Goal: Task Accomplishment & Management: Manage account settings

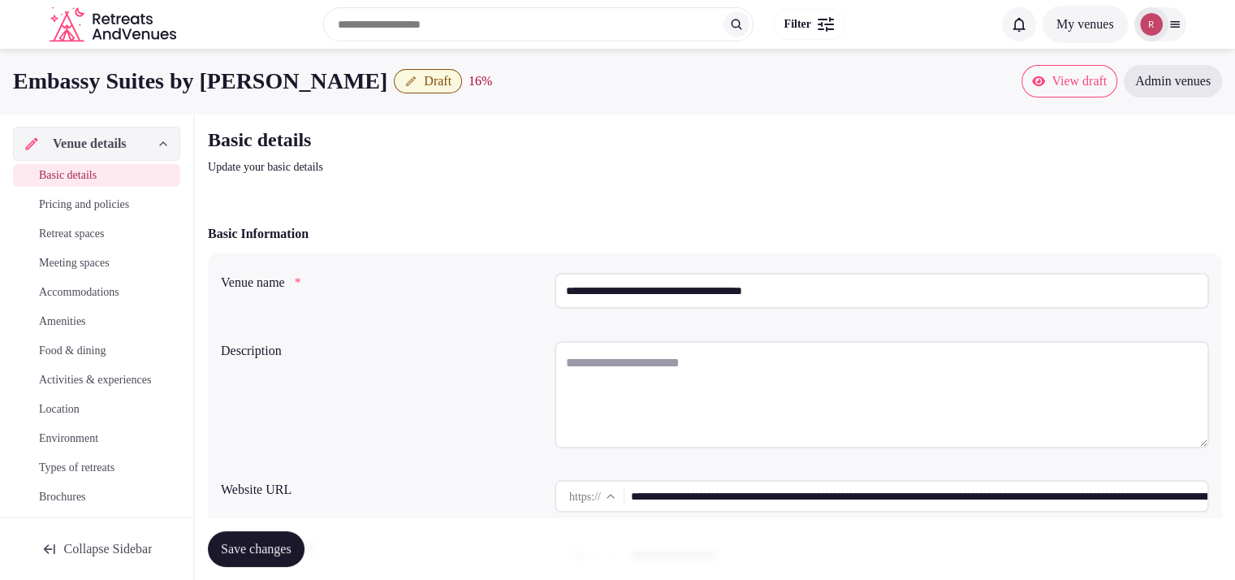
scroll to position [84, 0]
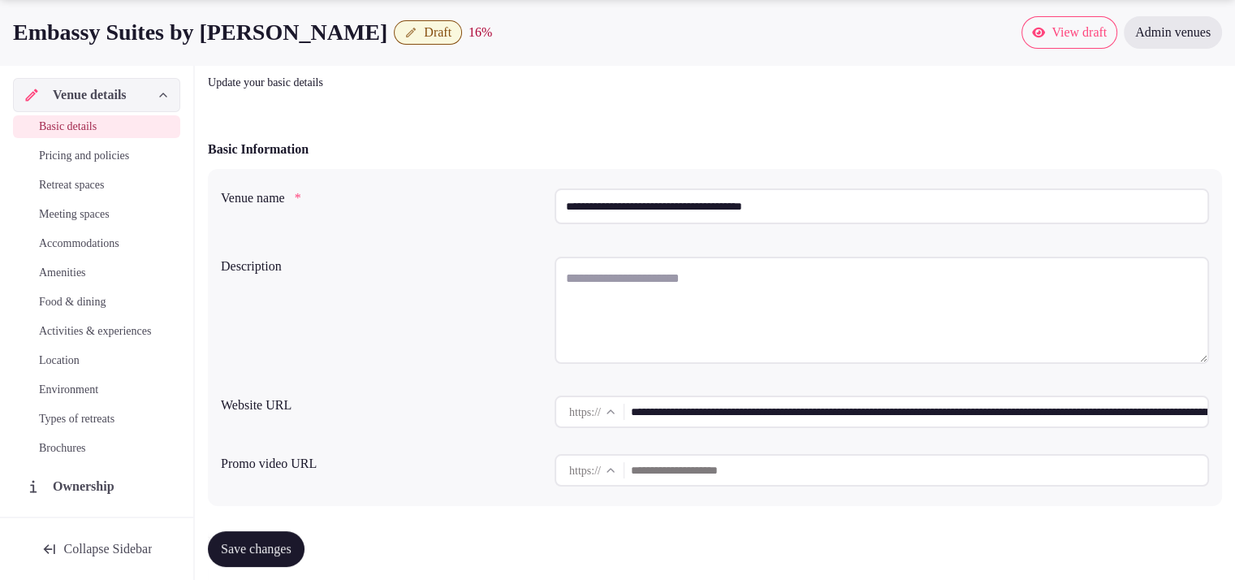
click at [974, 408] on input "**********" at bounding box center [919, 411] width 576 height 32
click at [683, 294] on textarea at bounding box center [881, 310] width 654 height 107
paste textarea "**********"
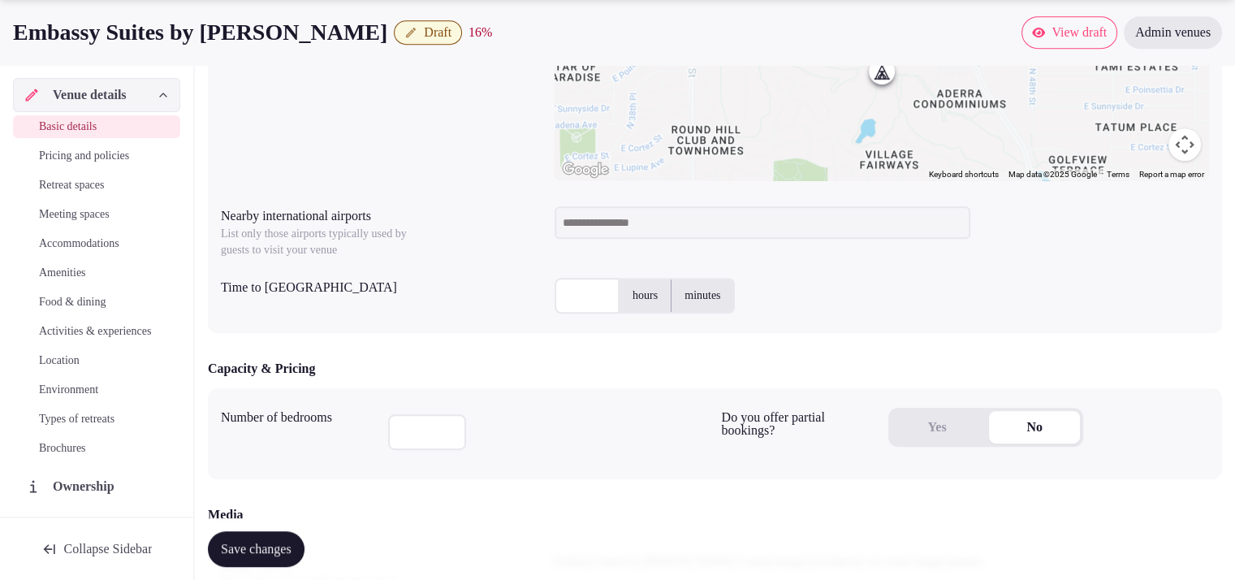
scroll to position [0, 0]
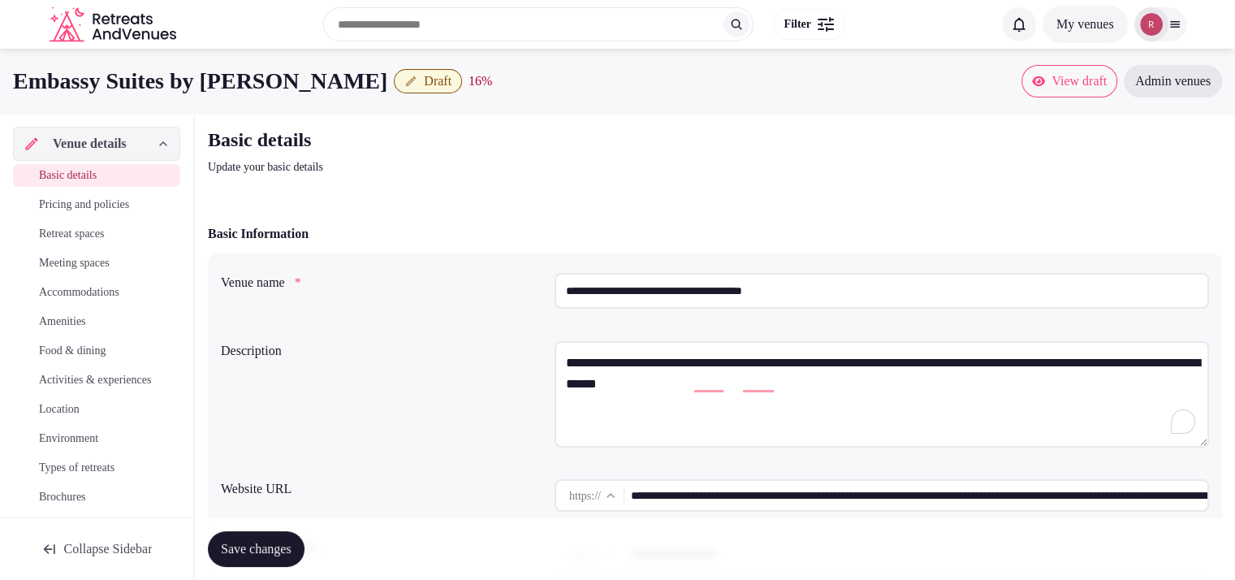
type textarea "**********"
drag, startPoint x: 814, startPoint y: 291, endPoint x: 525, endPoint y: 275, distance: 289.4
click at [525, 275] on div "**********" at bounding box center [715, 293] width 988 height 55
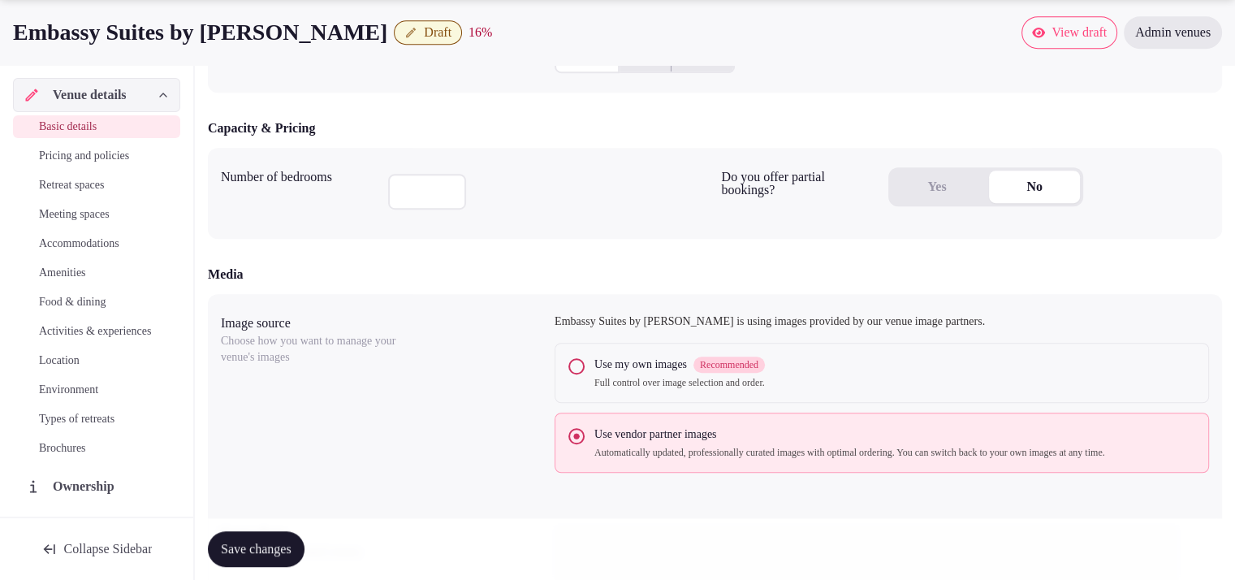
scroll to position [507, 0]
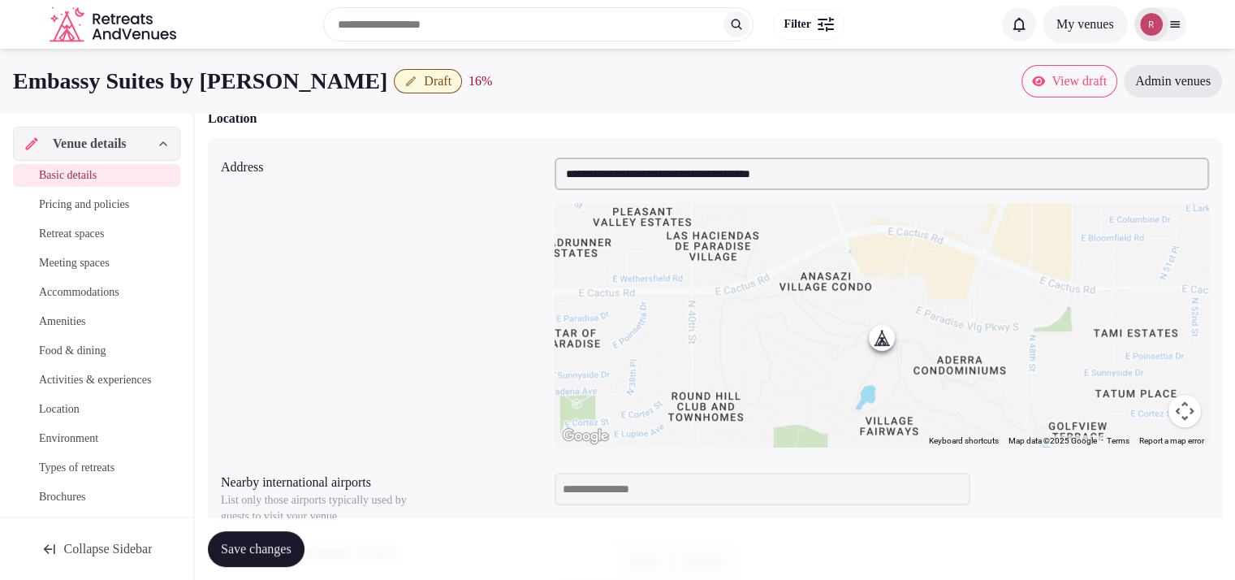
click at [734, 488] on input at bounding box center [762, 488] width 416 height 32
type input "***"
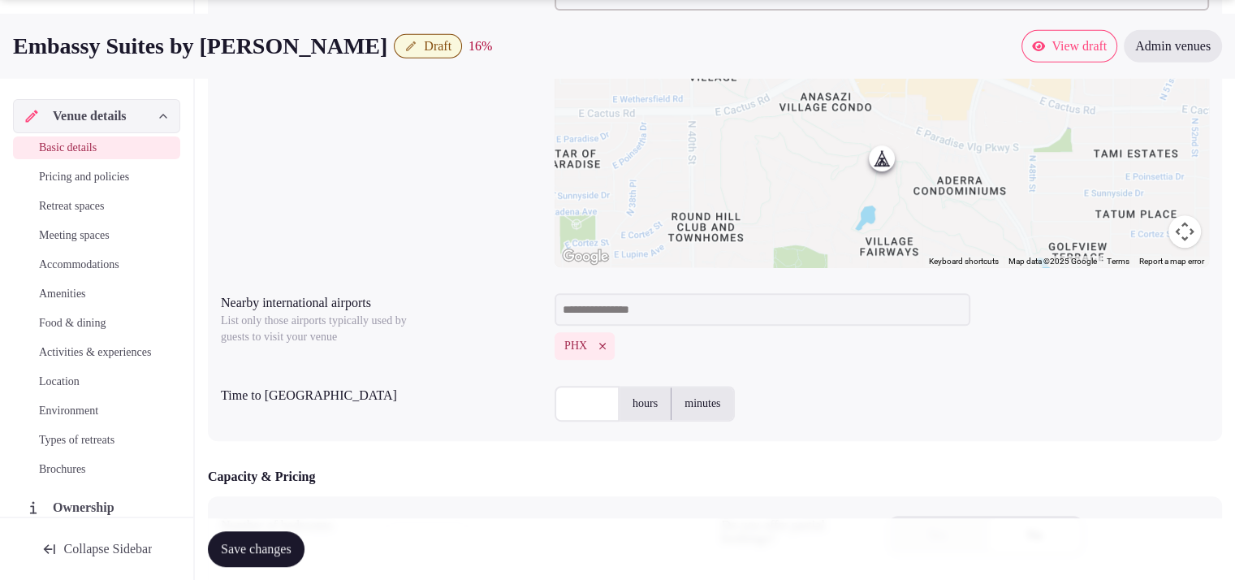
scroll to position [733, 0]
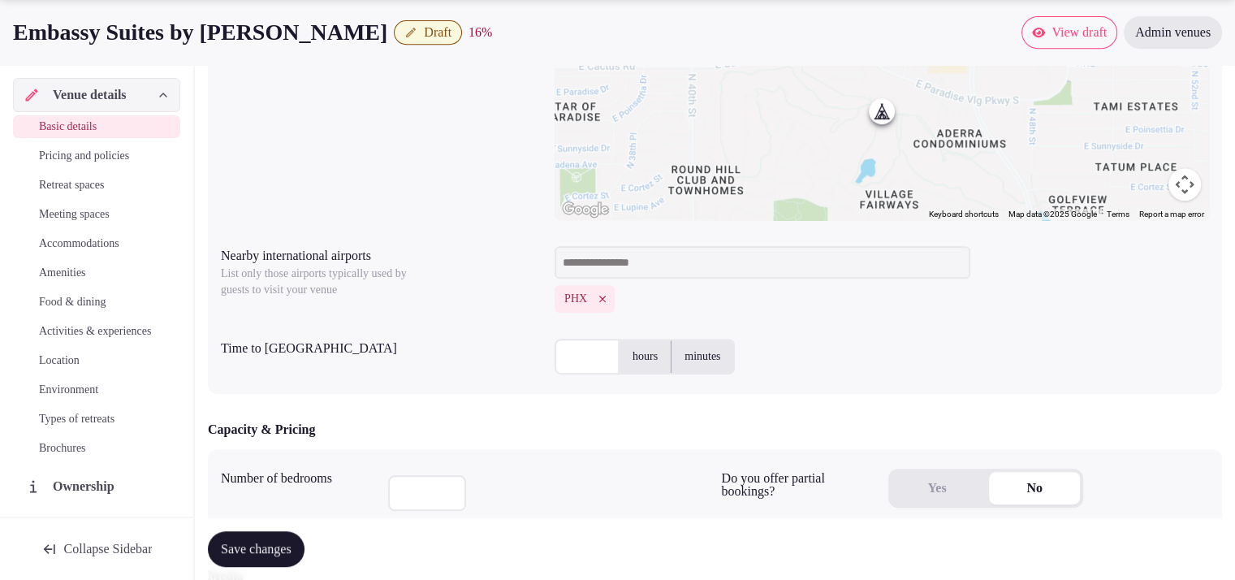
click at [583, 365] on input "text" at bounding box center [586, 357] width 65 height 36
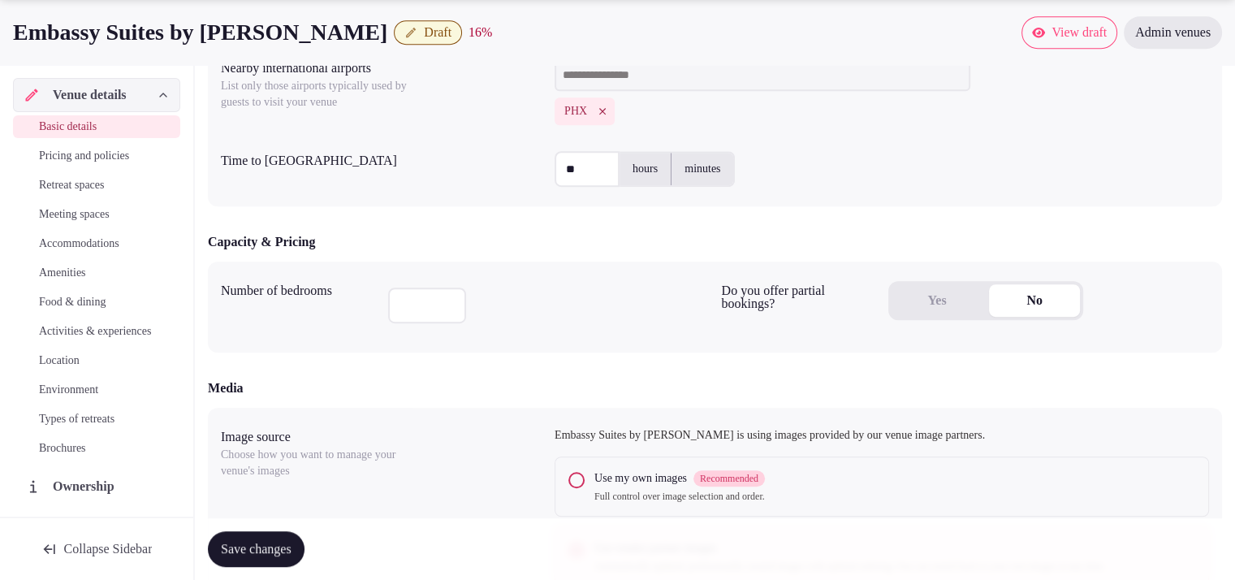
scroll to position [968, 0]
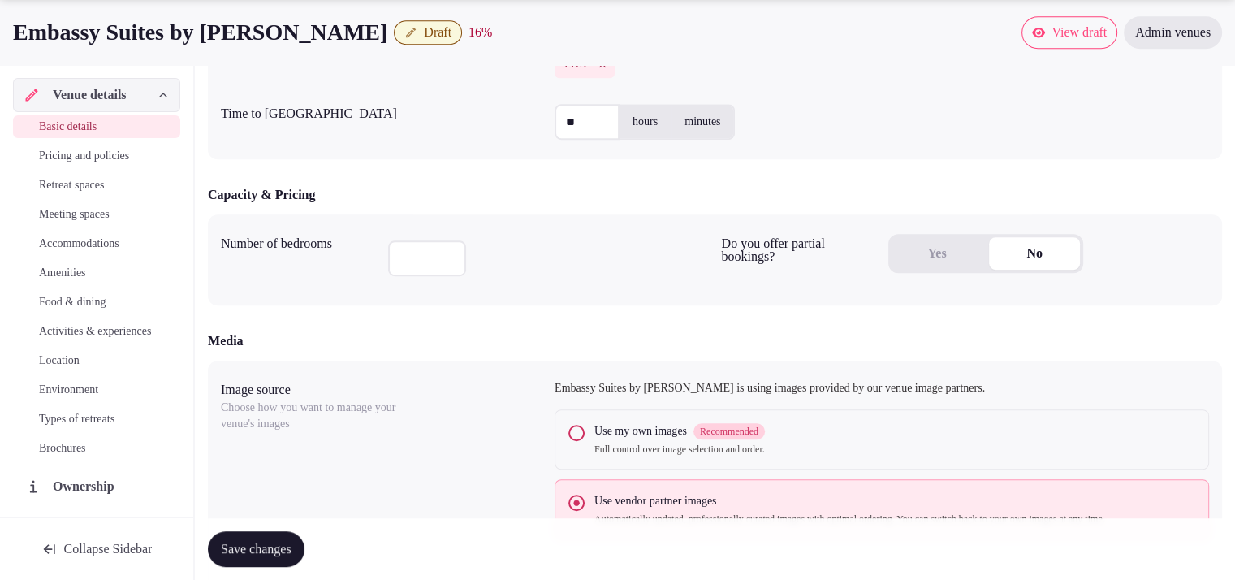
type input "**"
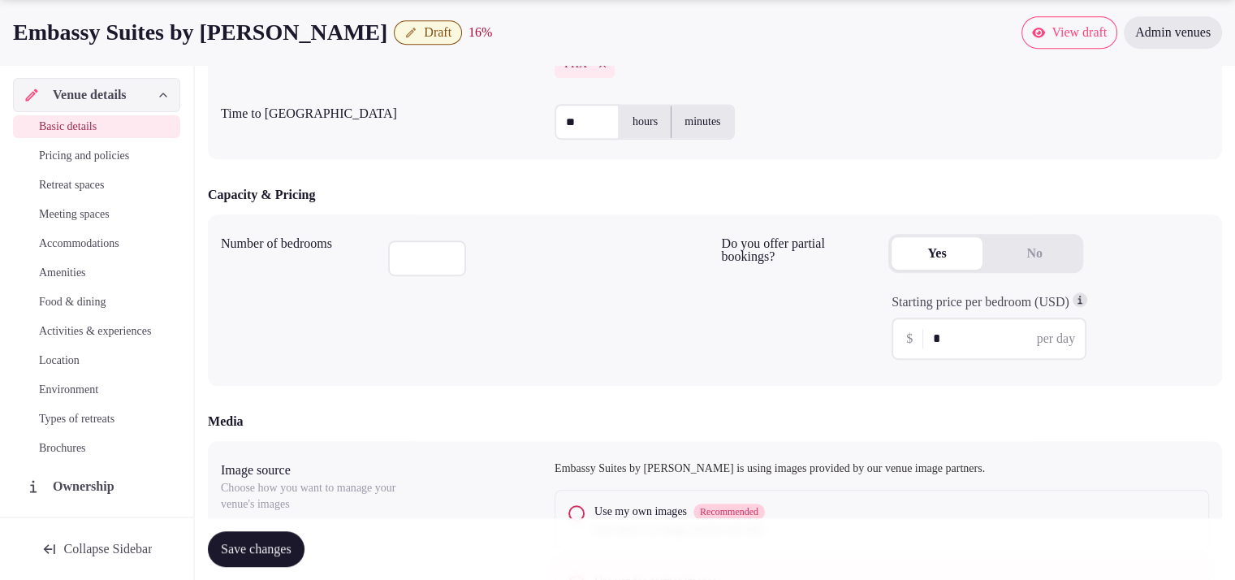
click at [948, 243] on button "Yes" at bounding box center [936, 253] width 91 height 32
drag, startPoint x: 960, startPoint y: 313, endPoint x: 951, endPoint y: 343, distance: 32.1
click at [959, 317] on div "Starting price per bedroom (USD) $ * per day" at bounding box center [1048, 325] width 321 height 67
click at [951, 343] on input "*" at bounding box center [1002, 338] width 139 height 19
type input "***"
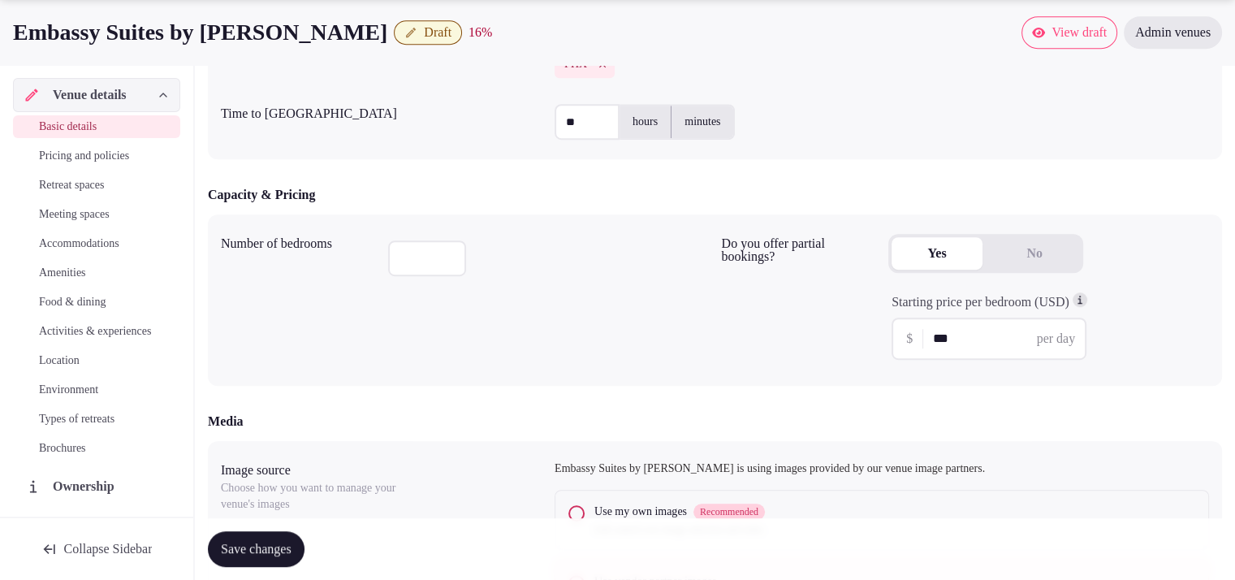
click at [630, 351] on div "Number of bedrooms ***" at bounding box center [465, 299] width 488 height 145
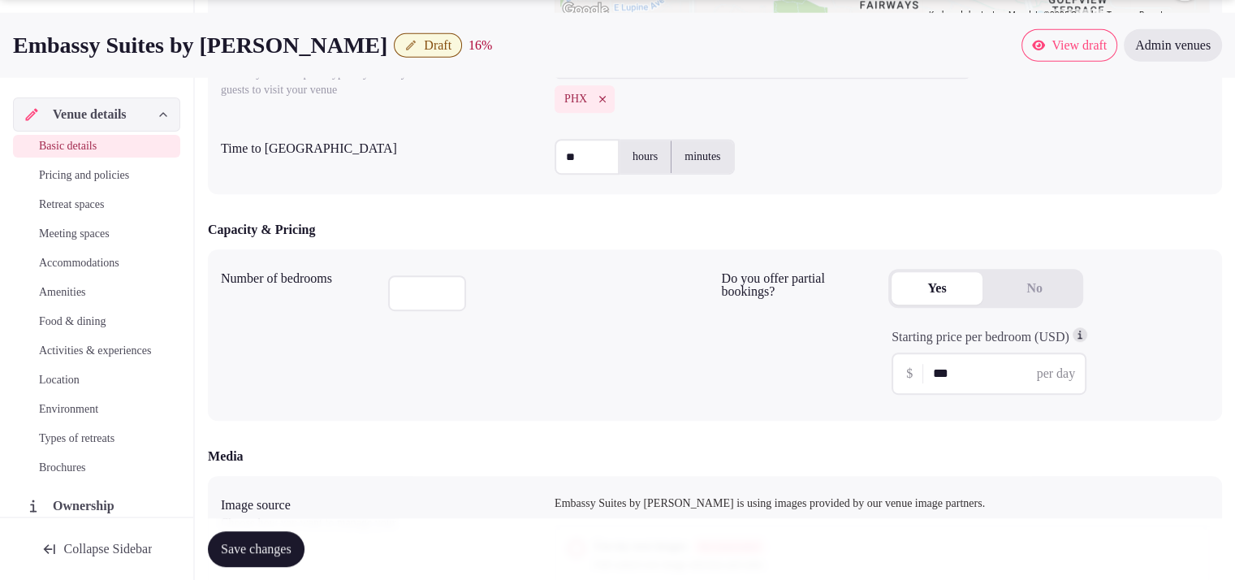
scroll to position [1046, 0]
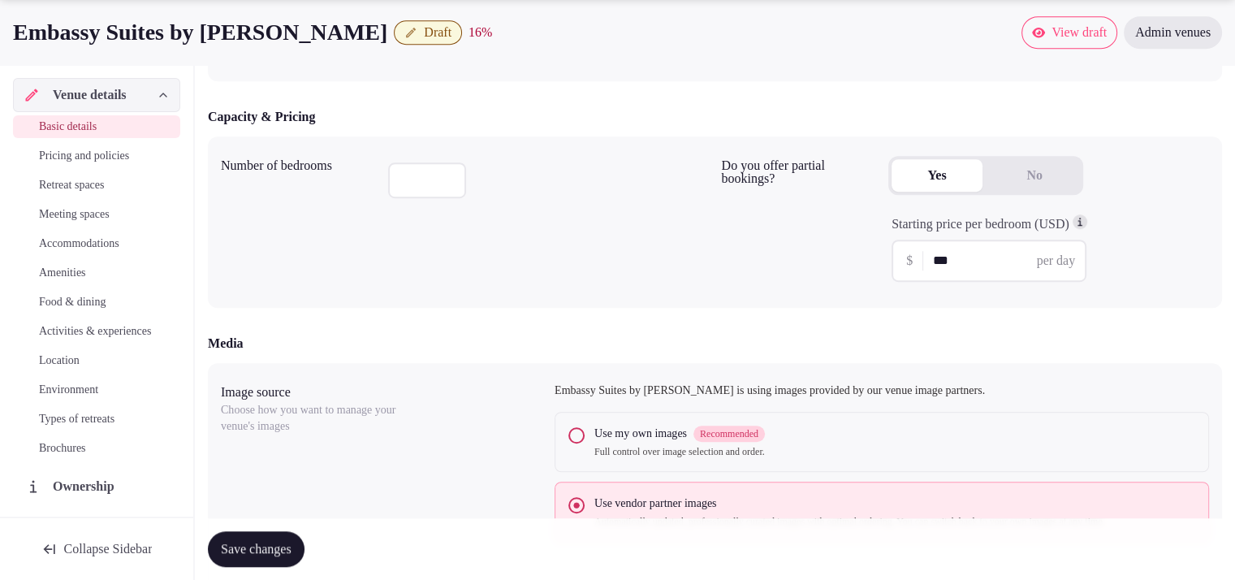
click at [238, 546] on span "Save changes" at bounding box center [256, 549] width 71 height 16
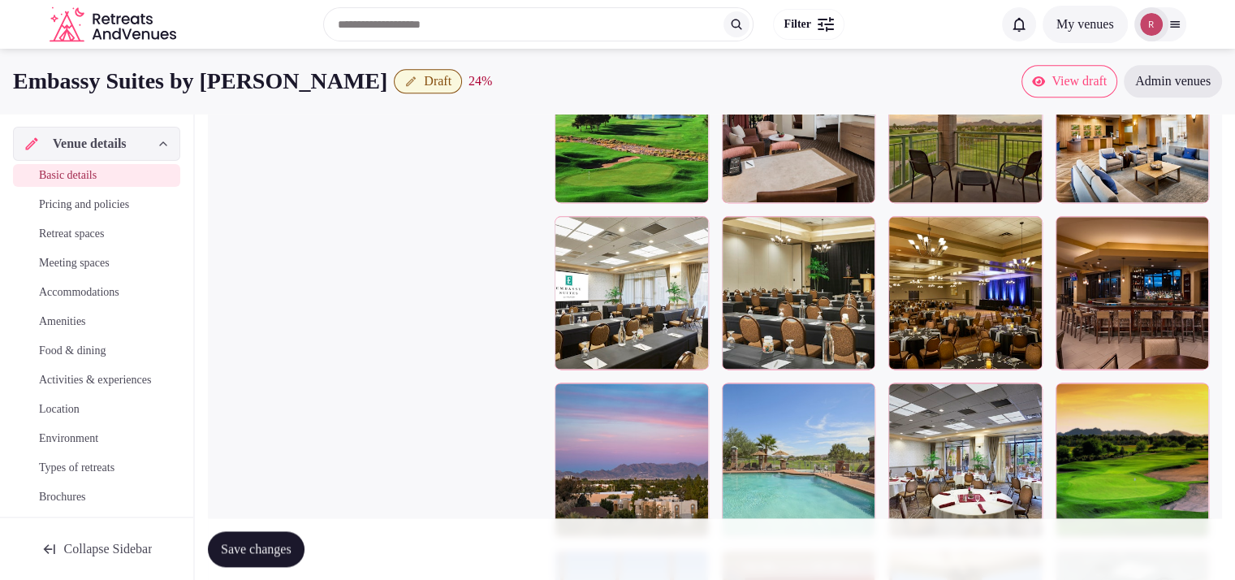
scroll to position [1900, 0]
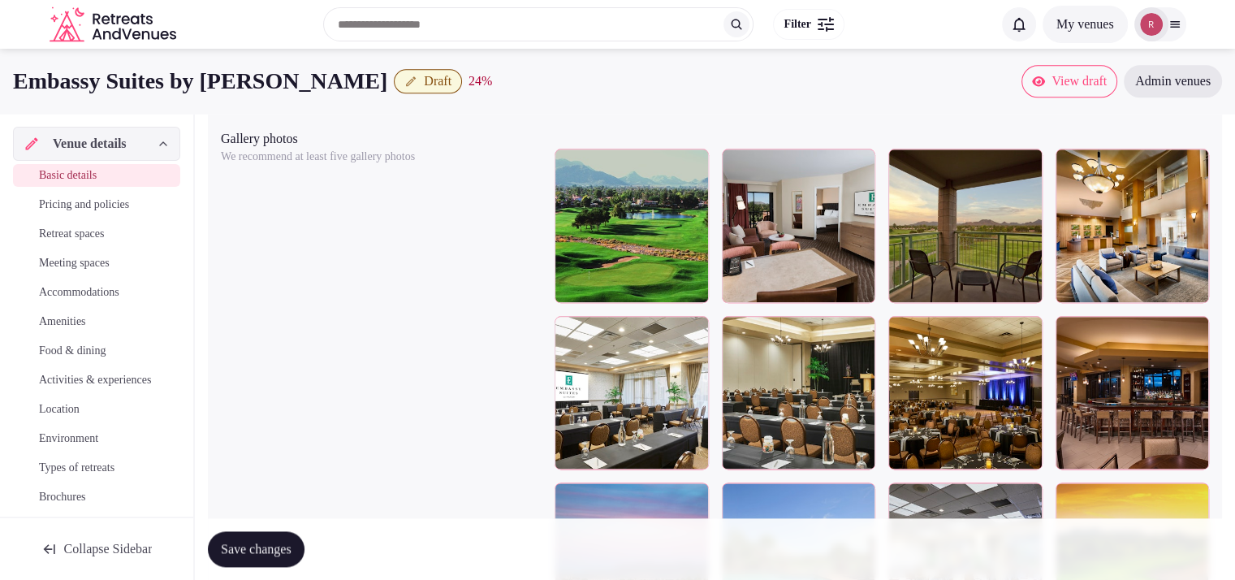
click at [1103, 252] on div at bounding box center [1132, 226] width 154 height 154
click at [1188, 175] on button "button" at bounding box center [1192, 164] width 19 height 19
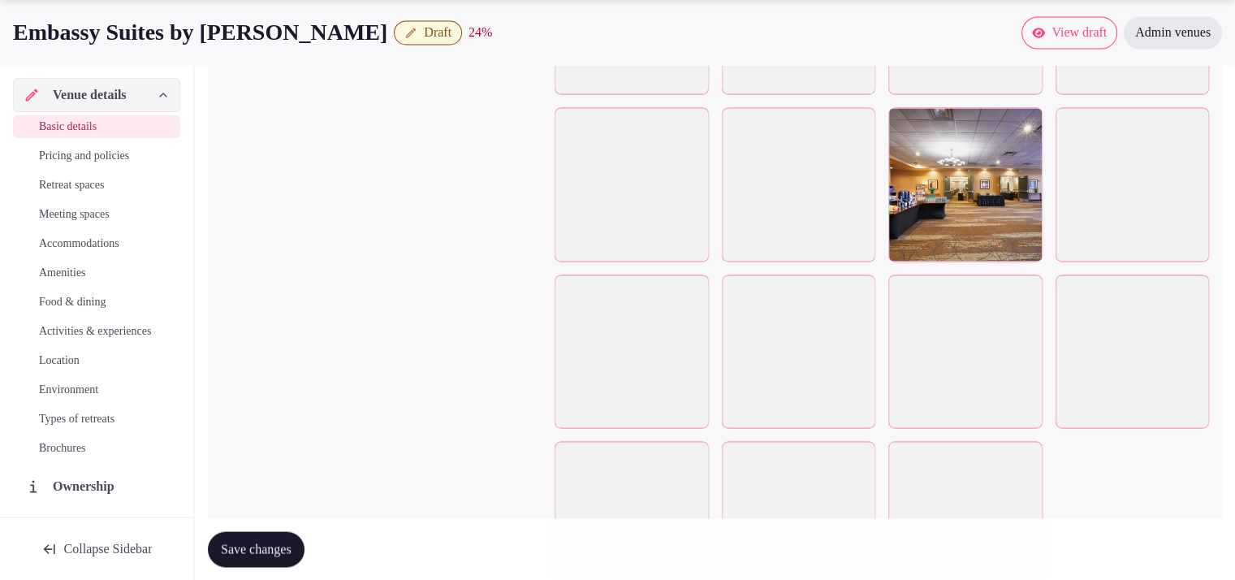
scroll to position [3089, 0]
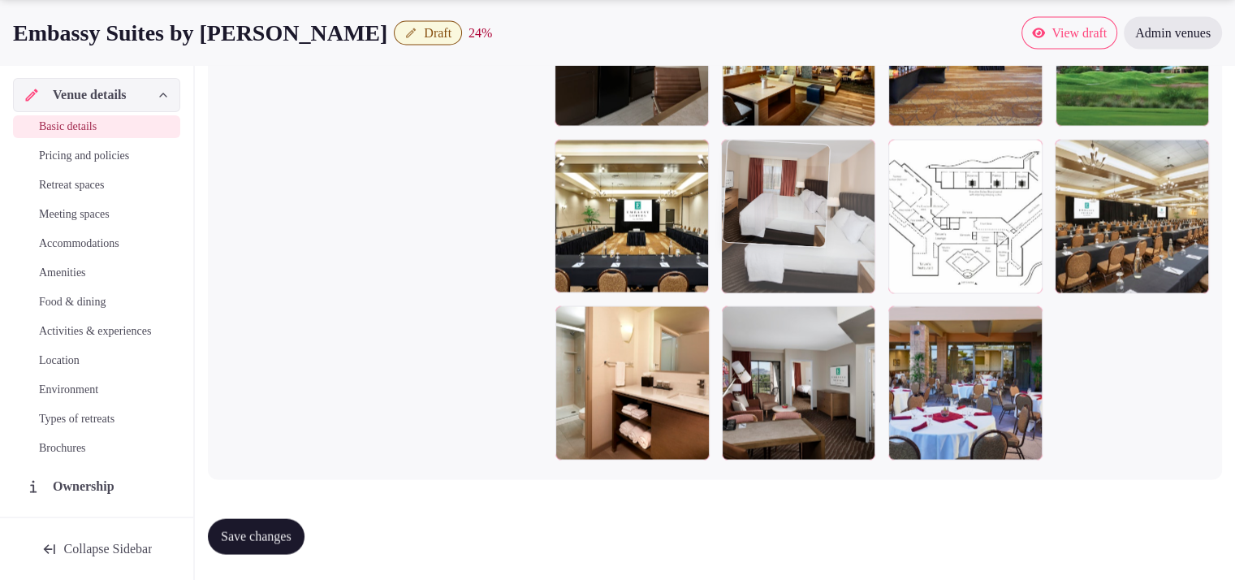
drag, startPoint x: 666, startPoint y: 386, endPoint x: 880, endPoint y: 170, distance: 304.2
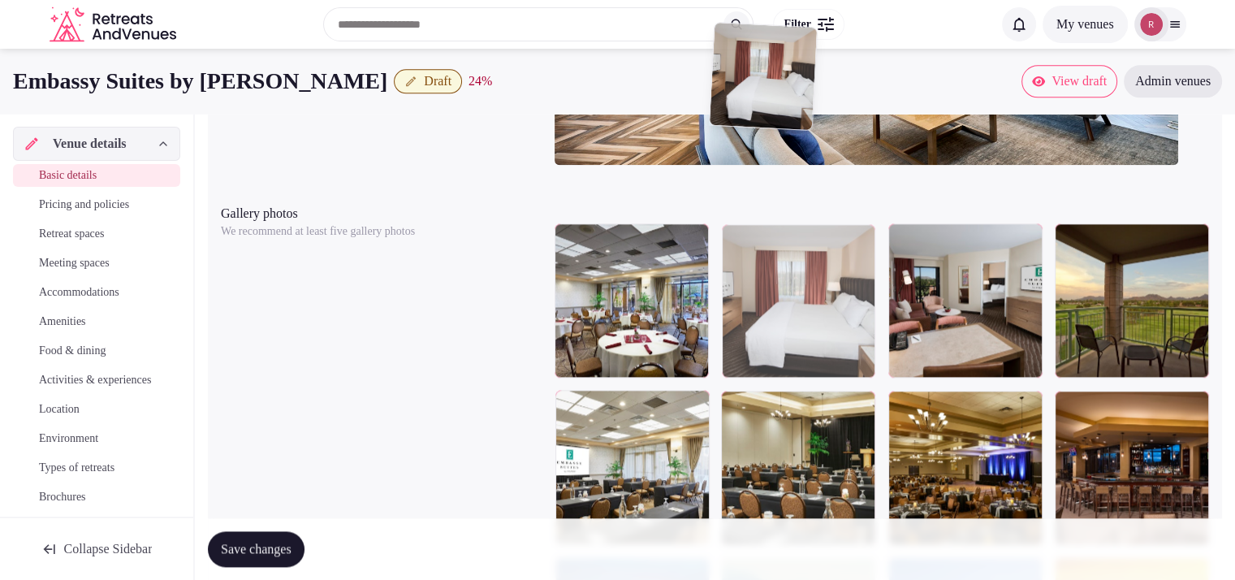
scroll to position [1822, 0]
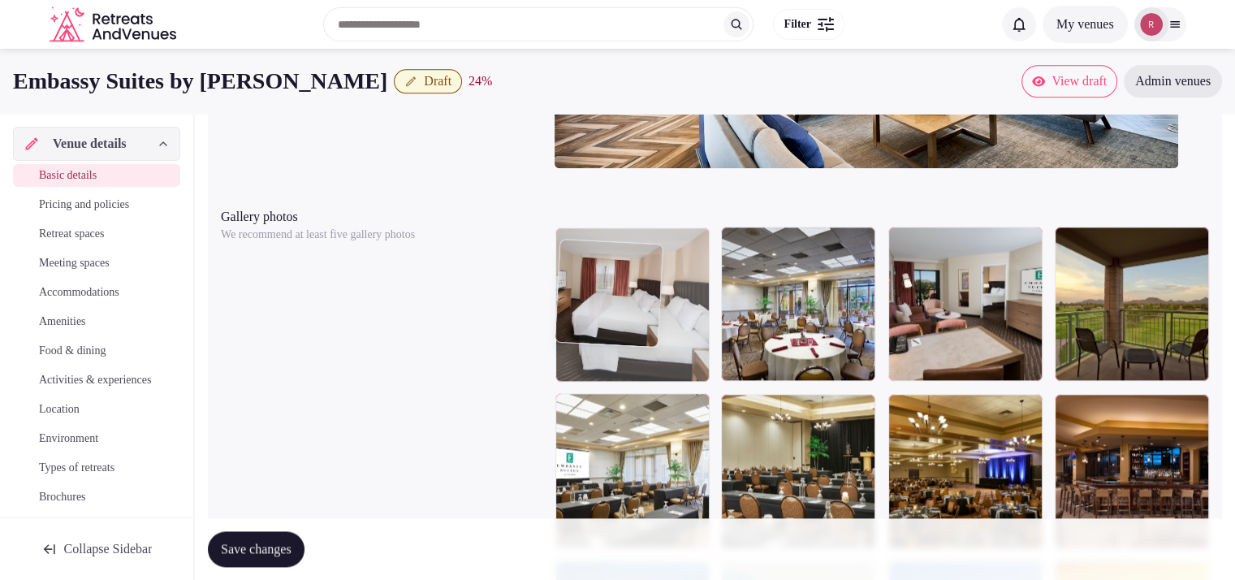
drag, startPoint x: 834, startPoint y: 207, endPoint x: 737, endPoint y: 333, distance: 159.1
click at [737, 333] on body "**********" at bounding box center [617, 6] width 1235 height 3657
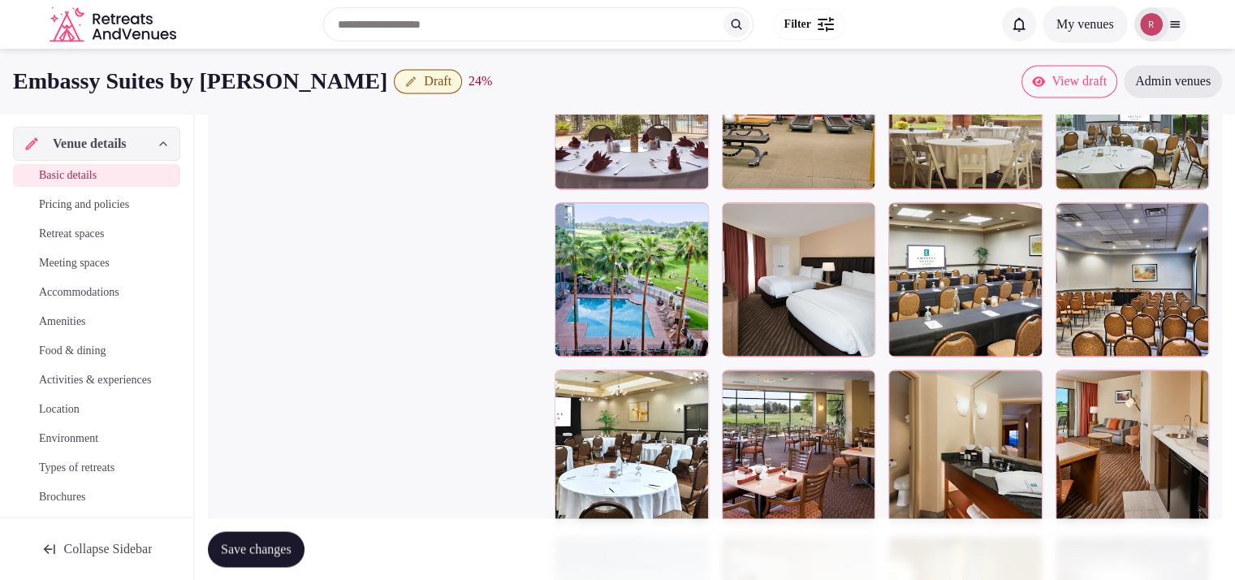
scroll to position [2495, 0]
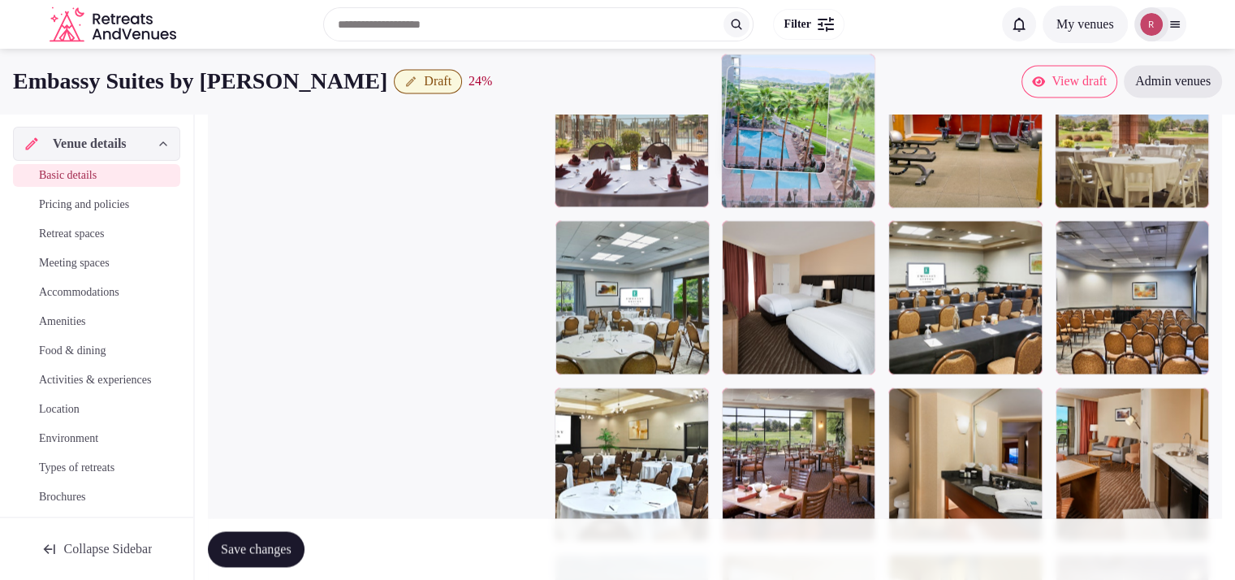
drag, startPoint x: 594, startPoint y: 340, endPoint x: 869, endPoint y: 209, distance: 304.3
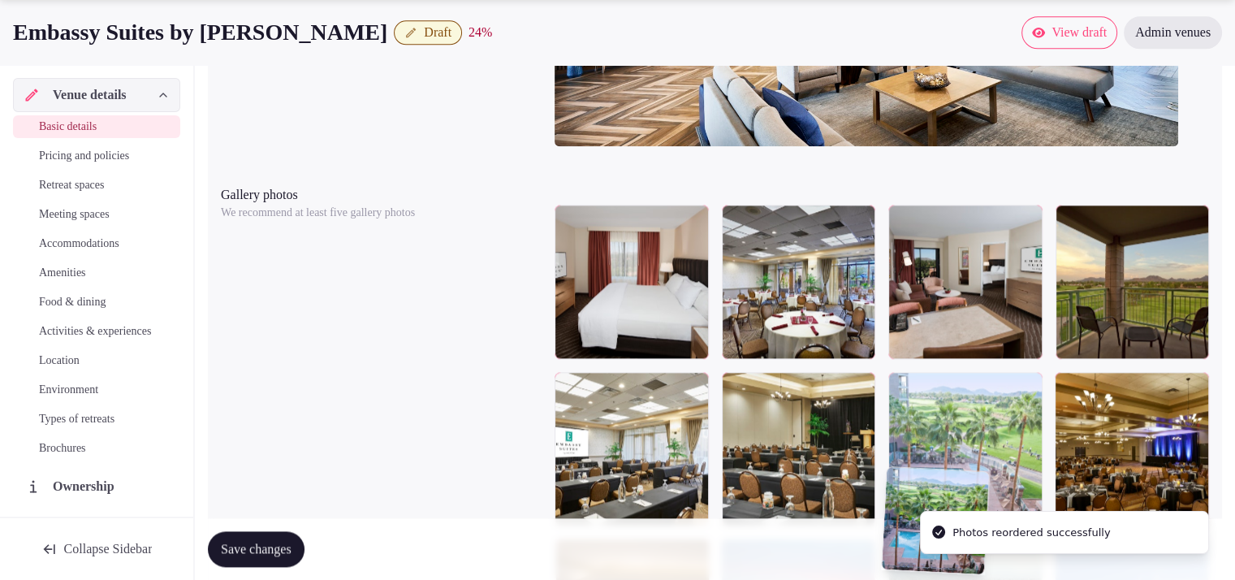
scroll to position [1892, 0]
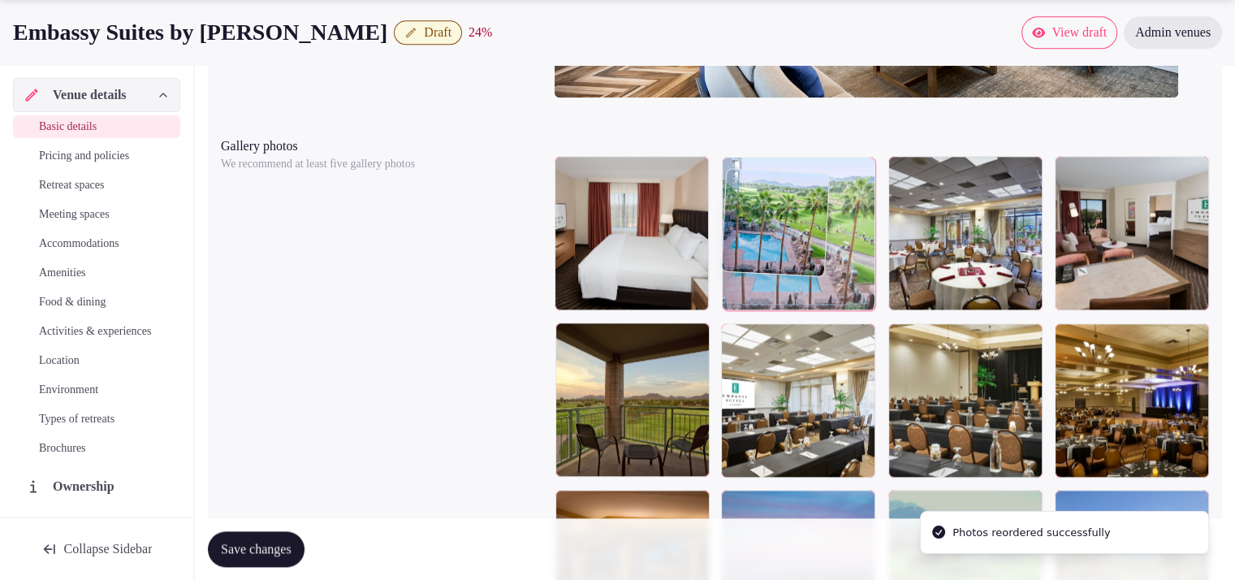
drag, startPoint x: 770, startPoint y: 199, endPoint x: 831, endPoint y: 291, distance: 110.5
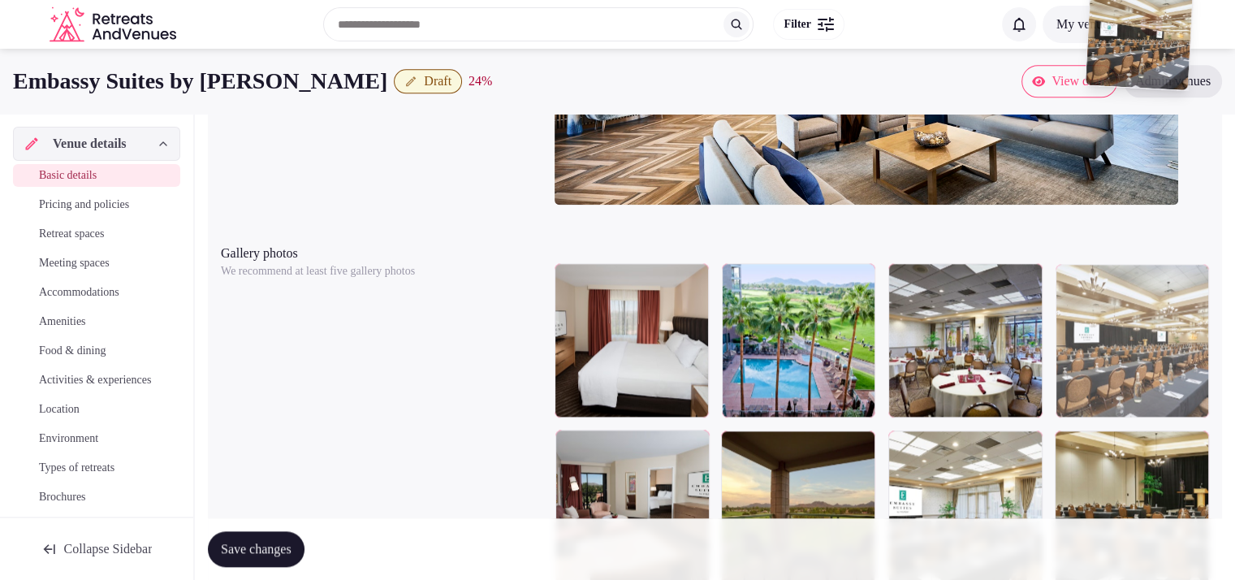
scroll to position [1779, 0]
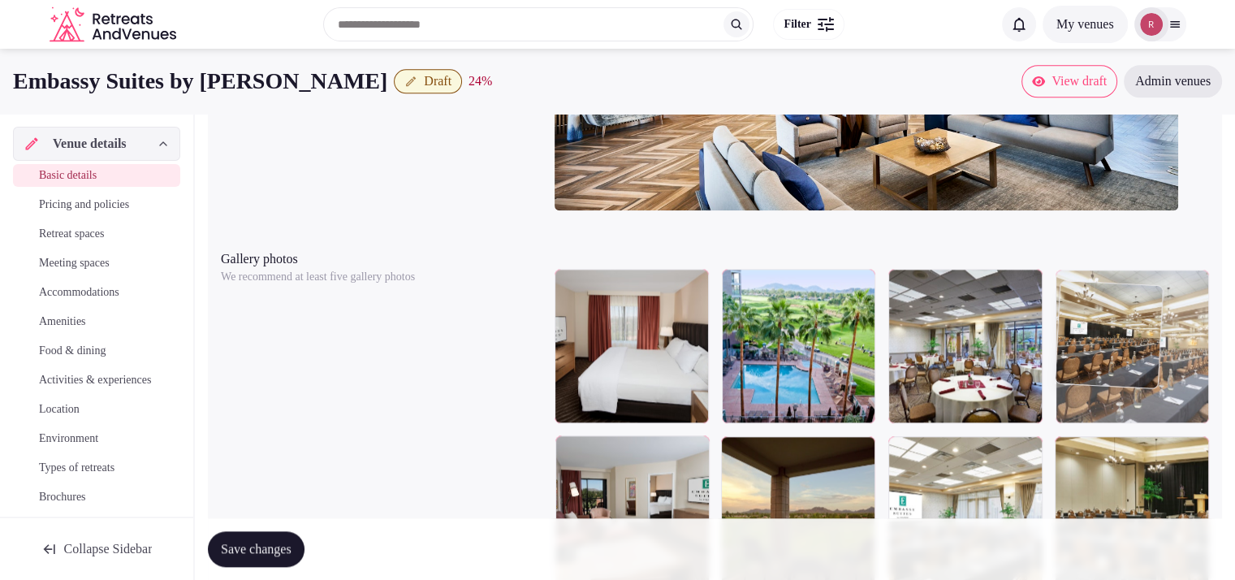
drag, startPoint x: 1138, startPoint y: 429, endPoint x: 1180, endPoint y: 405, distance: 48.7
click at [1180, 405] on body "**********" at bounding box center [617, 49] width 1235 height 3657
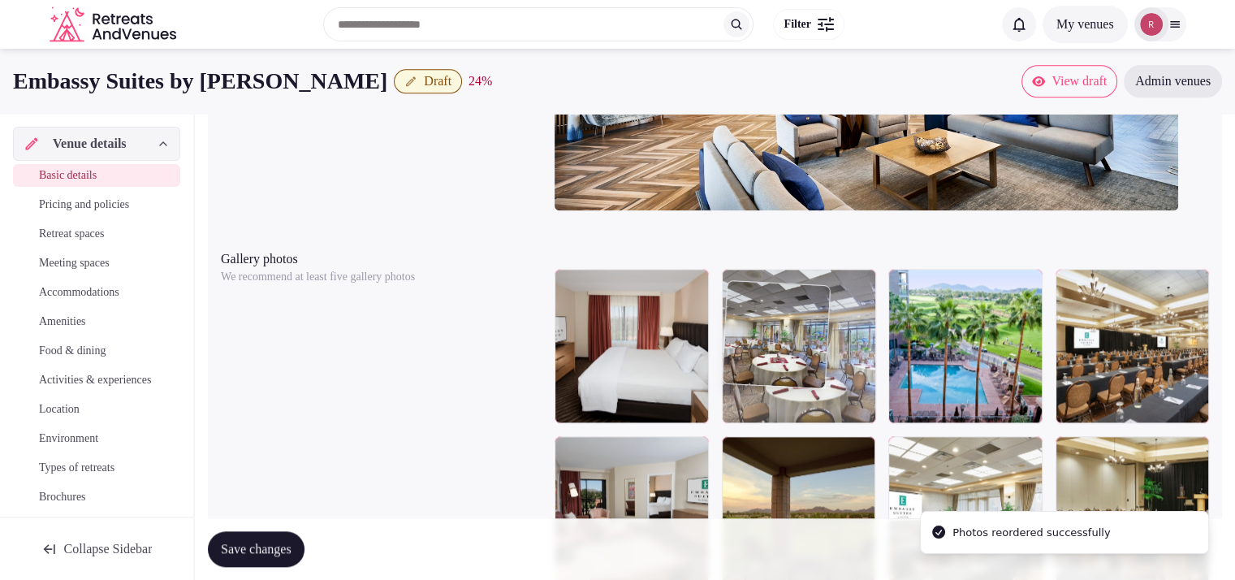
drag, startPoint x: 988, startPoint y: 389, endPoint x: 859, endPoint y: 390, distance: 129.1
click at [859, 390] on body "**********" at bounding box center [617, 49] width 1235 height 3657
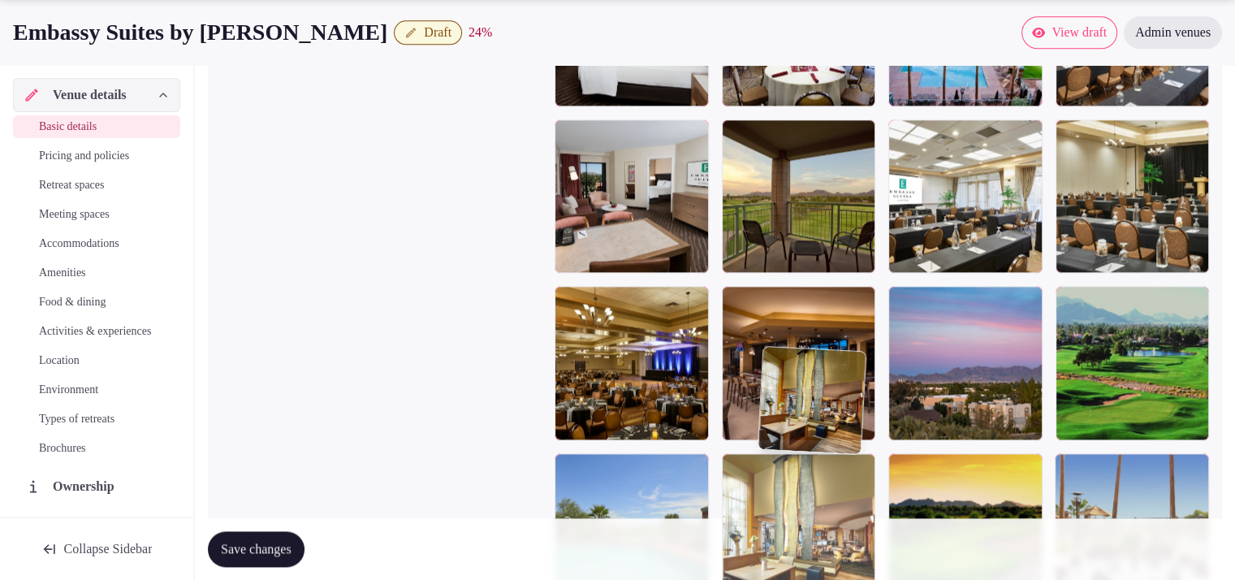
scroll to position [2157, 0]
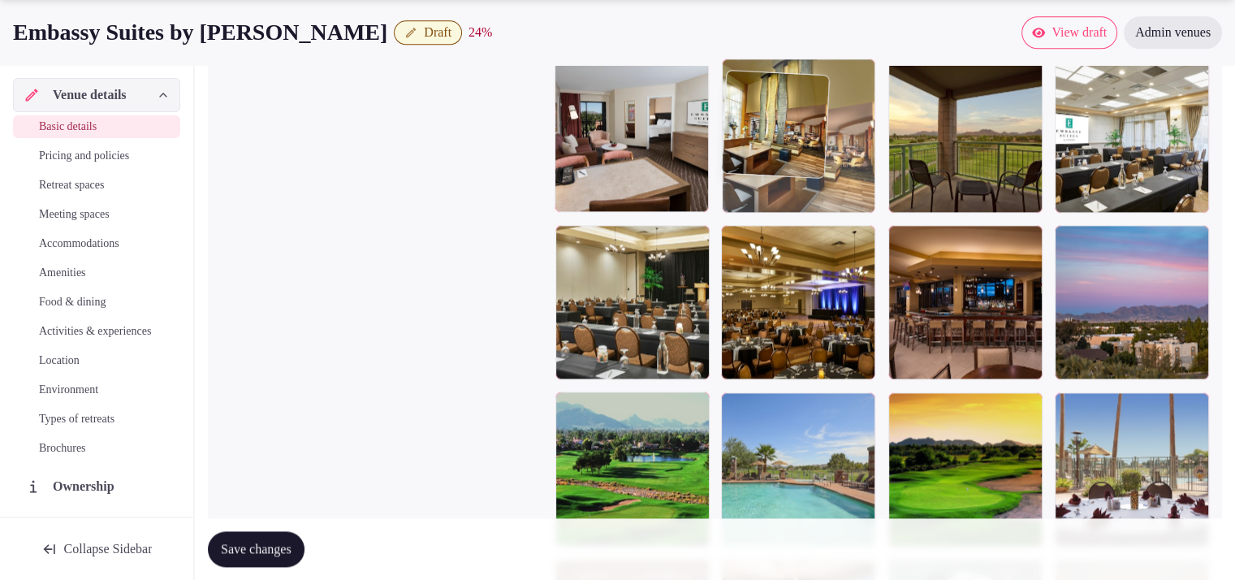
drag, startPoint x: 1162, startPoint y: 426, endPoint x: 867, endPoint y: 214, distance: 363.6
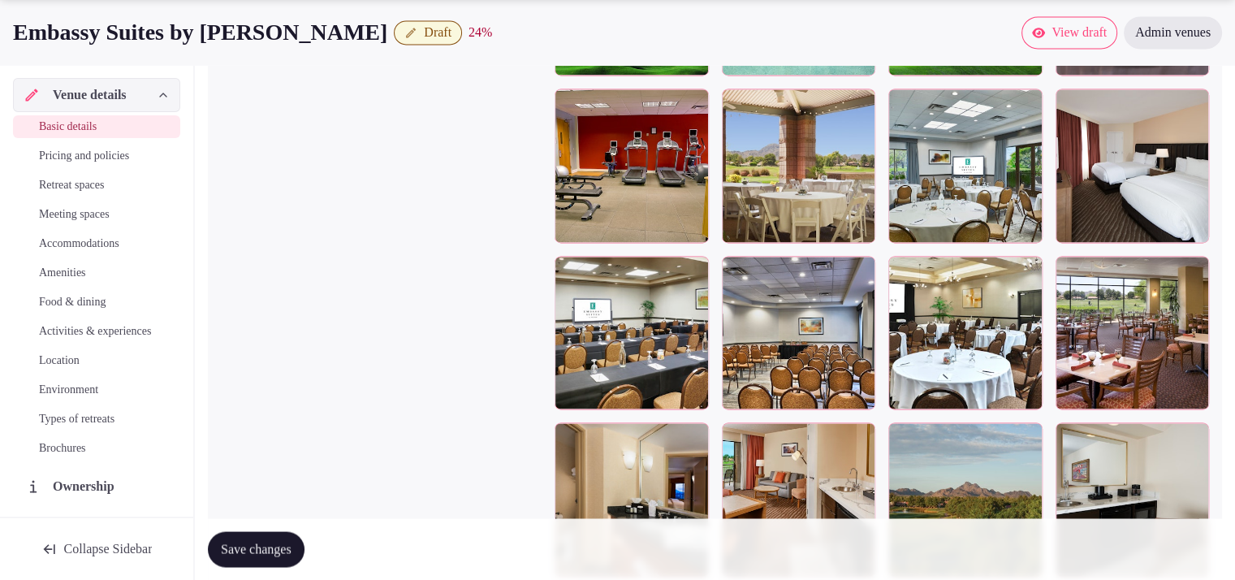
scroll to position [2528, 0]
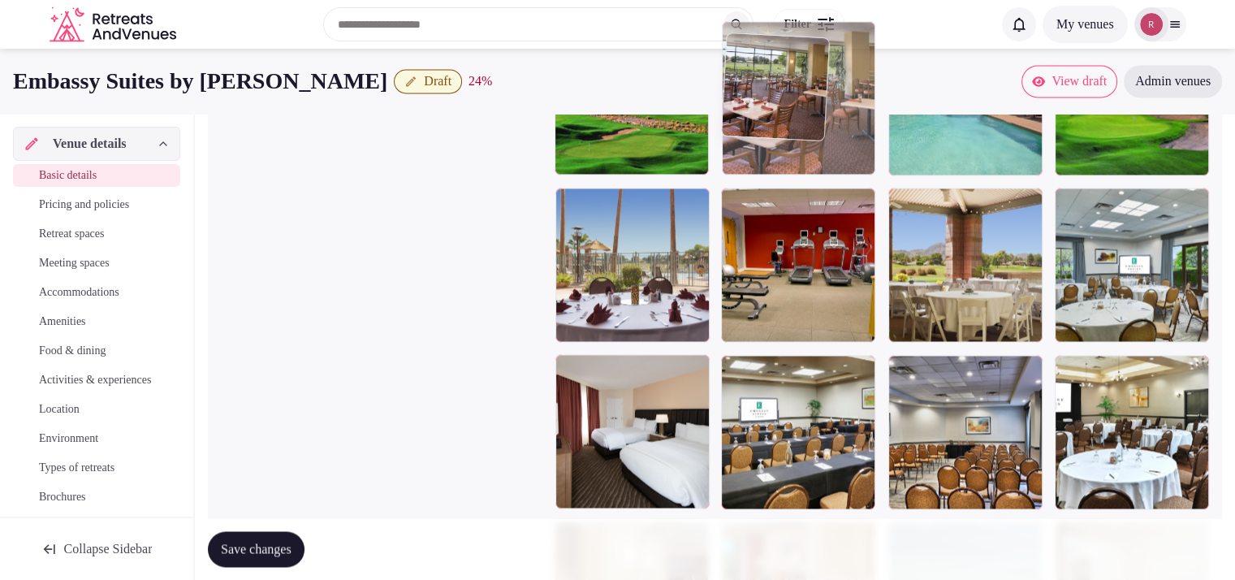
drag, startPoint x: 1154, startPoint y: 422, endPoint x: 863, endPoint y: 192, distance: 370.9
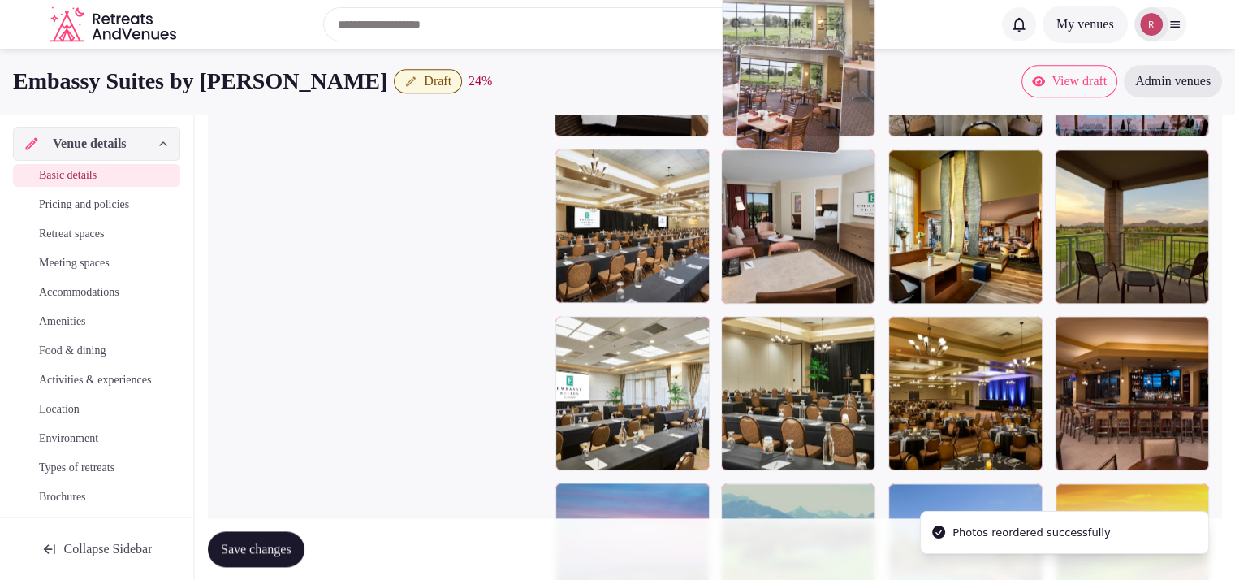
scroll to position [2046, 0]
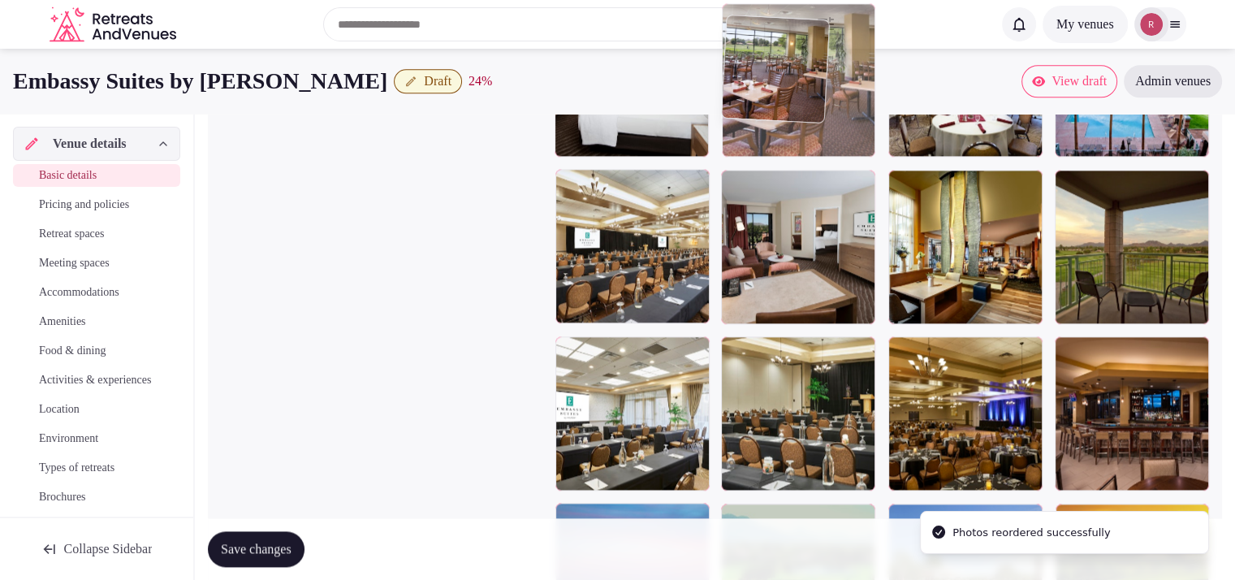
drag, startPoint x: 803, startPoint y: 418, endPoint x: 841, endPoint y: 119, distance: 302.0
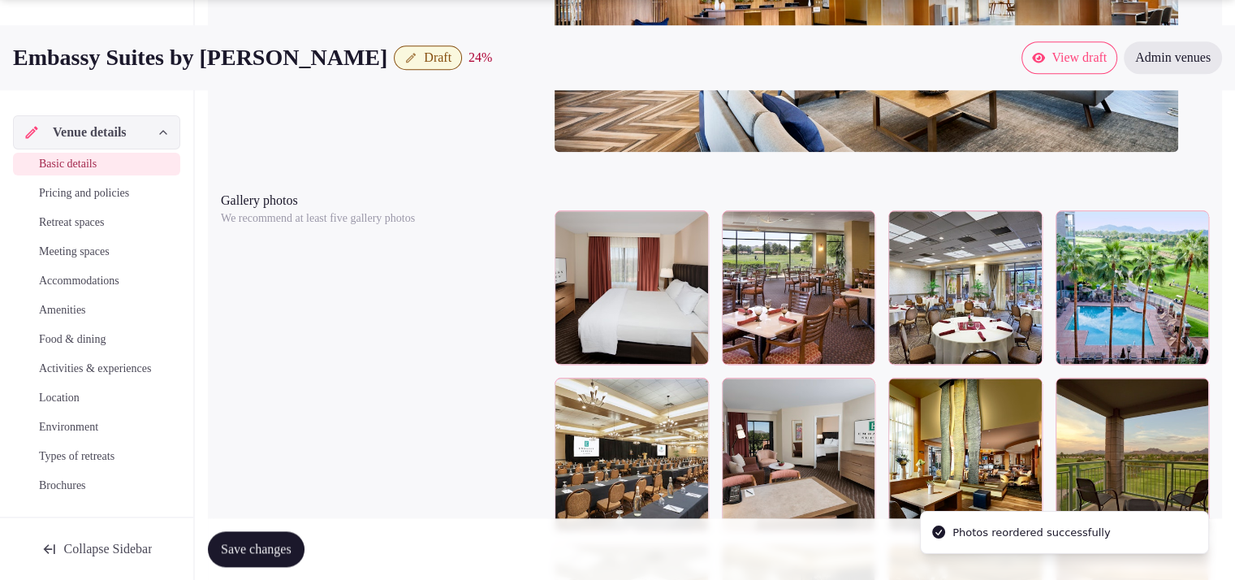
scroll to position [1864, 0]
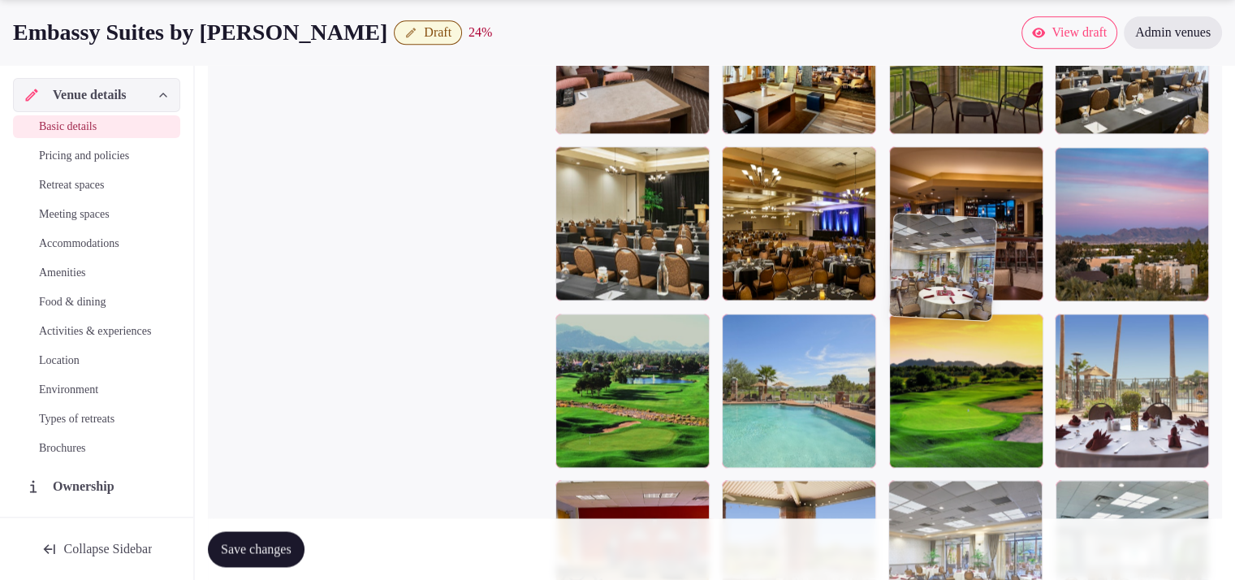
drag, startPoint x: 955, startPoint y: 301, endPoint x: 975, endPoint y: 577, distance: 276.7
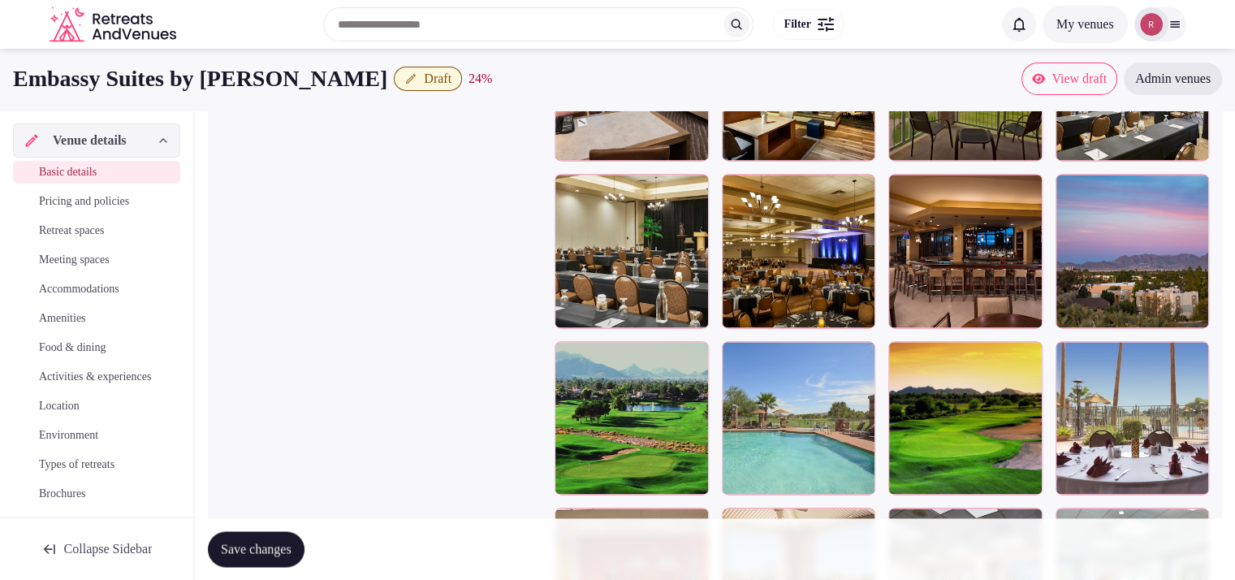
scroll to position [2174, 0]
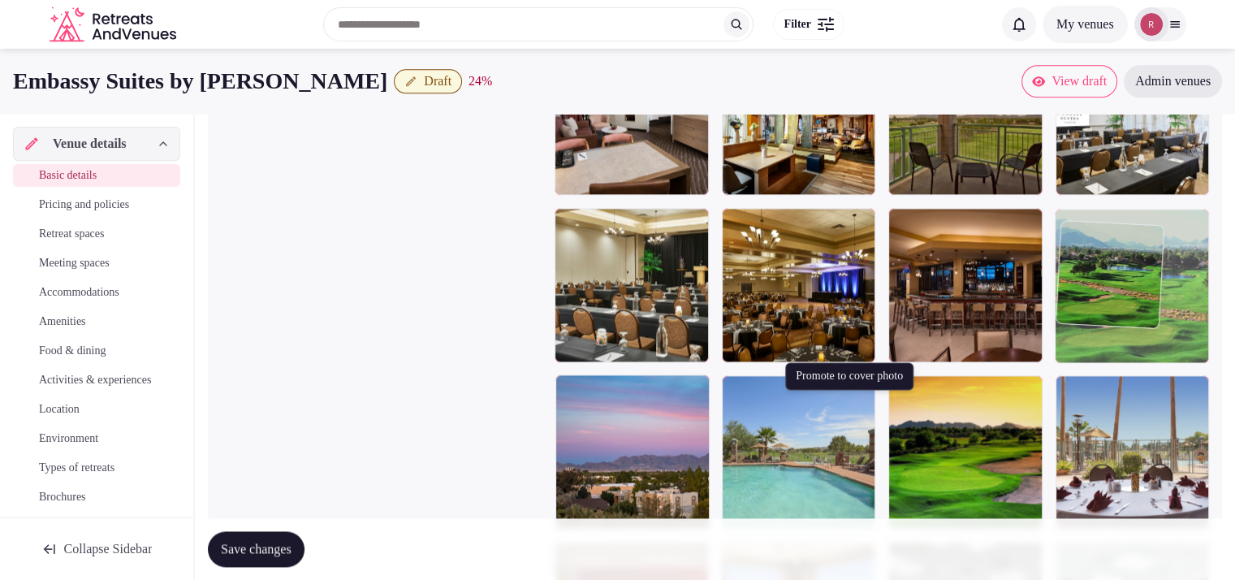
drag, startPoint x: 636, startPoint y: 466, endPoint x: 1188, endPoint y: 337, distance: 566.9
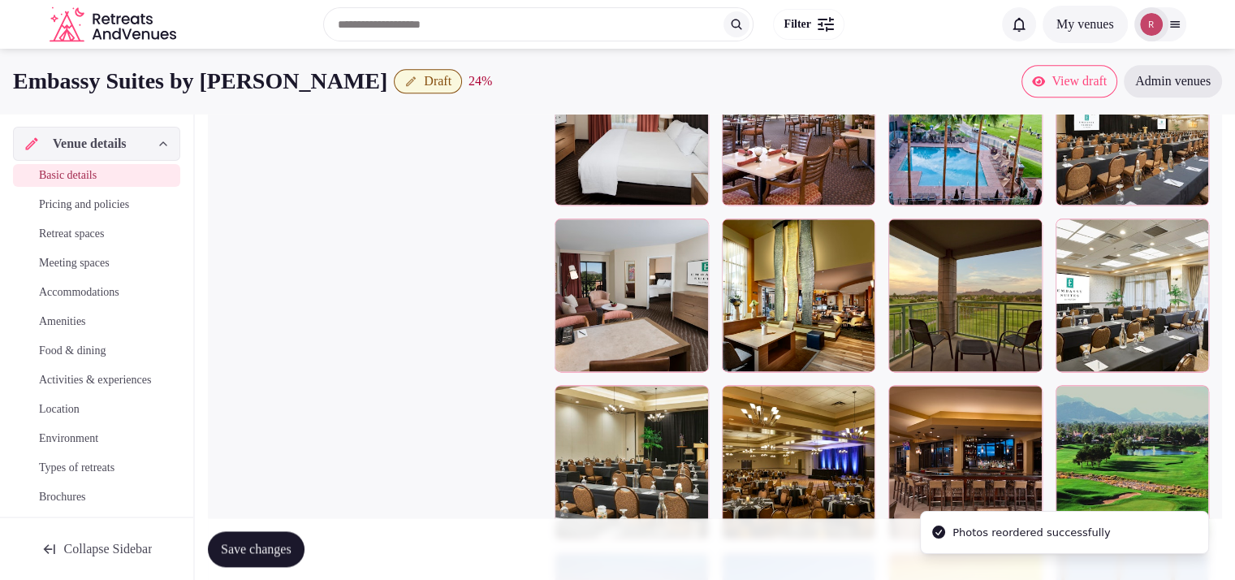
scroll to position [2023, 0]
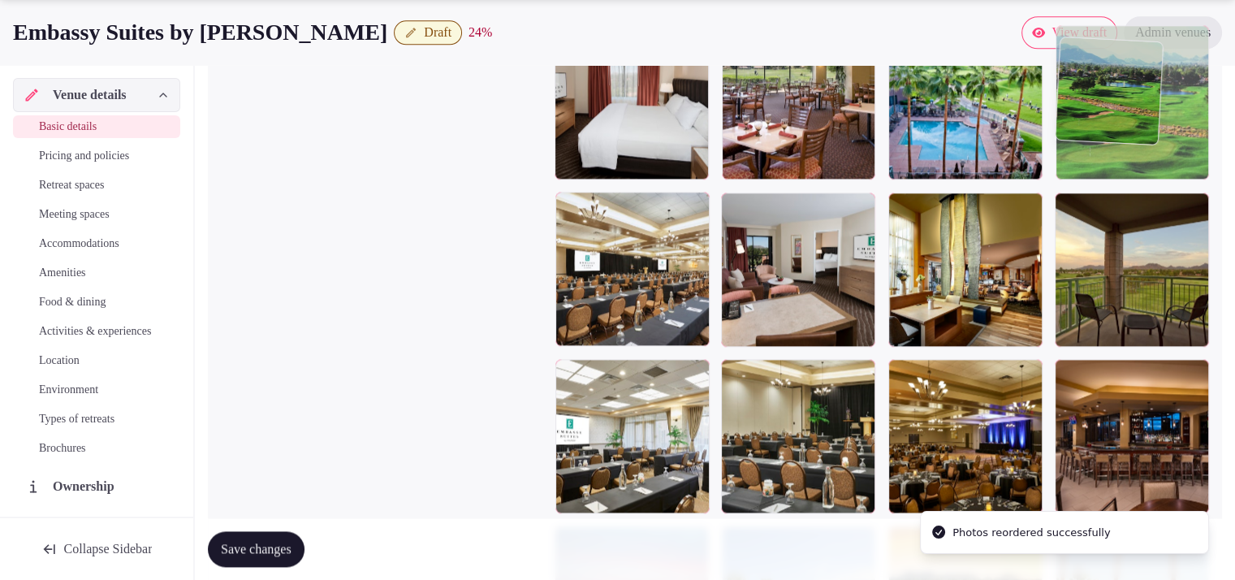
drag, startPoint x: 1157, startPoint y: 467, endPoint x: 1193, endPoint y: 193, distance: 276.0
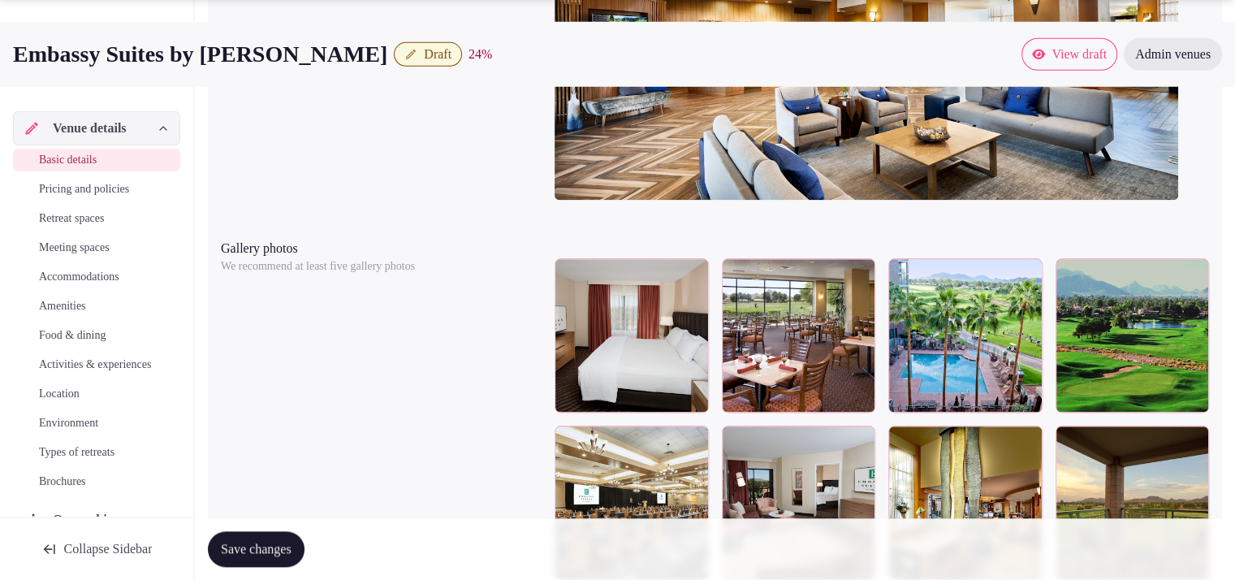
scroll to position [1881, 0]
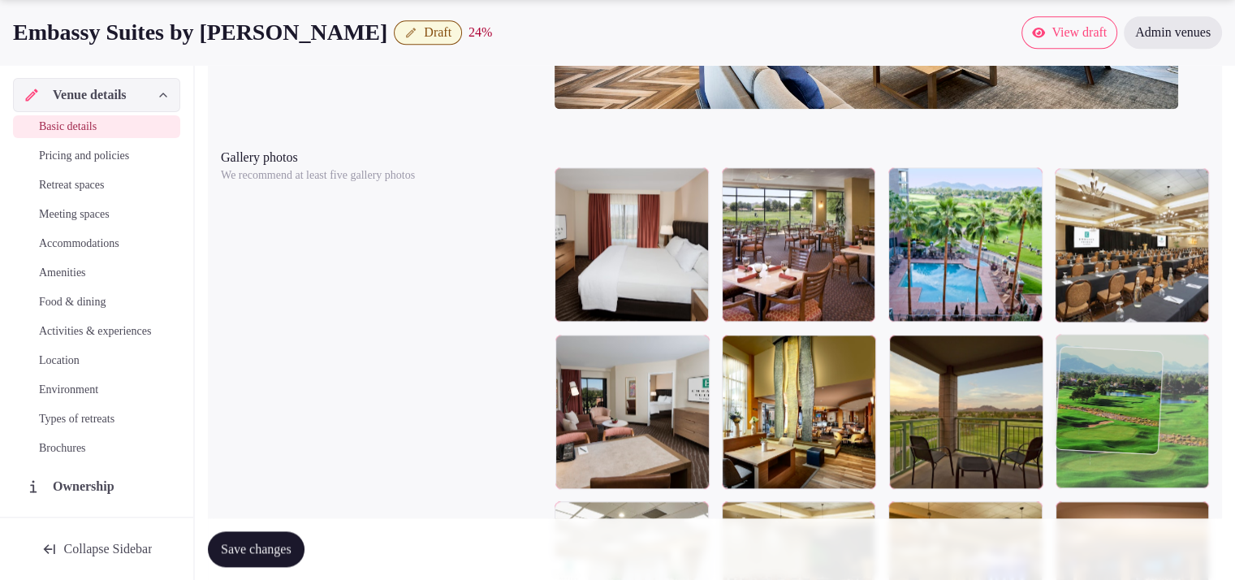
drag, startPoint x: 1149, startPoint y: 288, endPoint x: 1154, endPoint y: 411, distance: 122.7
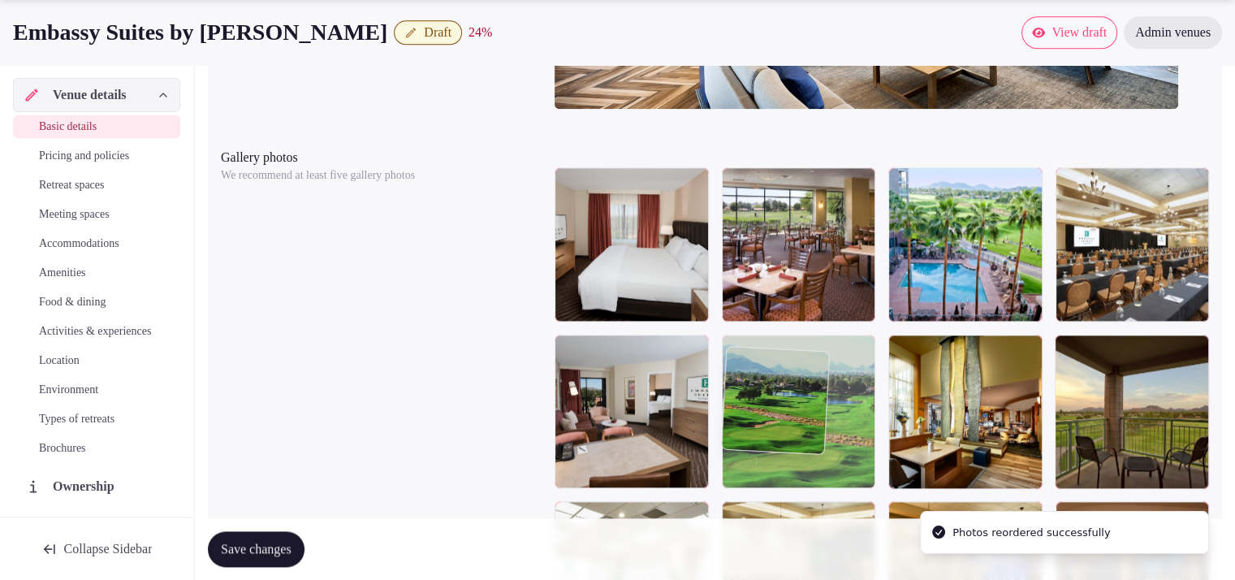
drag, startPoint x: 1146, startPoint y: 414, endPoint x: 862, endPoint y: 451, distance: 286.5
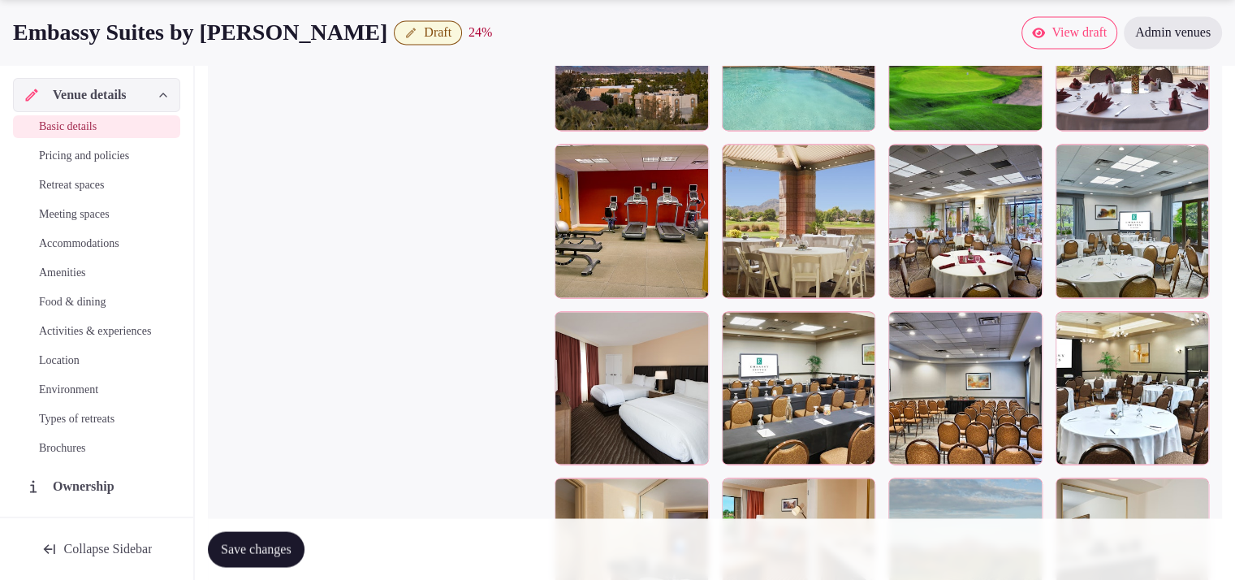
scroll to position [2789, 0]
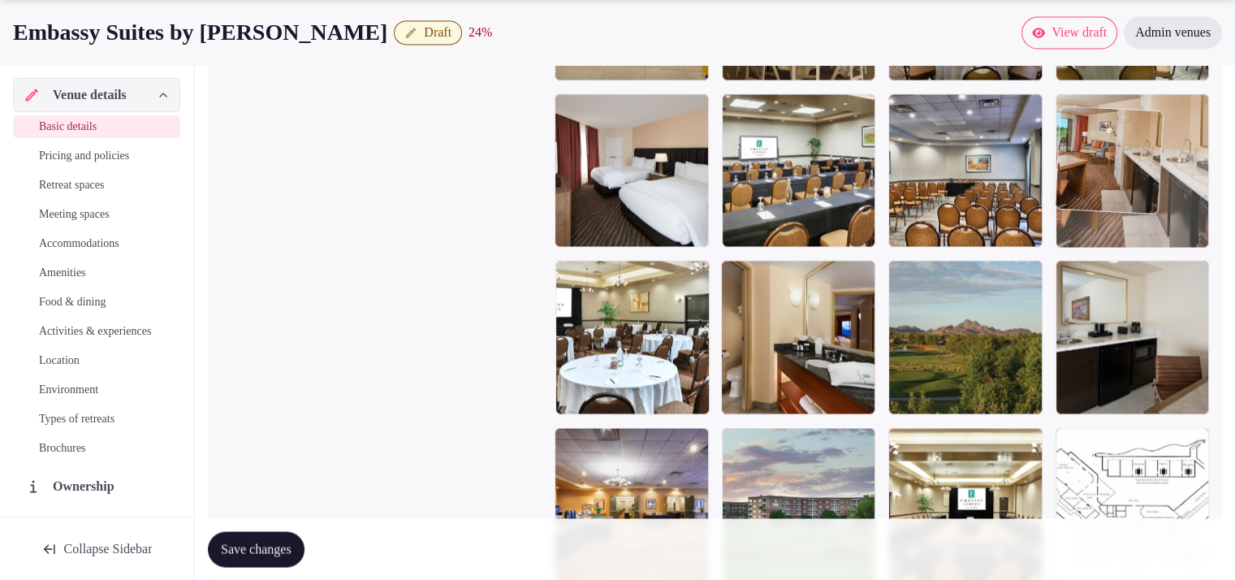
drag, startPoint x: 811, startPoint y: 400, endPoint x: 1198, endPoint y: 228, distance: 423.7
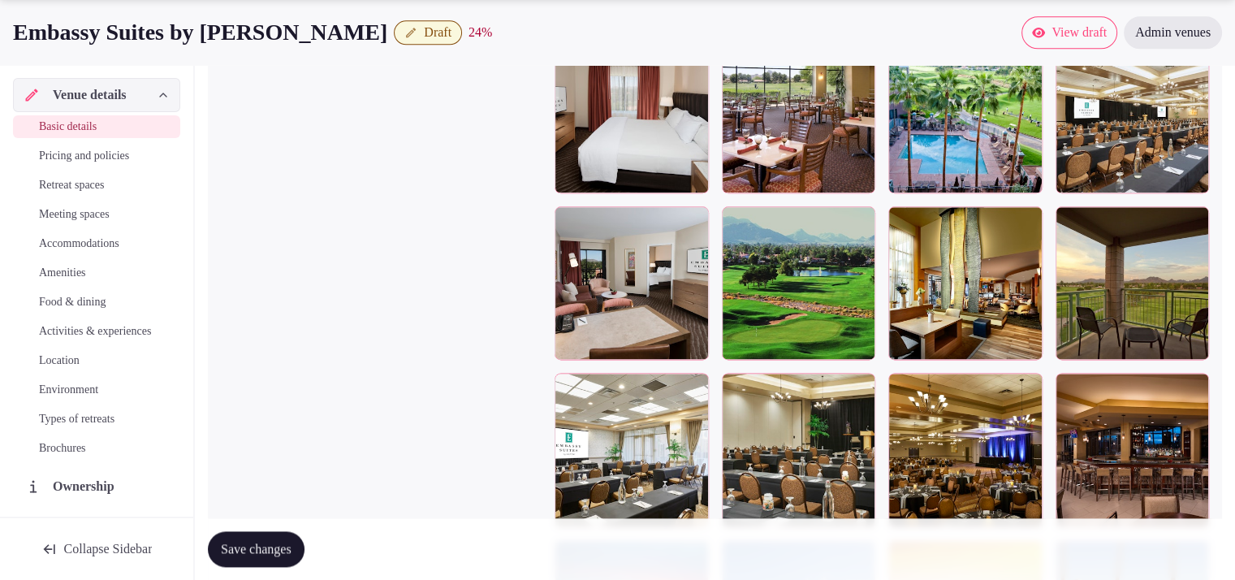
scroll to position [2052, 0]
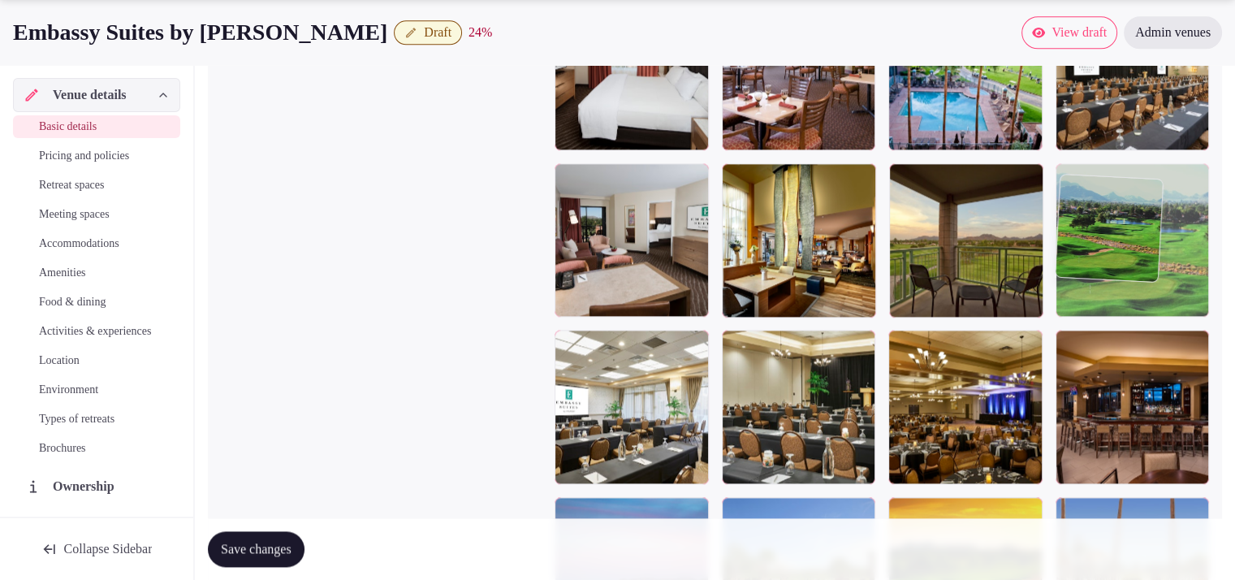
drag, startPoint x: 790, startPoint y: 286, endPoint x: 1114, endPoint y: 306, distance: 324.5
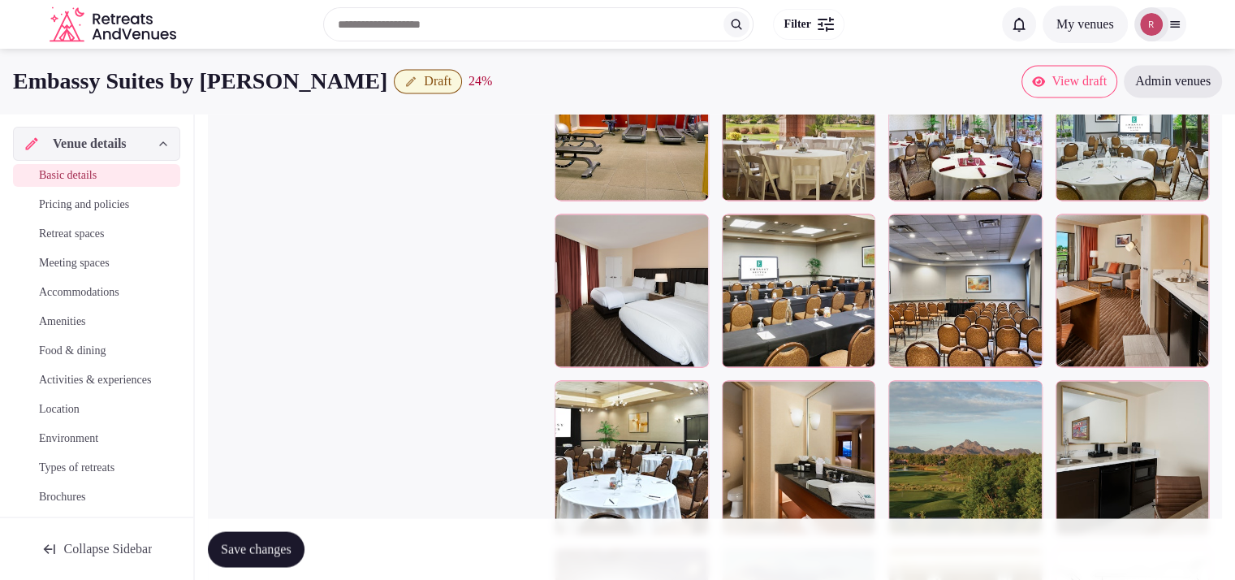
scroll to position [2570, 0]
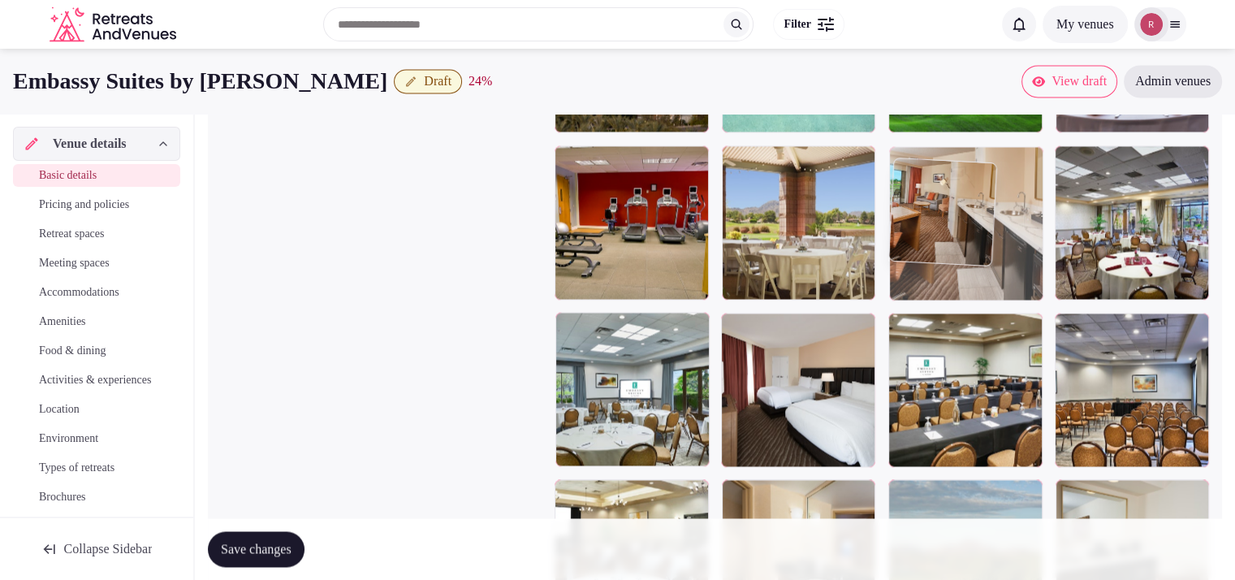
drag, startPoint x: 1162, startPoint y: 432, endPoint x: 1003, endPoint y: 221, distance: 264.8
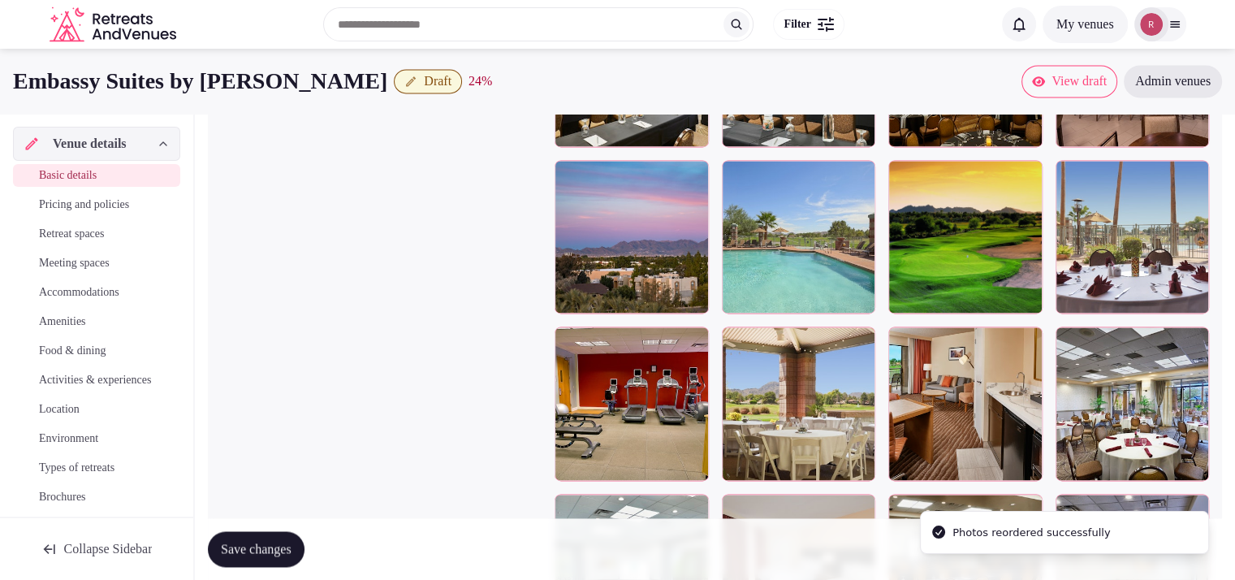
scroll to position [2332, 0]
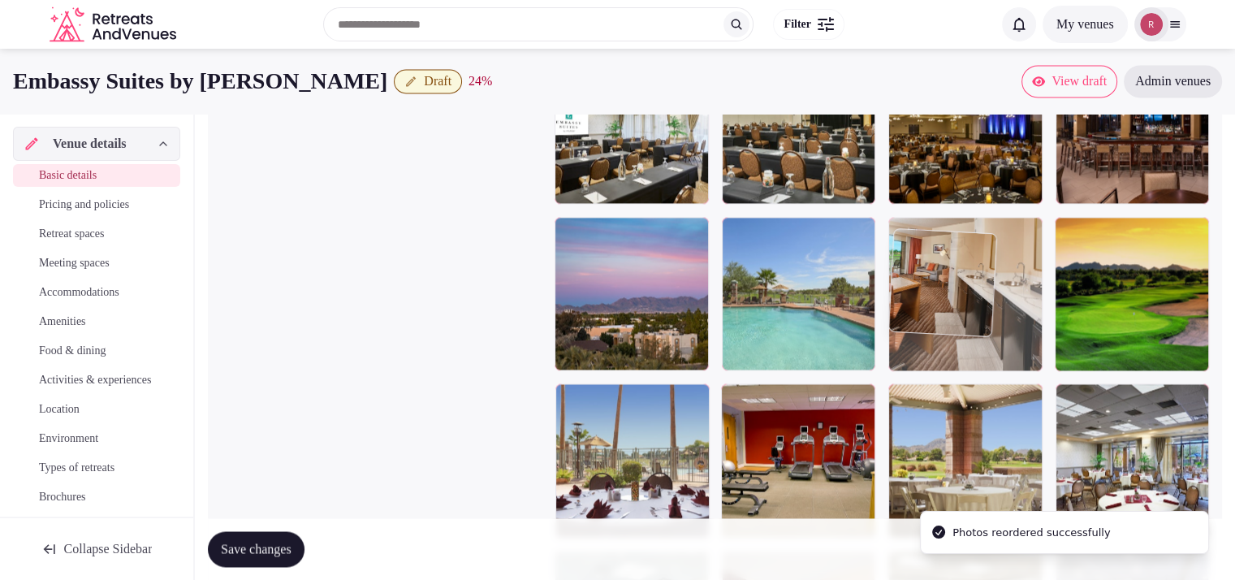
drag, startPoint x: 1001, startPoint y: 447, endPoint x: 998, endPoint y: 358, distance: 89.3
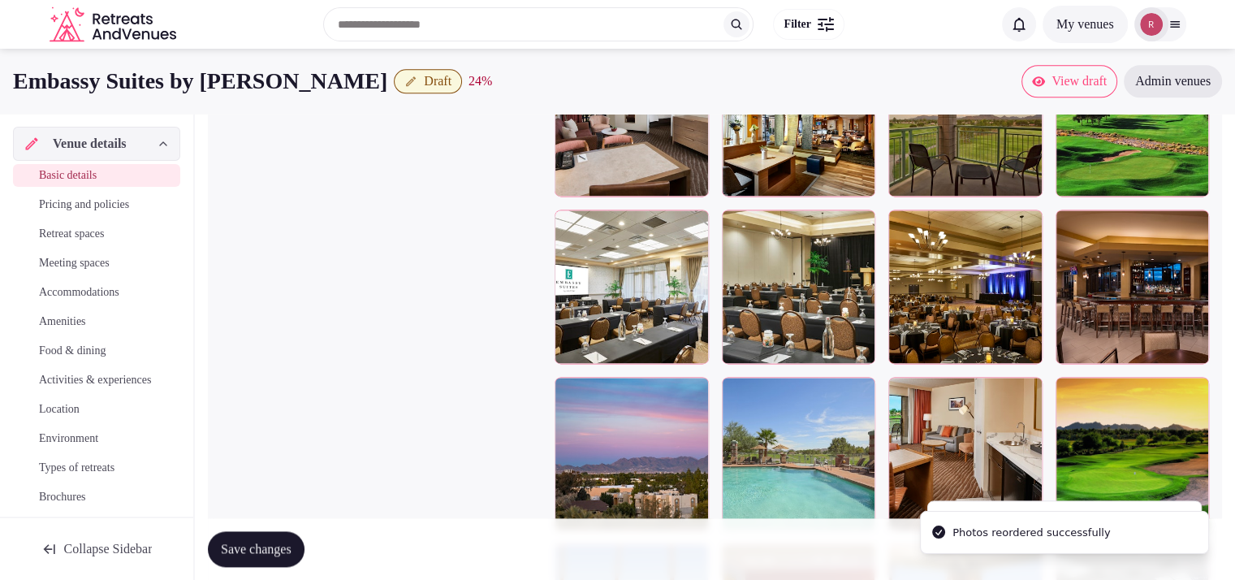
scroll to position [2146, 0]
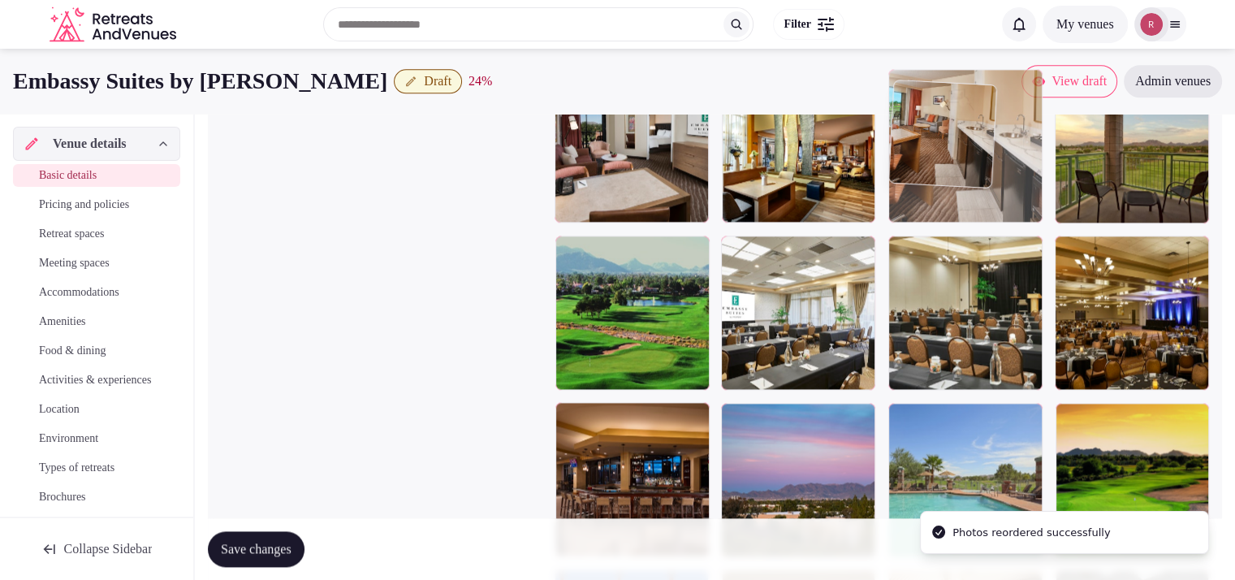
drag, startPoint x: 974, startPoint y: 468, endPoint x: 1008, endPoint y: 195, distance: 275.7
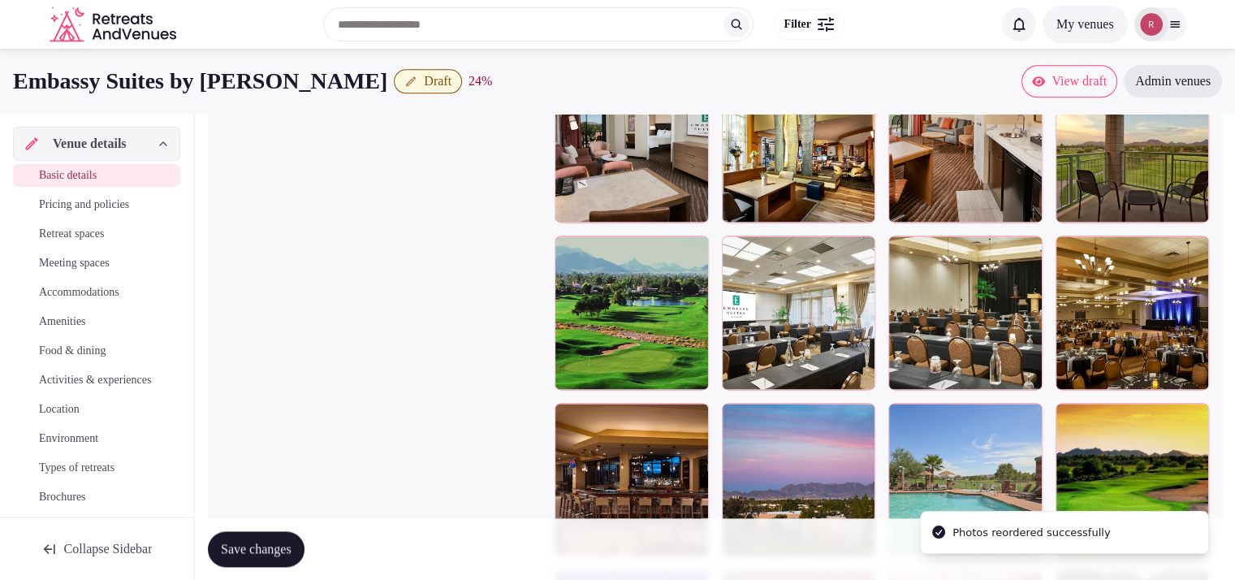
scroll to position [2030, 0]
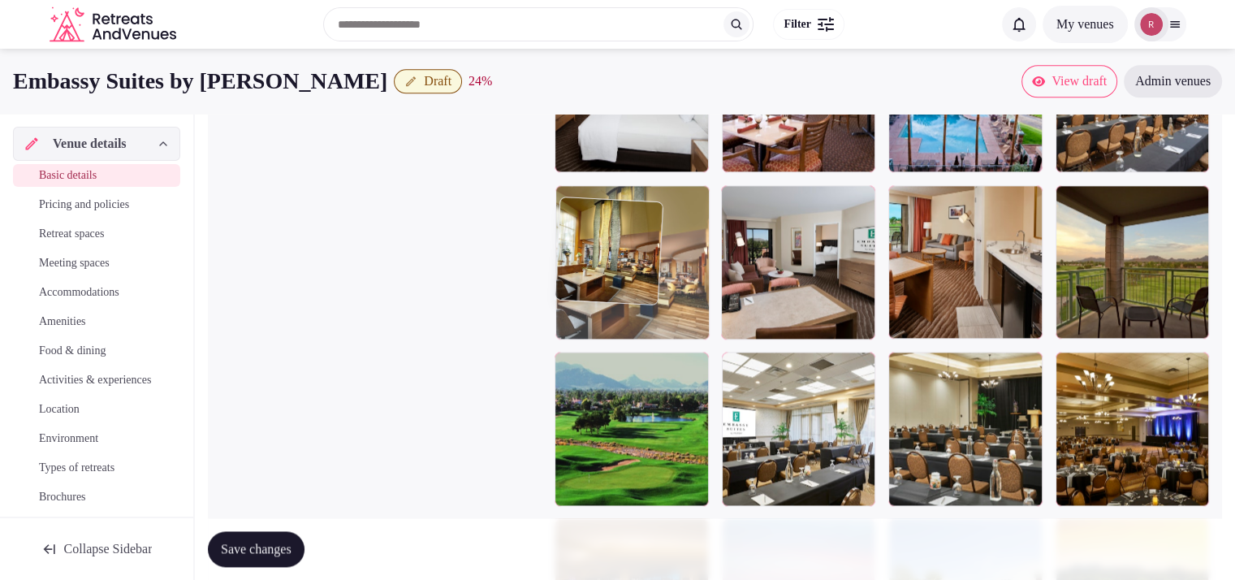
drag, startPoint x: 810, startPoint y: 308, endPoint x: 727, endPoint y: 316, distance: 83.2
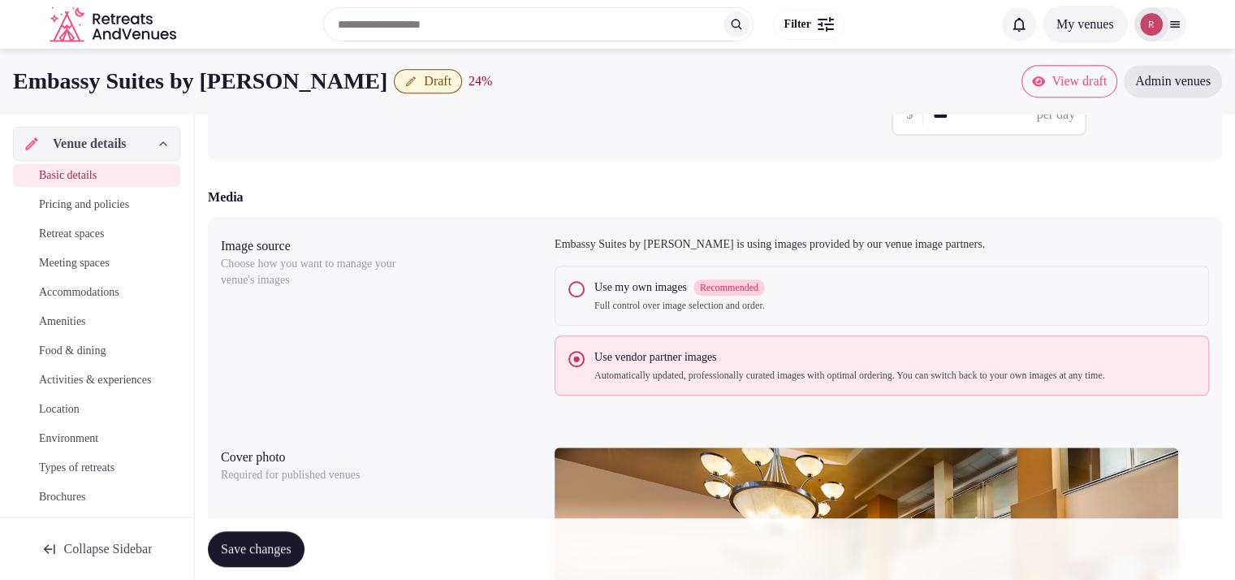
scroll to position [922, 0]
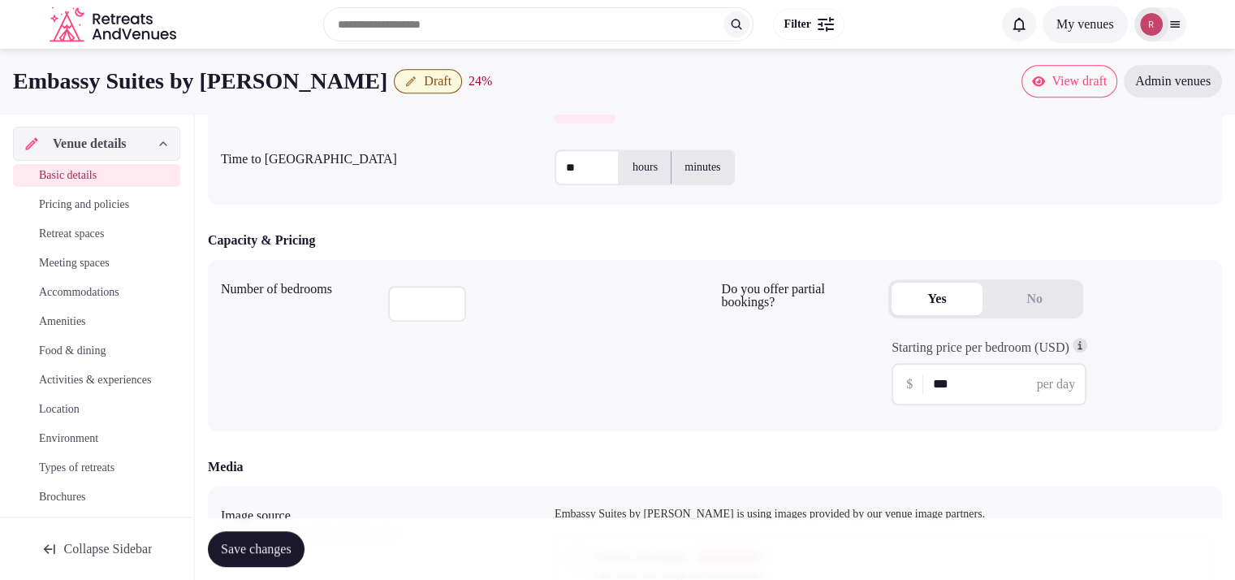
click at [257, 541] on span "Save changes" at bounding box center [256, 549] width 71 height 16
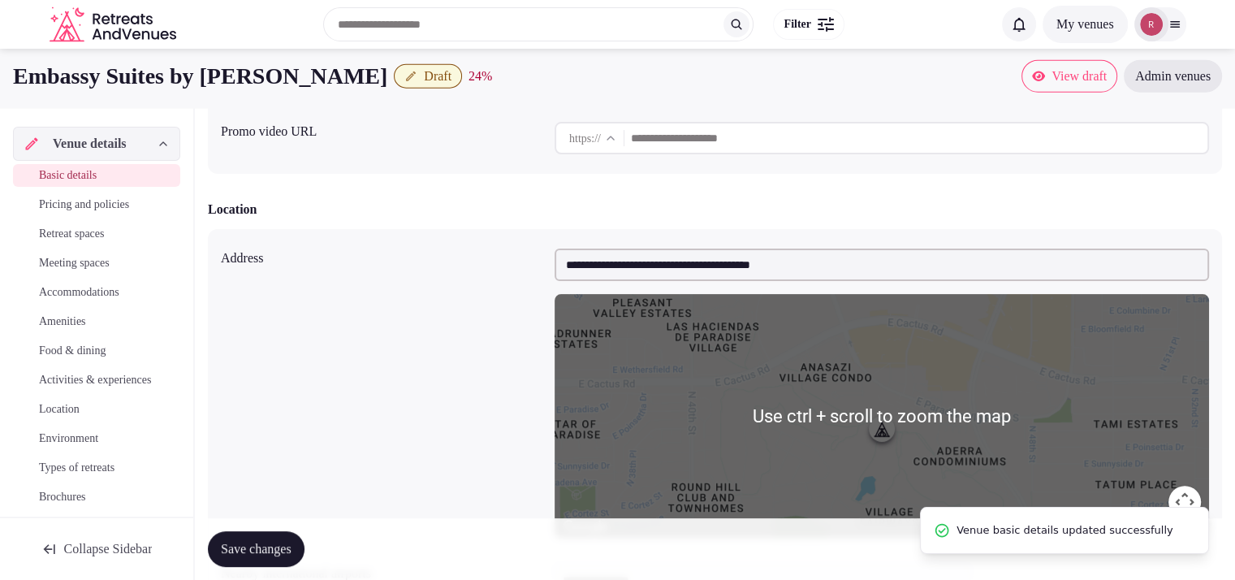
scroll to position [0, 0]
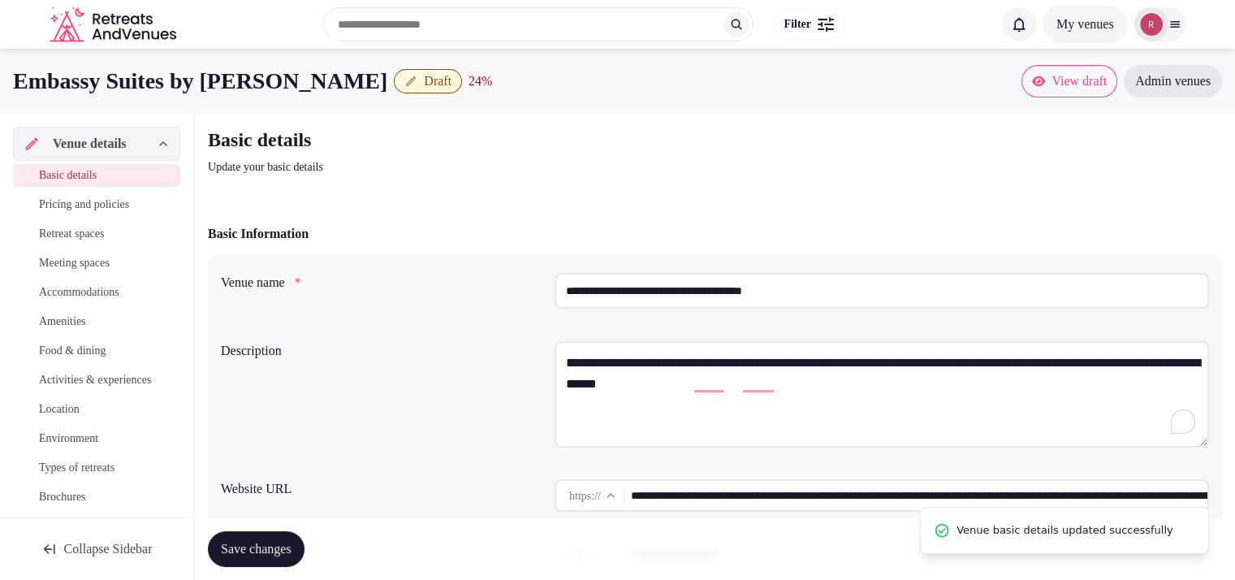
drag, startPoint x: 813, startPoint y: 291, endPoint x: 555, endPoint y: 291, distance: 258.1
click at [555, 291] on input "**********" at bounding box center [881, 291] width 654 height 36
click at [268, 561] on button "Save changes" at bounding box center [256, 549] width 97 height 36
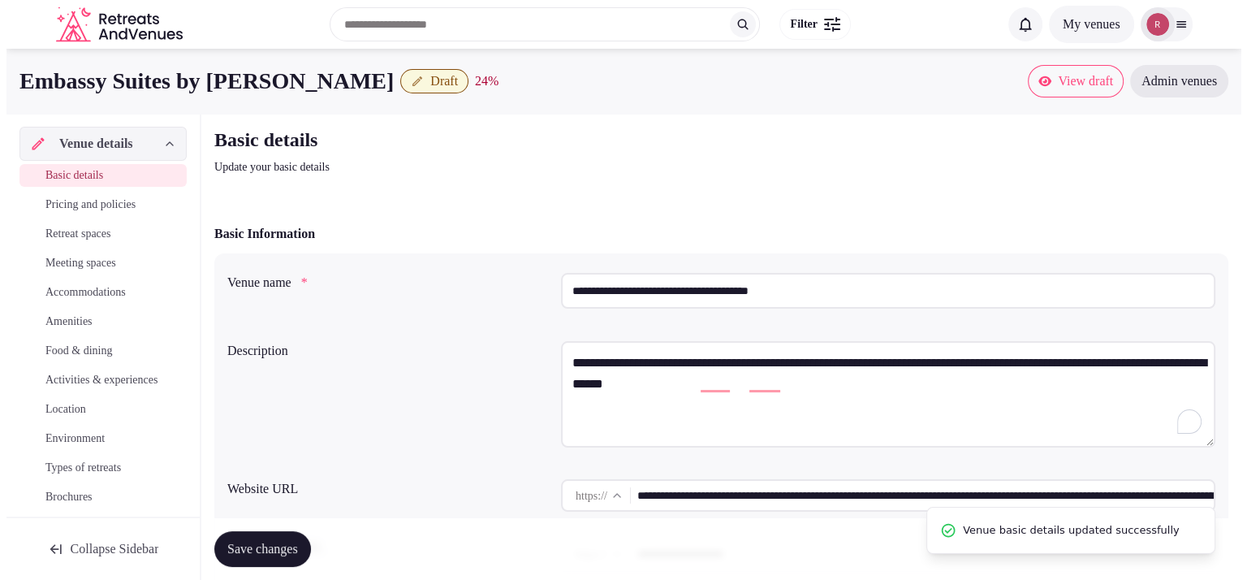
scroll to position [185, 0]
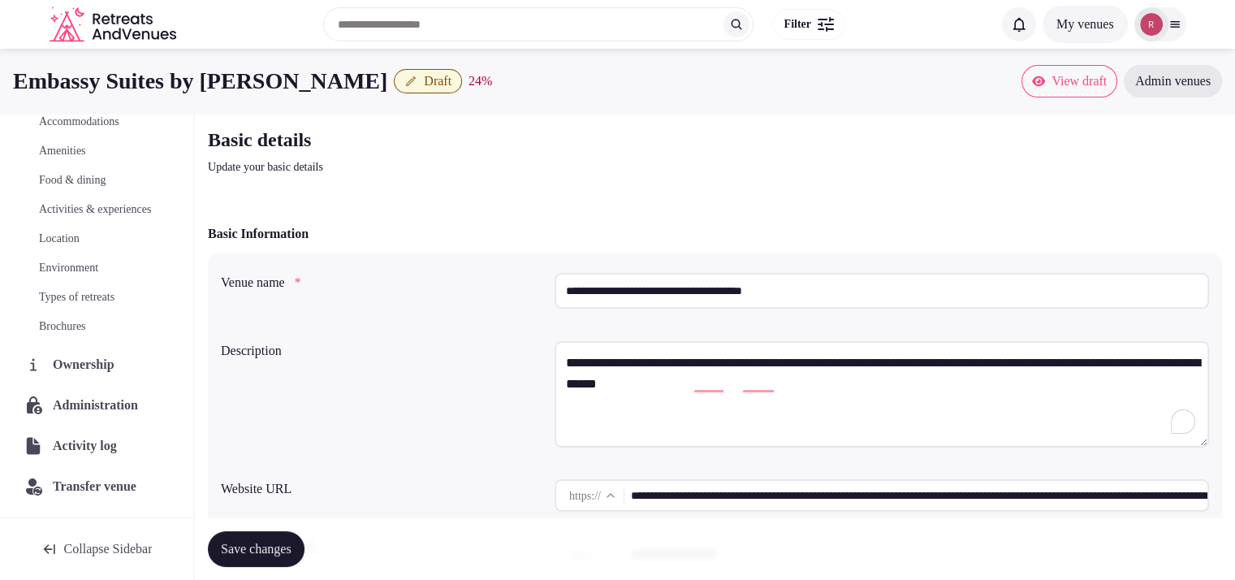
click at [127, 400] on span "Administration" at bounding box center [99, 404] width 92 height 19
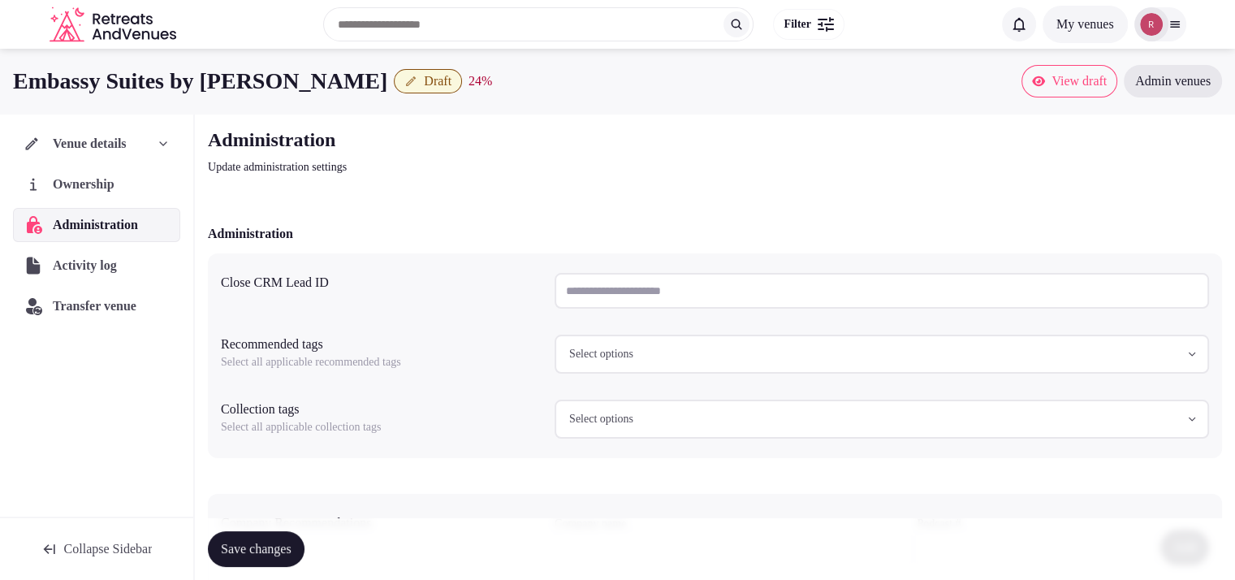
click at [96, 148] on span "Venue details" at bounding box center [90, 143] width 74 height 19
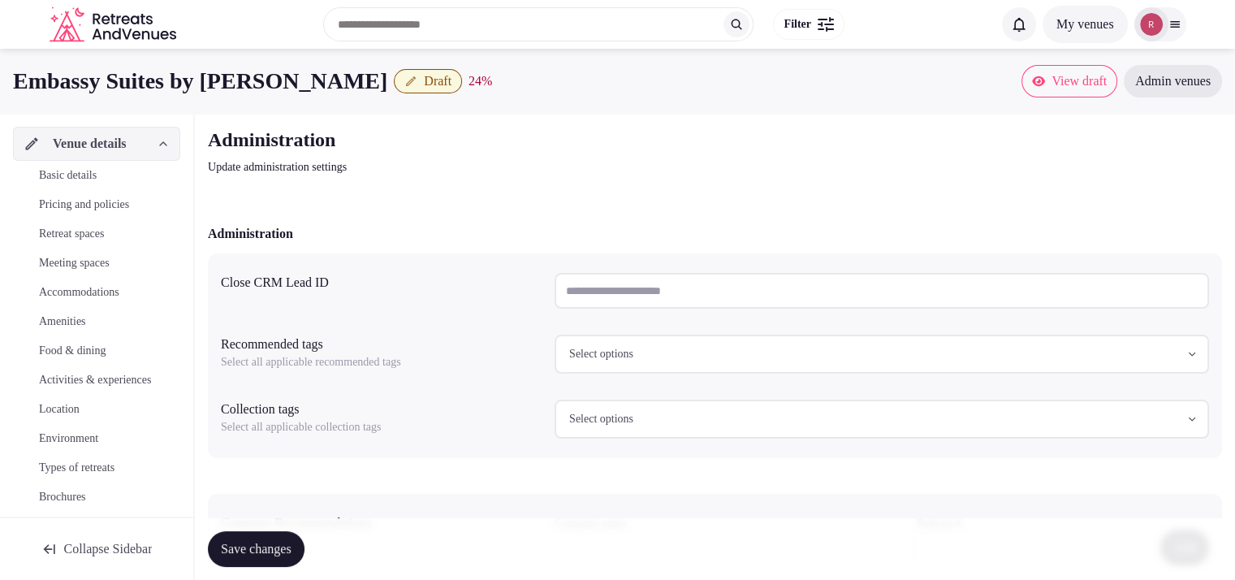
click at [93, 171] on span "Basic details" at bounding box center [68, 175] width 58 height 16
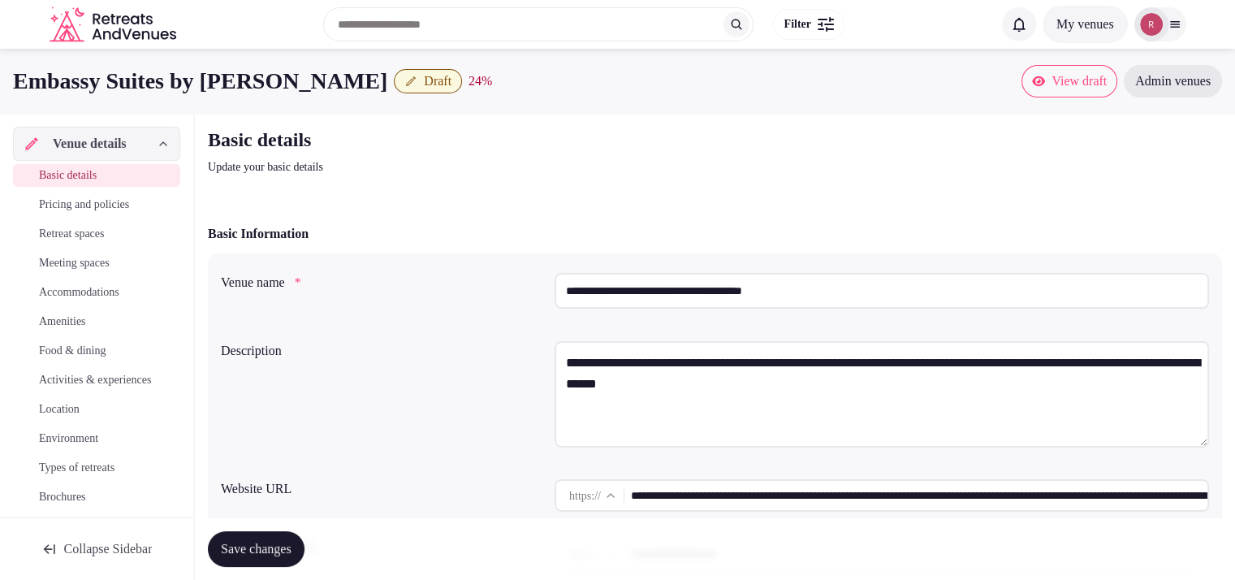
click at [774, 295] on input "**********" at bounding box center [881, 291] width 654 height 36
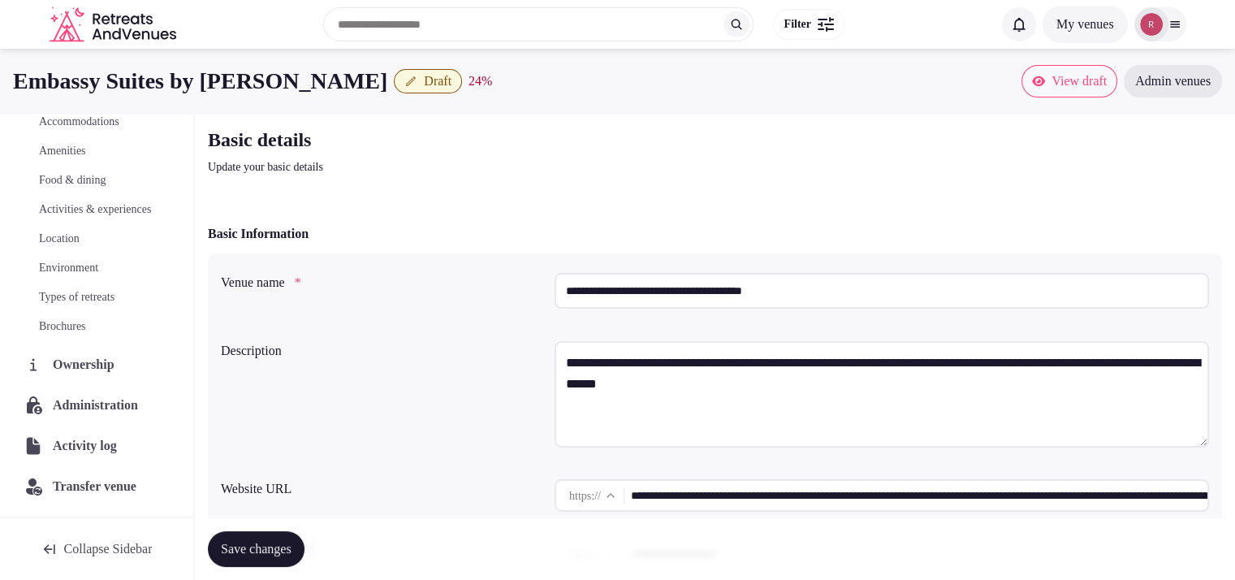
scroll to position [185, 0]
click at [86, 405] on span "Administration" at bounding box center [99, 404] width 92 height 19
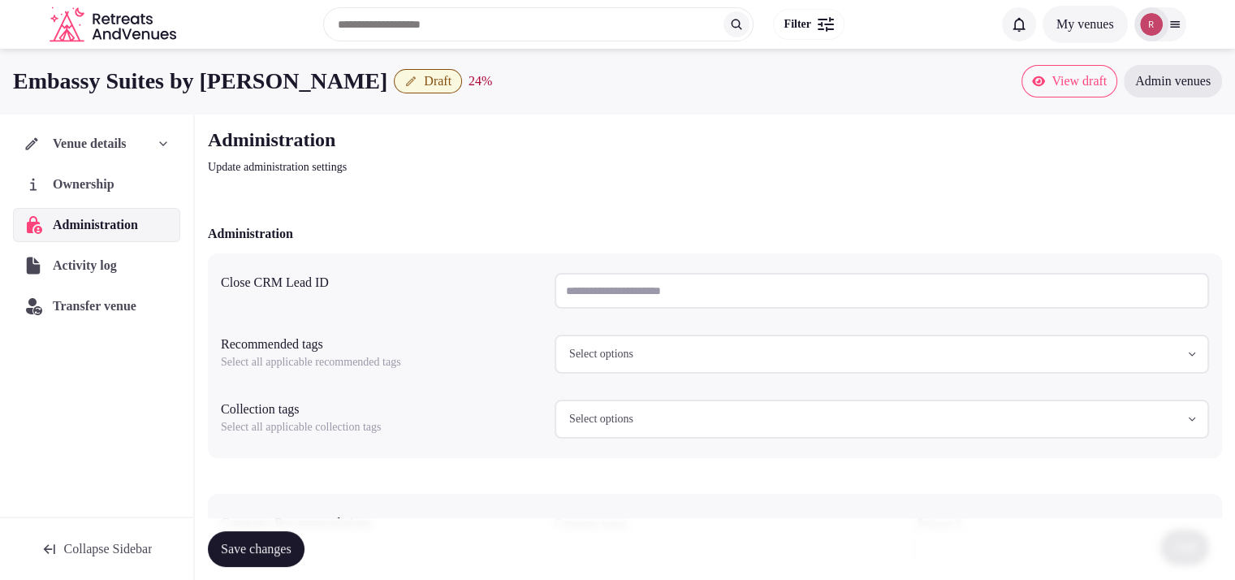
click at [649, 287] on input "text" at bounding box center [881, 291] width 654 height 36
paste input "**********"
type input "**********"
click at [291, 537] on button "Save changes" at bounding box center [256, 549] width 97 height 36
click at [274, 554] on span "Save changes" at bounding box center [256, 549] width 71 height 16
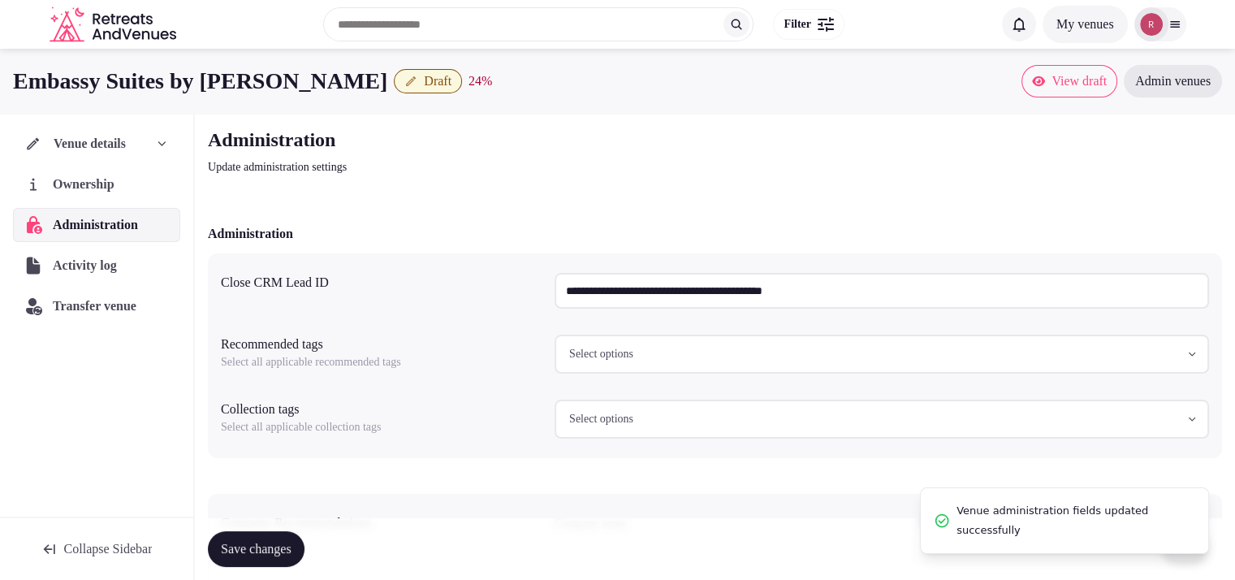
click at [116, 148] on span "Venue details" at bounding box center [90, 143] width 72 height 19
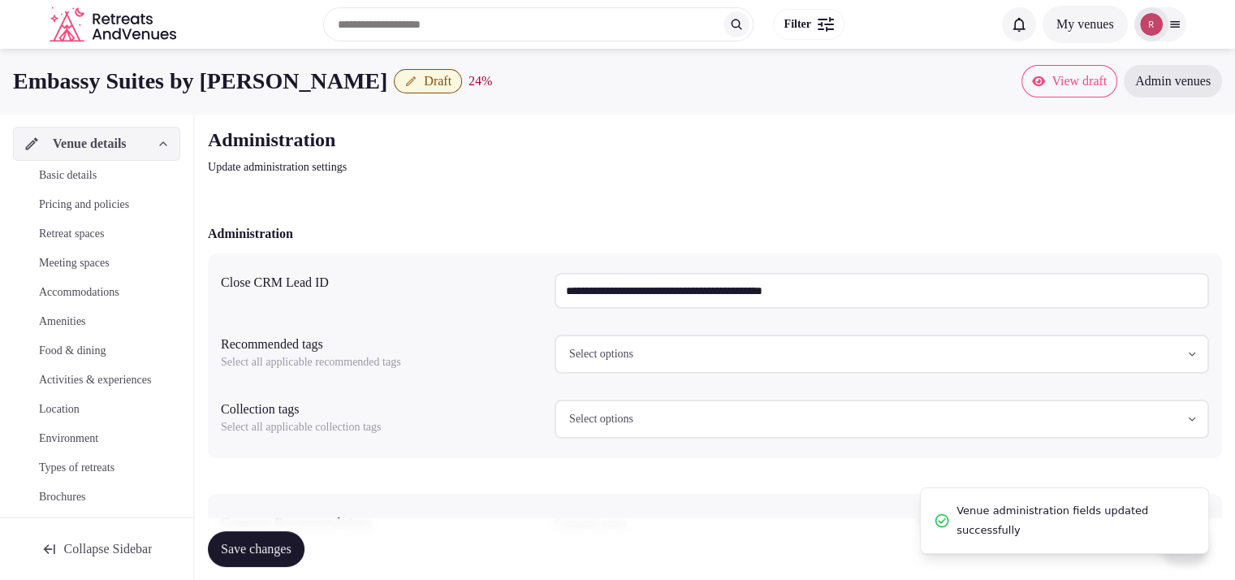
click at [97, 169] on span "Basic details" at bounding box center [68, 175] width 58 height 16
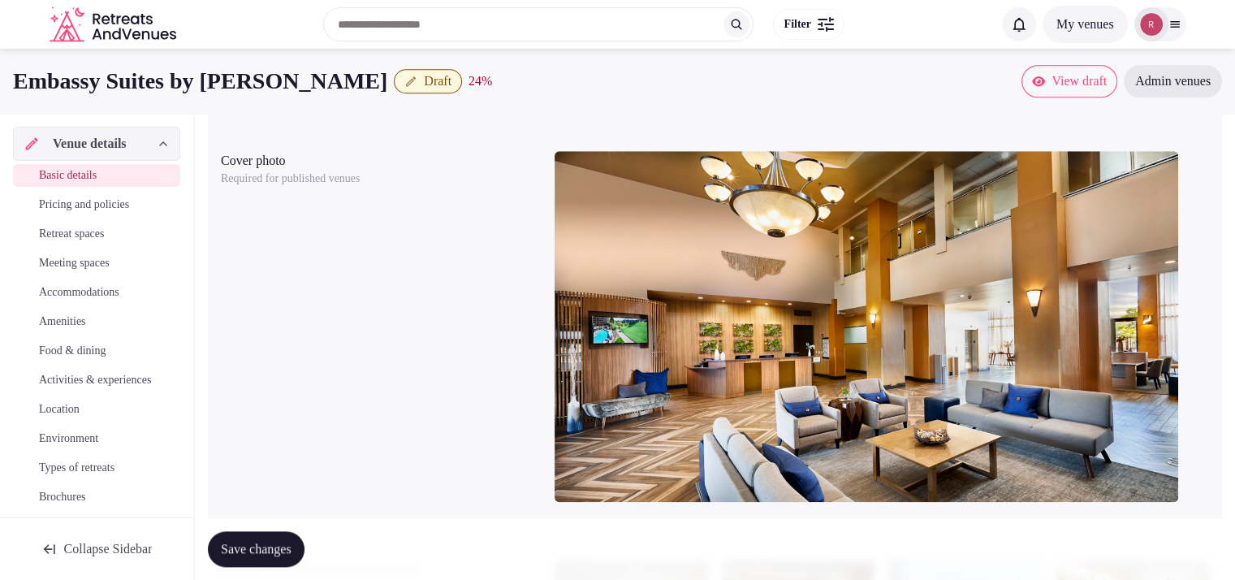
scroll to position [974, 0]
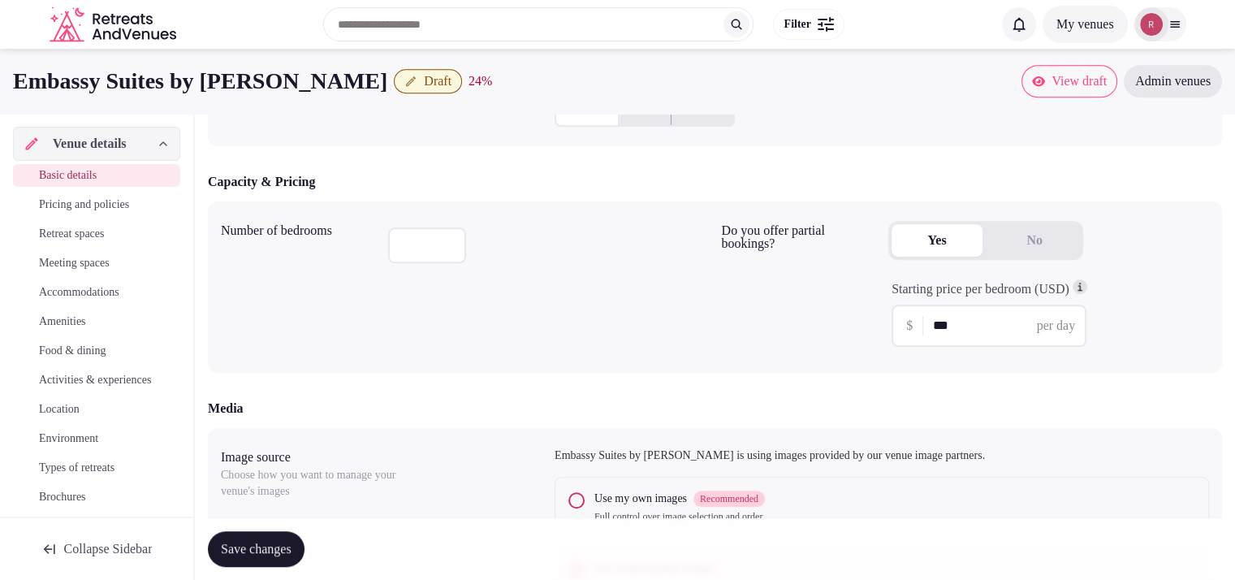
click at [462, 90] on button "Draft" at bounding box center [428, 81] width 68 height 24
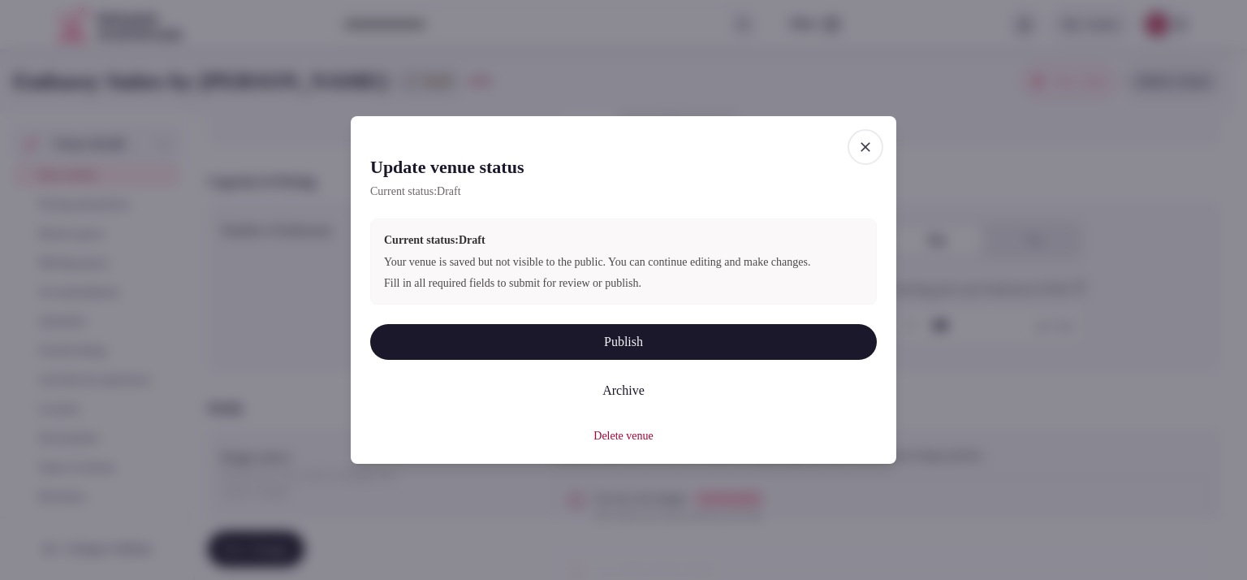
click at [638, 353] on button "Publish" at bounding box center [623, 342] width 507 height 36
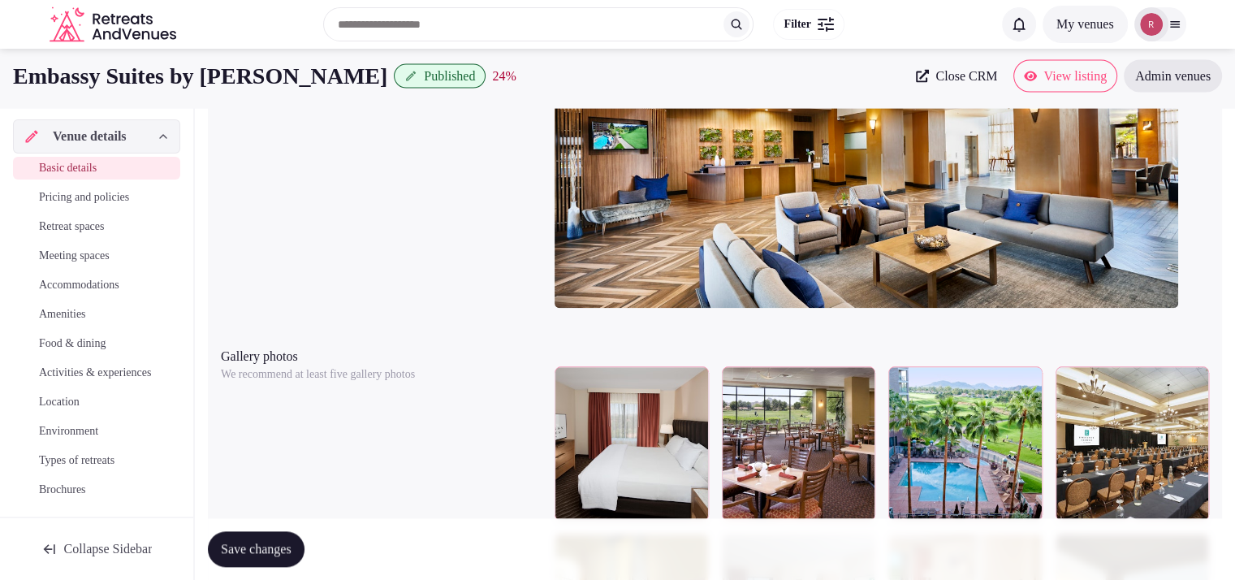
scroll to position [1520, 0]
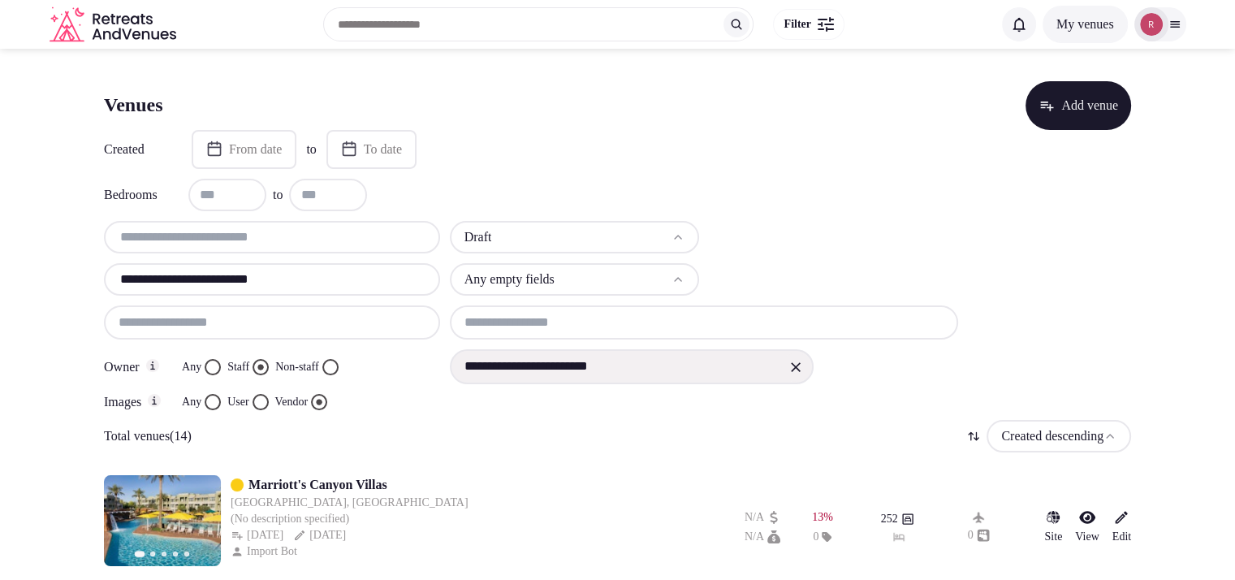
click at [263, 275] on input "**********" at bounding box center [271, 279] width 323 height 19
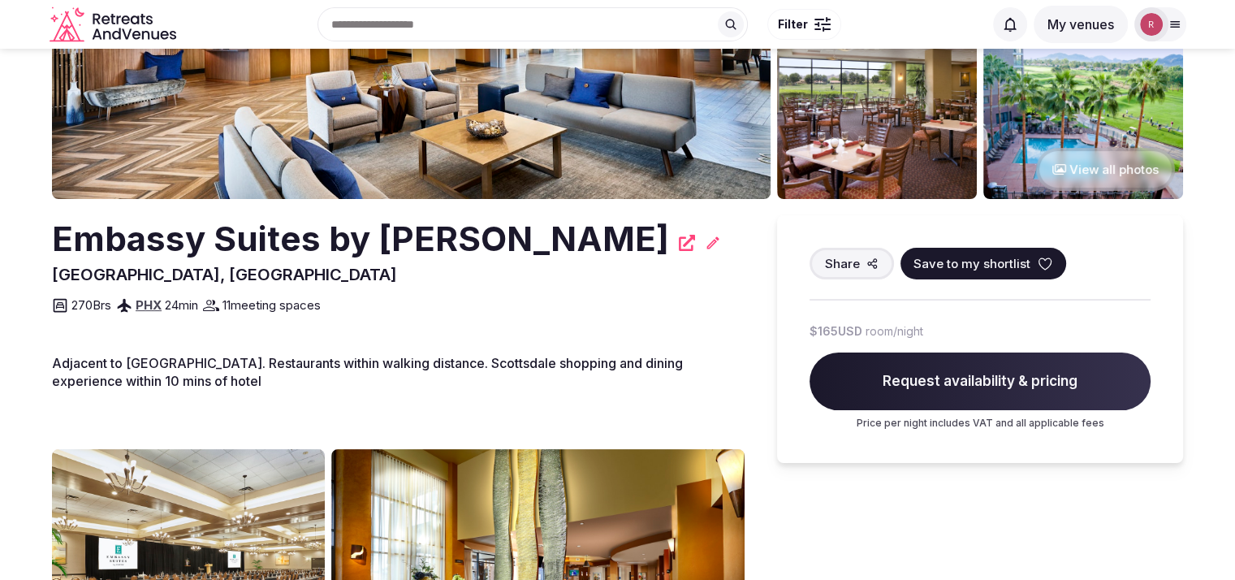
scroll to position [249, 0]
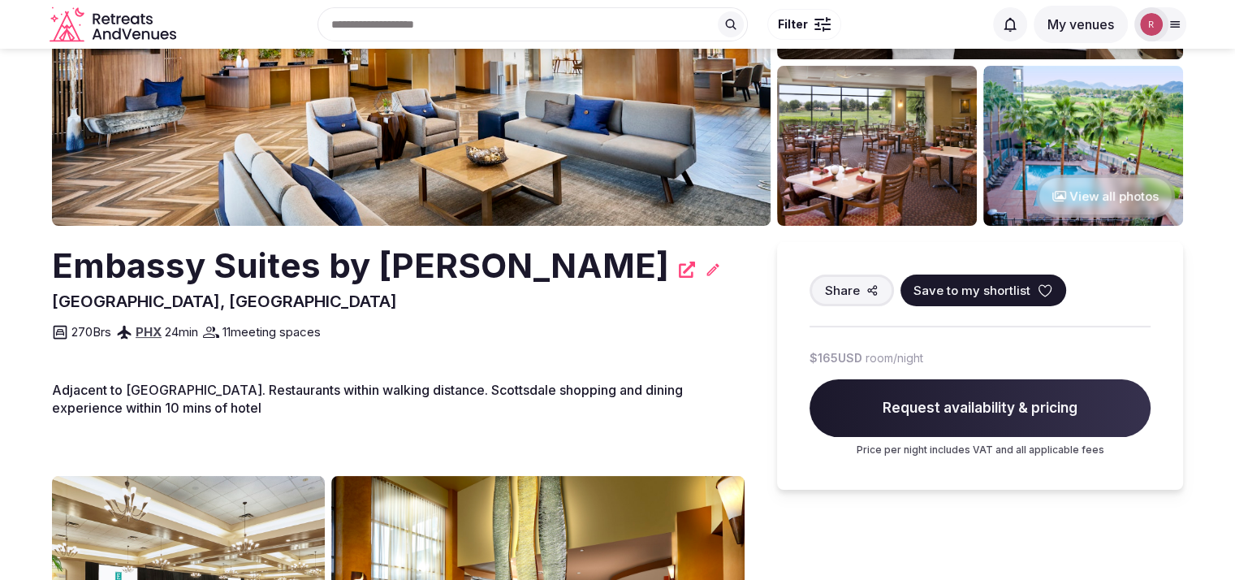
click at [498, 290] on h2 "Embassy Suites by Hilton Phoenix Scottsdale" at bounding box center [360, 266] width 617 height 48
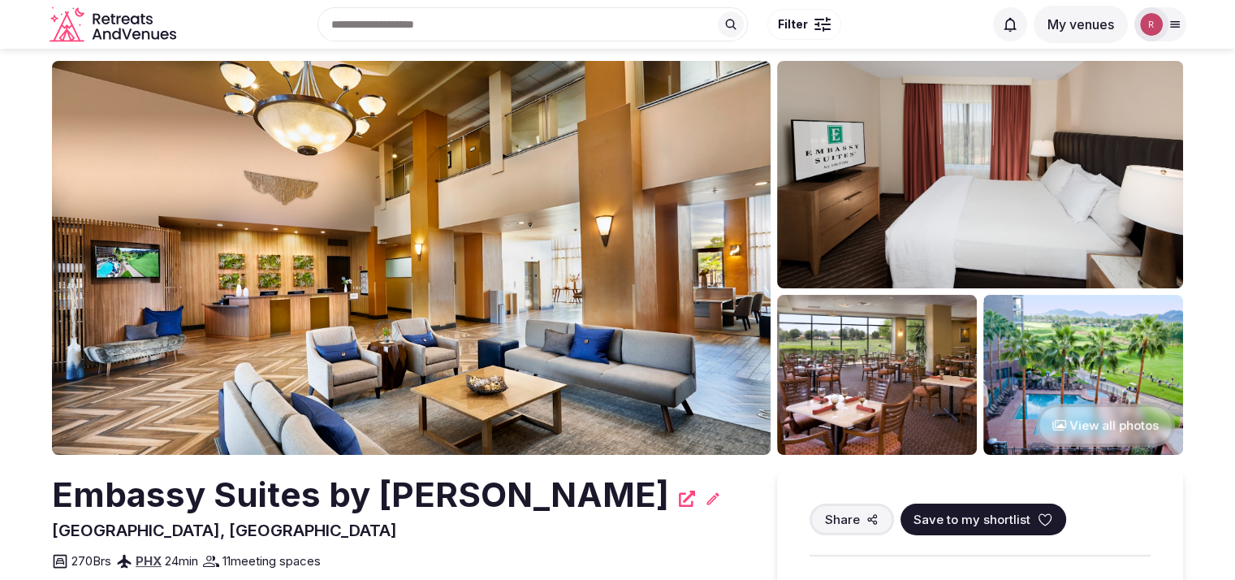
scroll to position [0, 0]
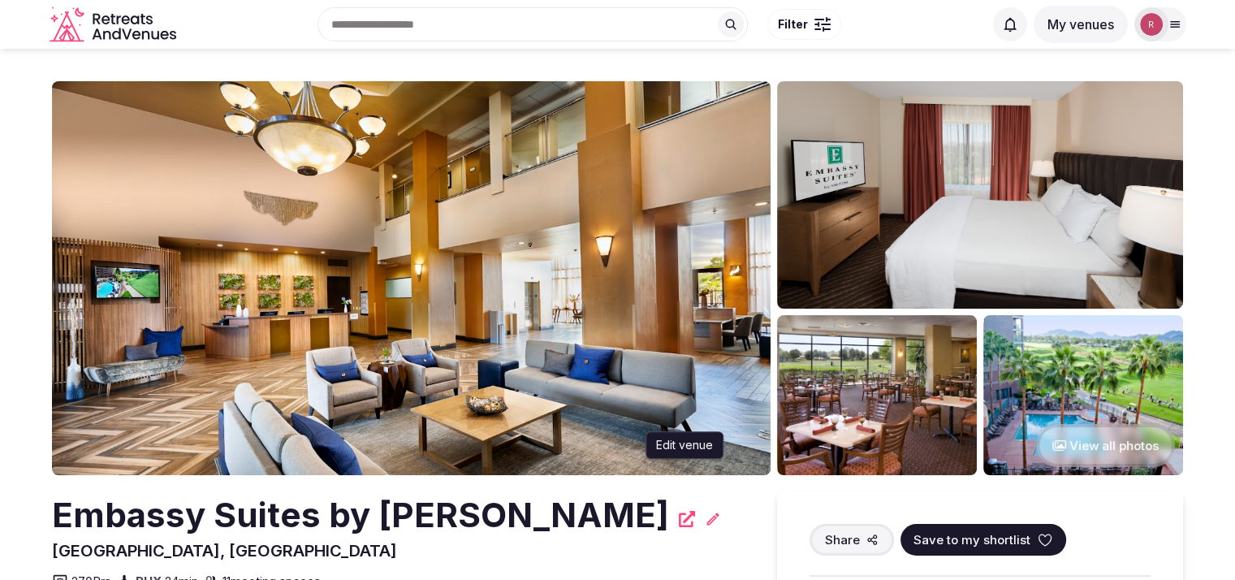
click at [721, 520] on icon at bounding box center [713, 519] width 16 height 16
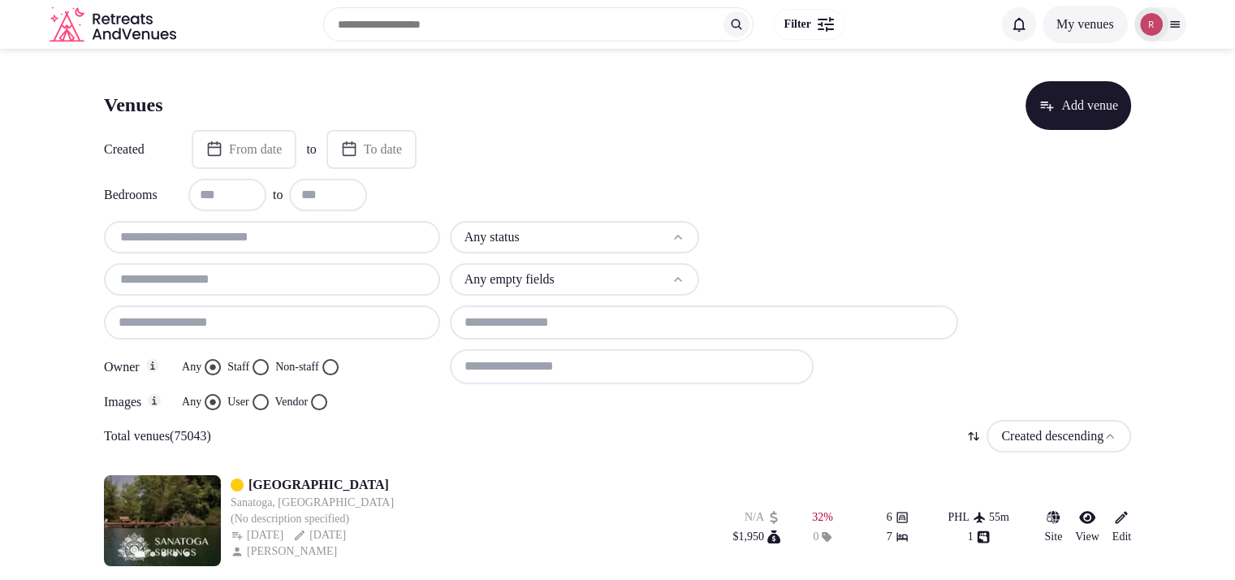
drag, startPoint x: 1163, startPoint y: 13, endPoint x: 825, endPoint y: 84, distance: 346.0
click at [825, 84] on div "Venues Add venue" at bounding box center [617, 105] width 1027 height 49
drag, startPoint x: 1143, startPoint y: 35, endPoint x: 1159, endPoint y: 19, distance: 23.0
click at [1158, 19] on img at bounding box center [1151, 24] width 23 height 23
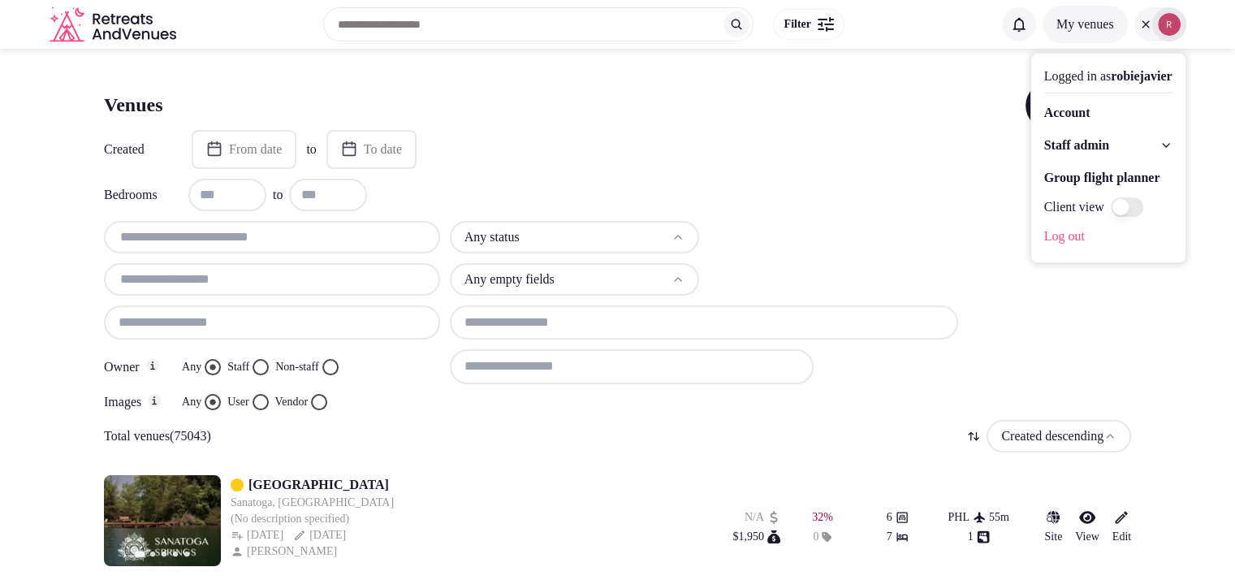
click at [1072, 144] on span "Staff admin" at bounding box center [1076, 145] width 65 height 19
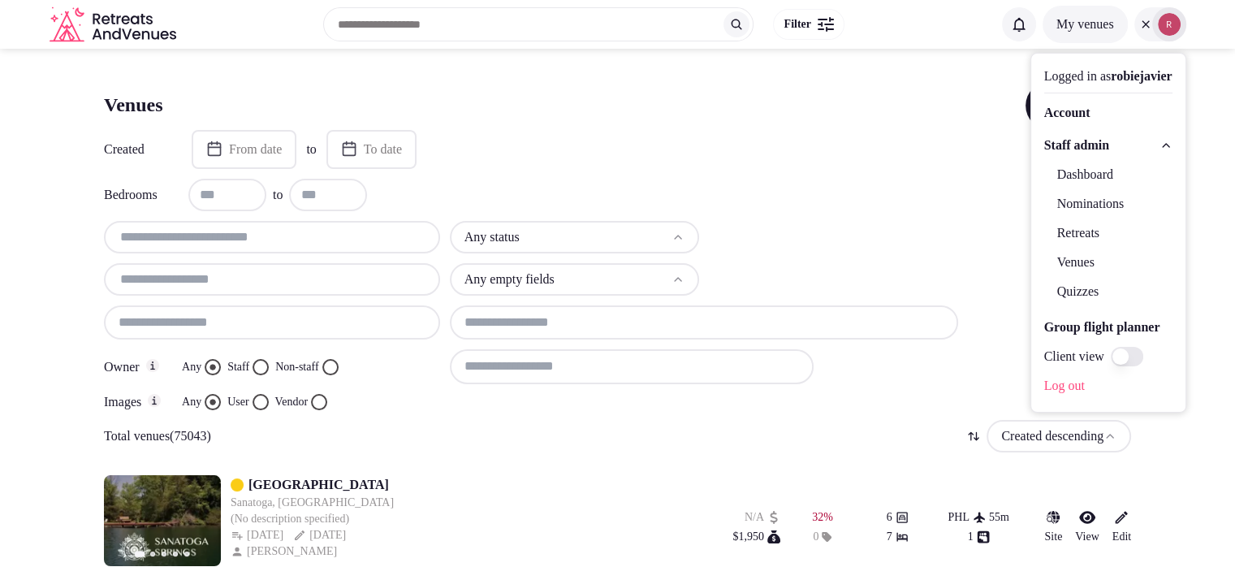
click at [329, 229] on input "text" at bounding box center [271, 236] width 323 height 19
paste input "**********"
type input "**********"
click at [1148, 19] on icon at bounding box center [1145, 24] width 13 height 13
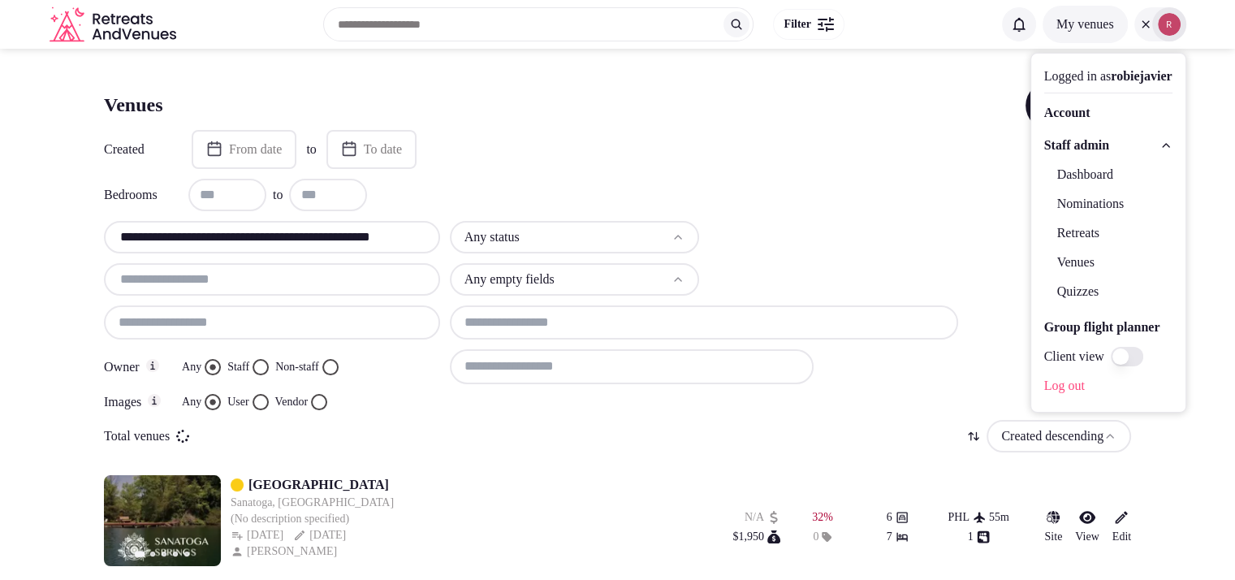
scroll to position [0, 0]
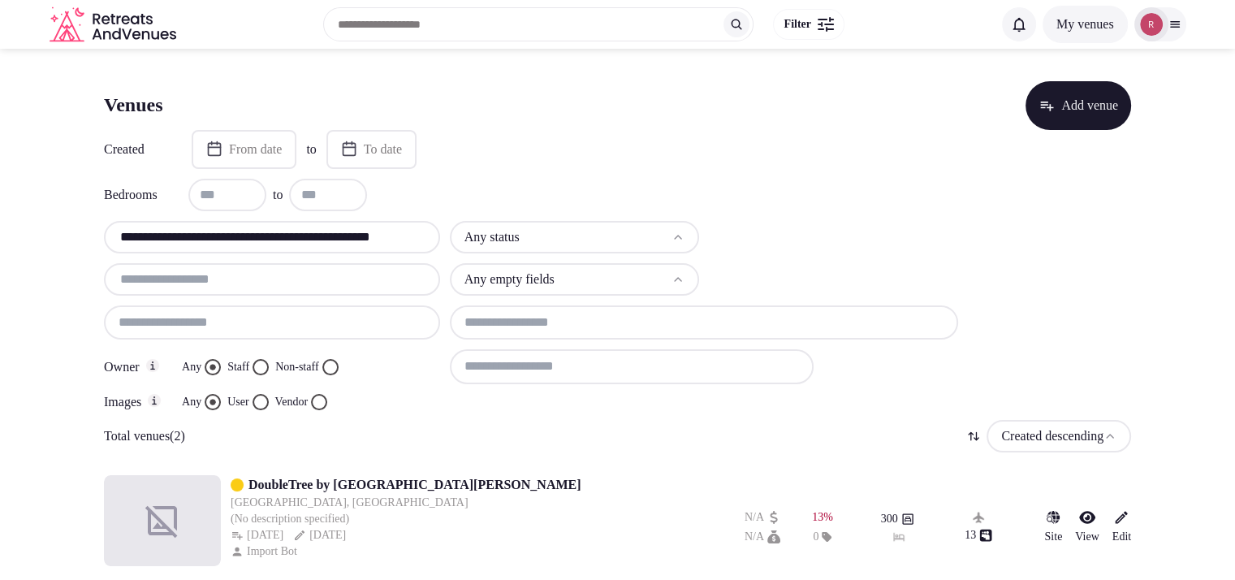
click at [436, 476] on link "DoubleTree by Hilton Hotel Dallas - Campbell Centre" at bounding box center [414, 484] width 332 height 19
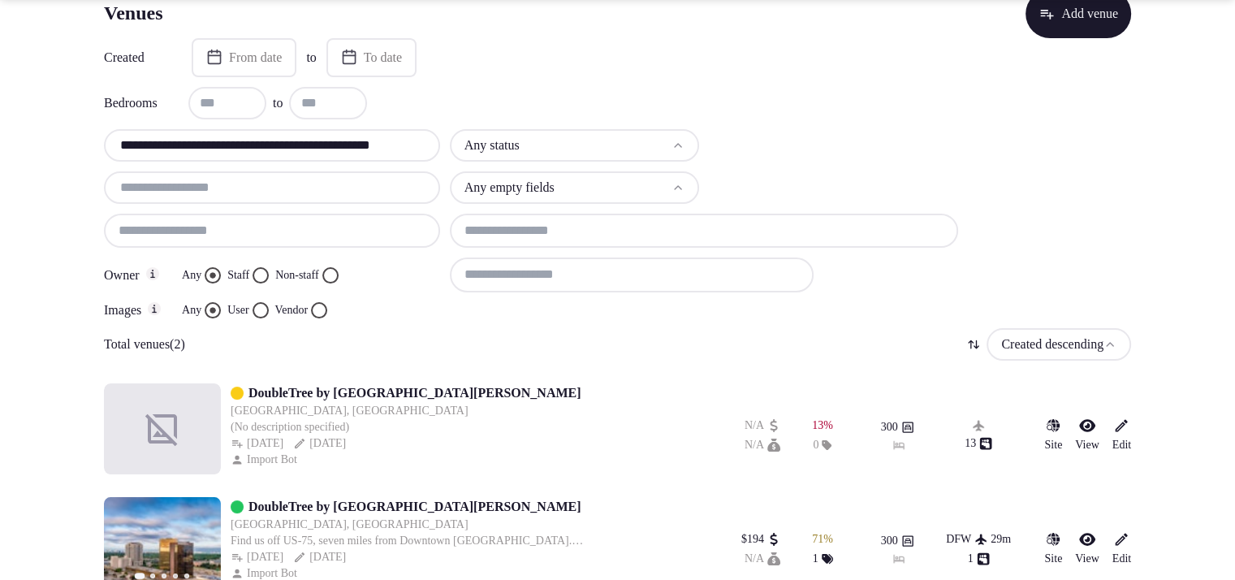
scroll to position [123, 0]
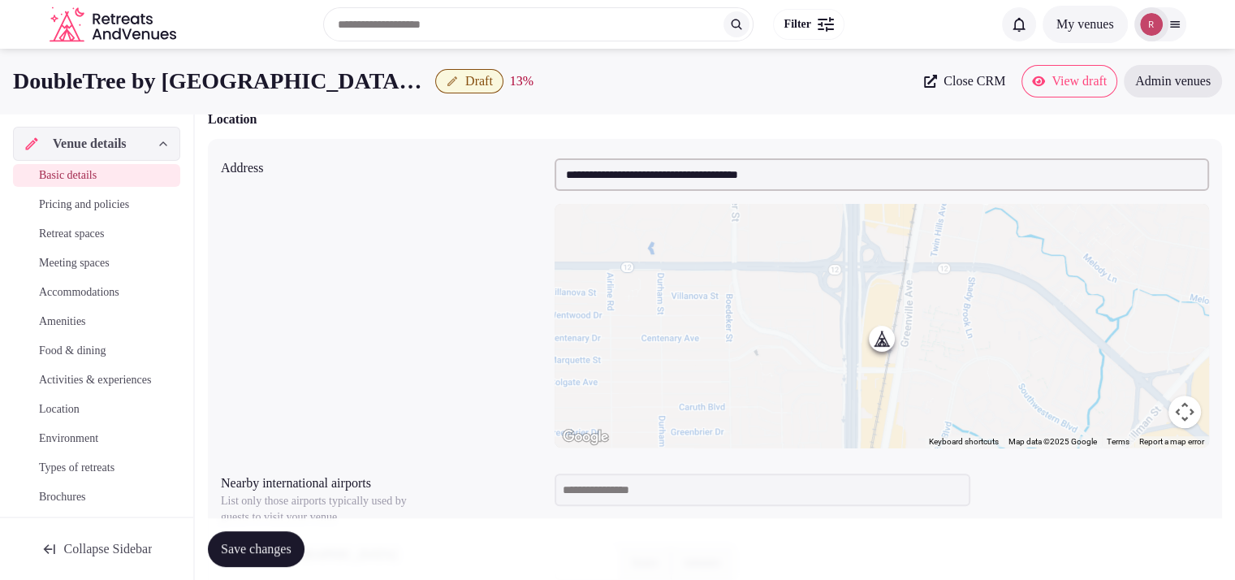
scroll to position [185, 0]
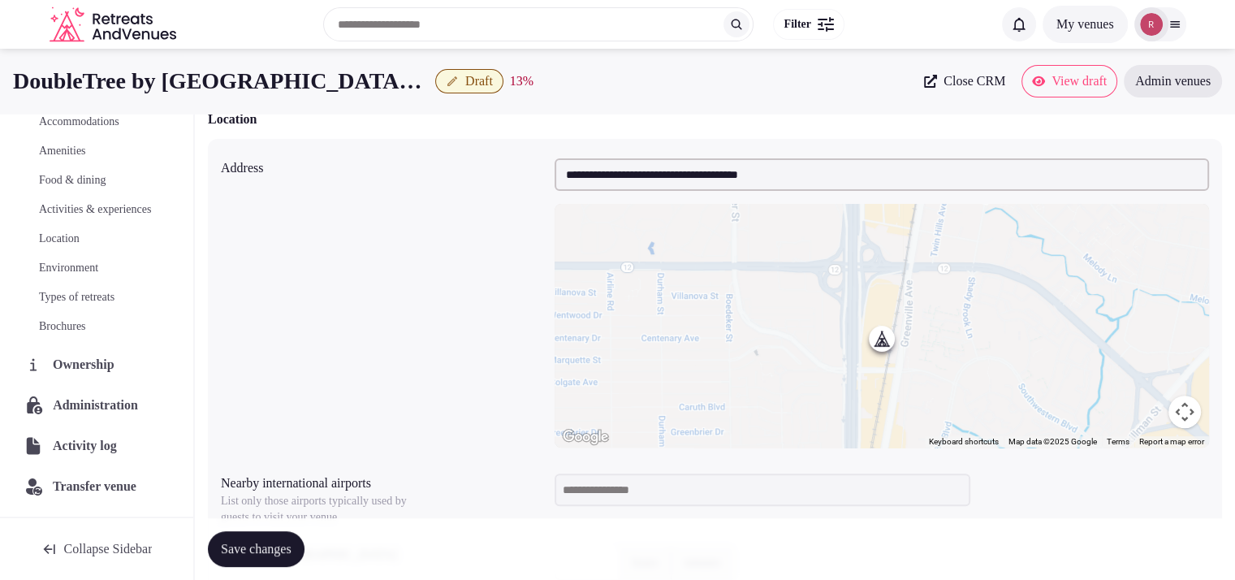
click at [94, 397] on span "Administration" at bounding box center [99, 404] width 92 height 19
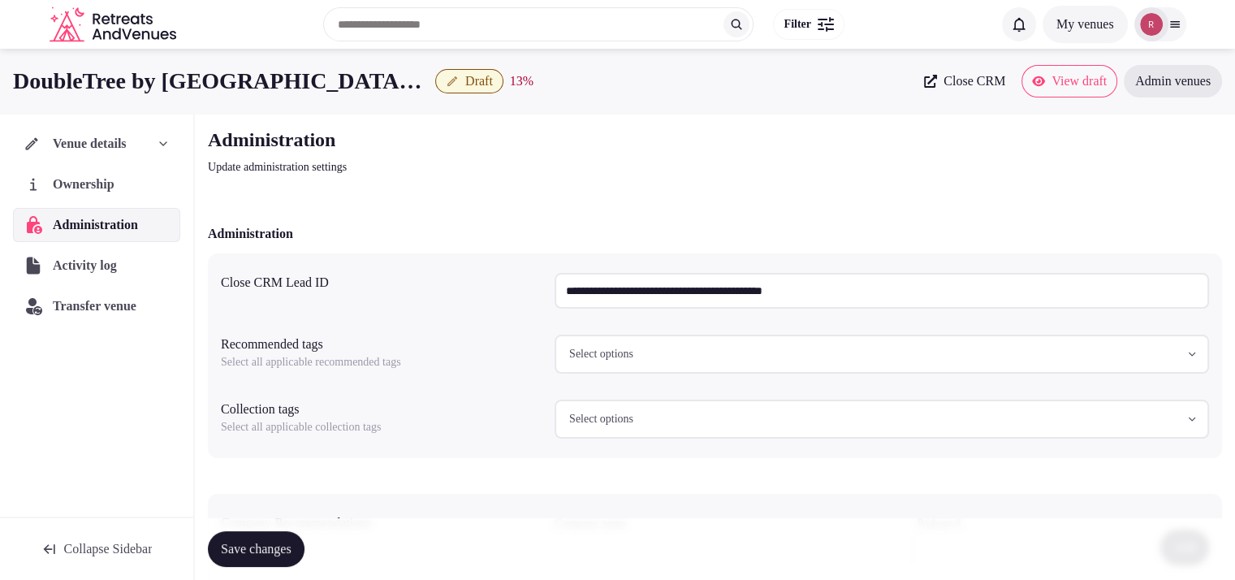
click at [93, 382] on div "Venue details Ownership Administration Activity log Transfer venue" at bounding box center [96, 315] width 193 height 403
click at [120, 397] on div "Venue details Ownership Administration Activity log Transfer venue" at bounding box center [96, 315] width 193 height 403
click at [70, 310] on span "Transfer venue" at bounding box center [95, 305] width 82 height 19
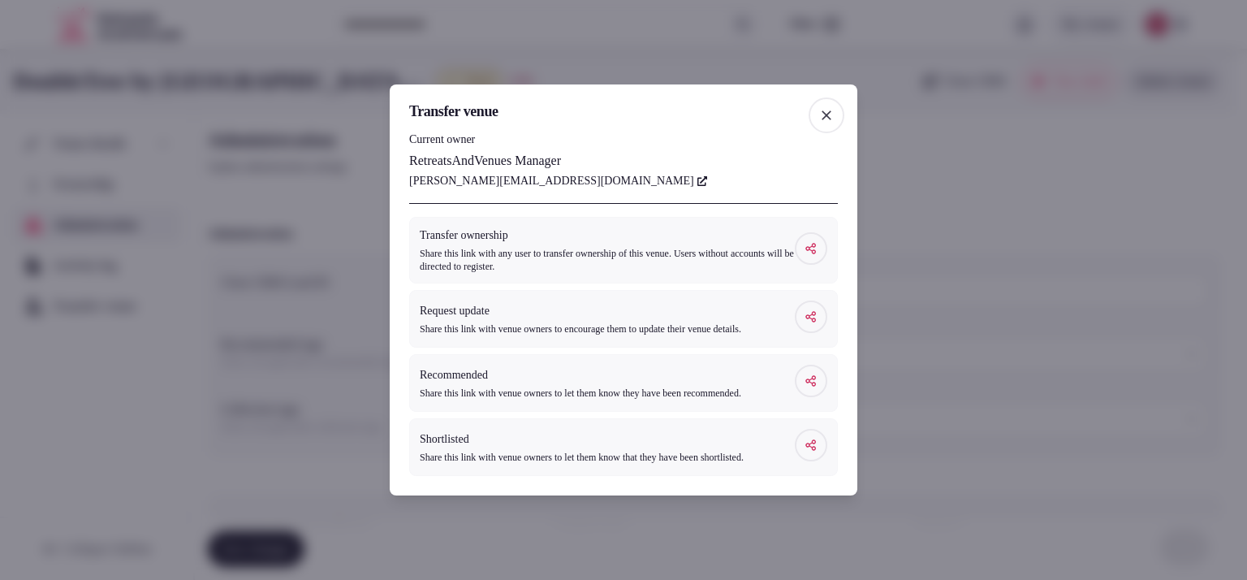
click at [836, 97] on span "button" at bounding box center [827, 115] width 36 height 36
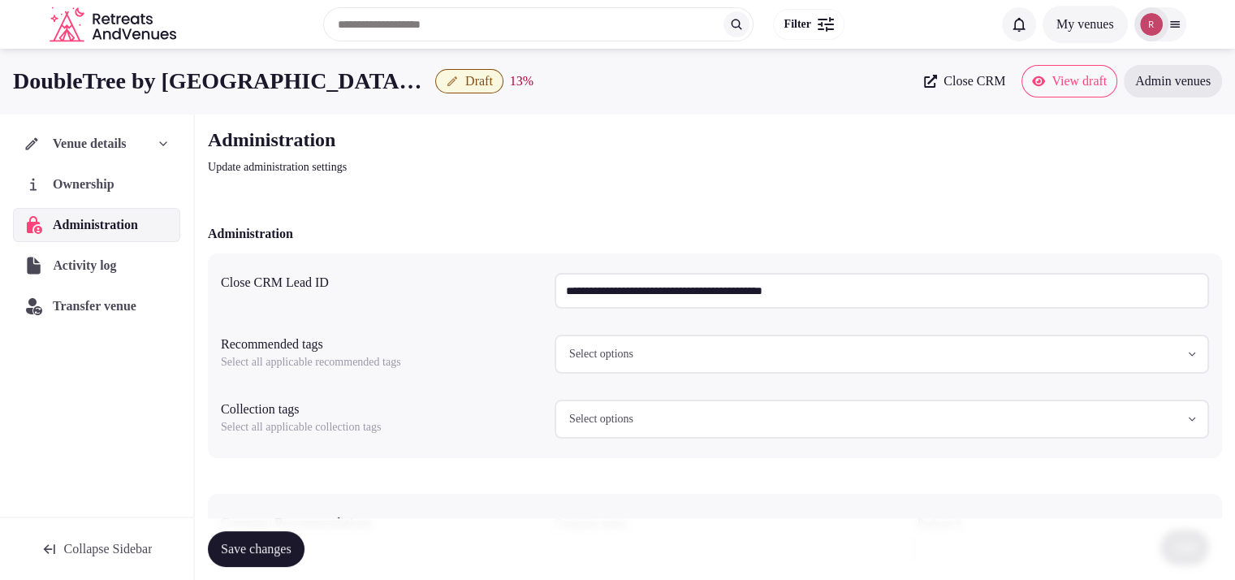
click at [78, 274] on span "Activity log" at bounding box center [88, 265] width 70 height 19
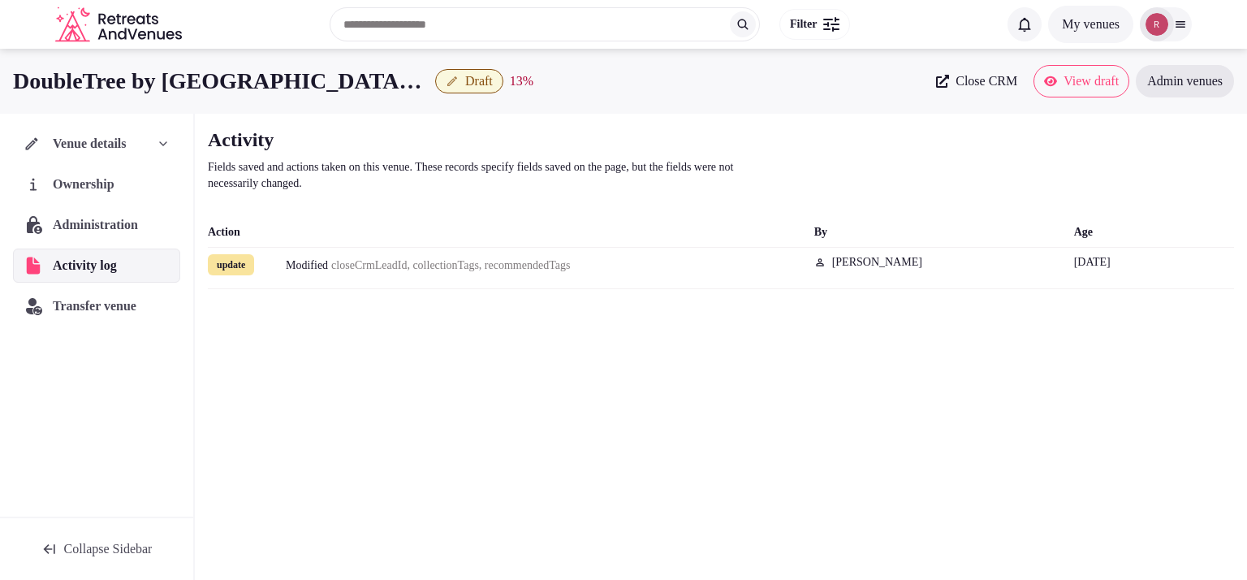
click at [74, 302] on span "Transfer venue" at bounding box center [95, 305] width 84 height 19
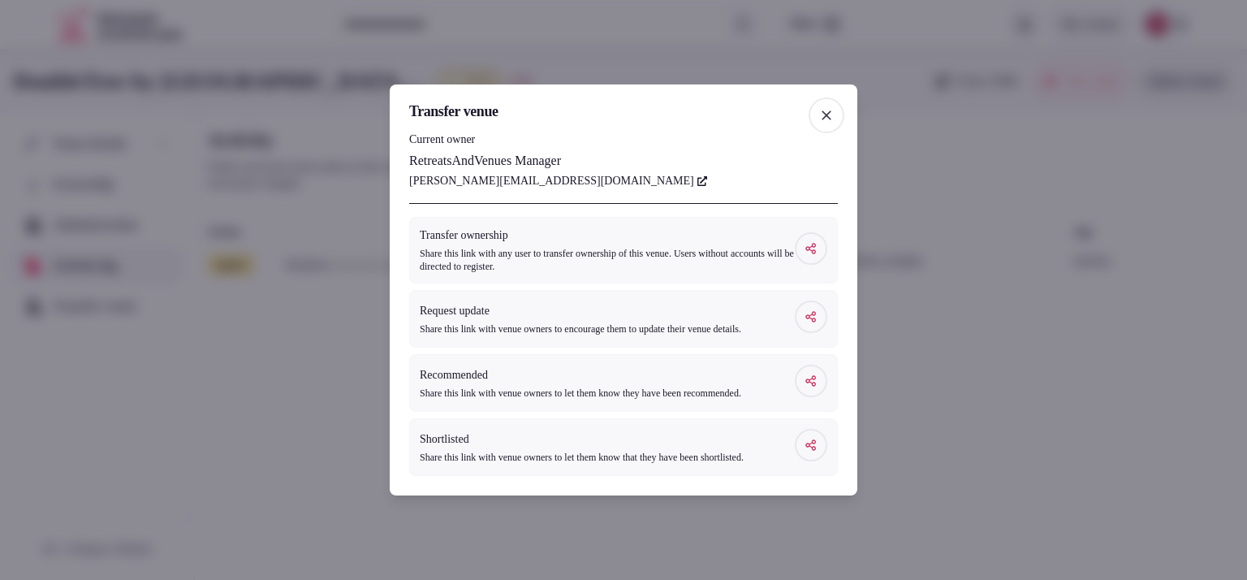
click at [821, 107] on icon "button" at bounding box center [826, 115] width 16 height 16
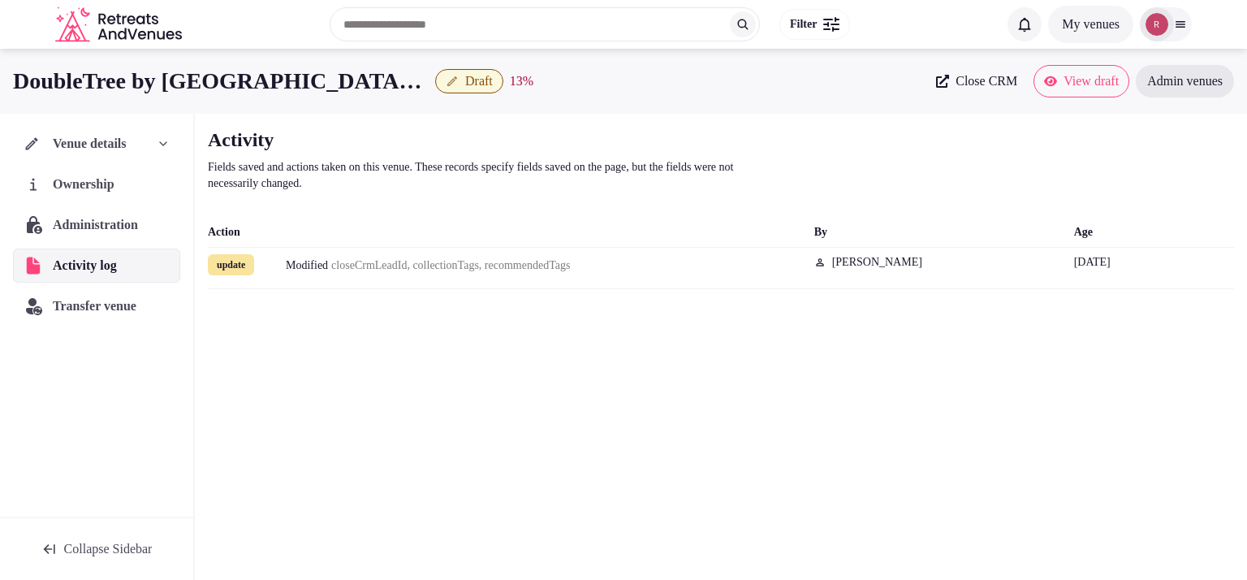
click at [135, 182] on div "Ownership" at bounding box center [96, 184] width 167 height 34
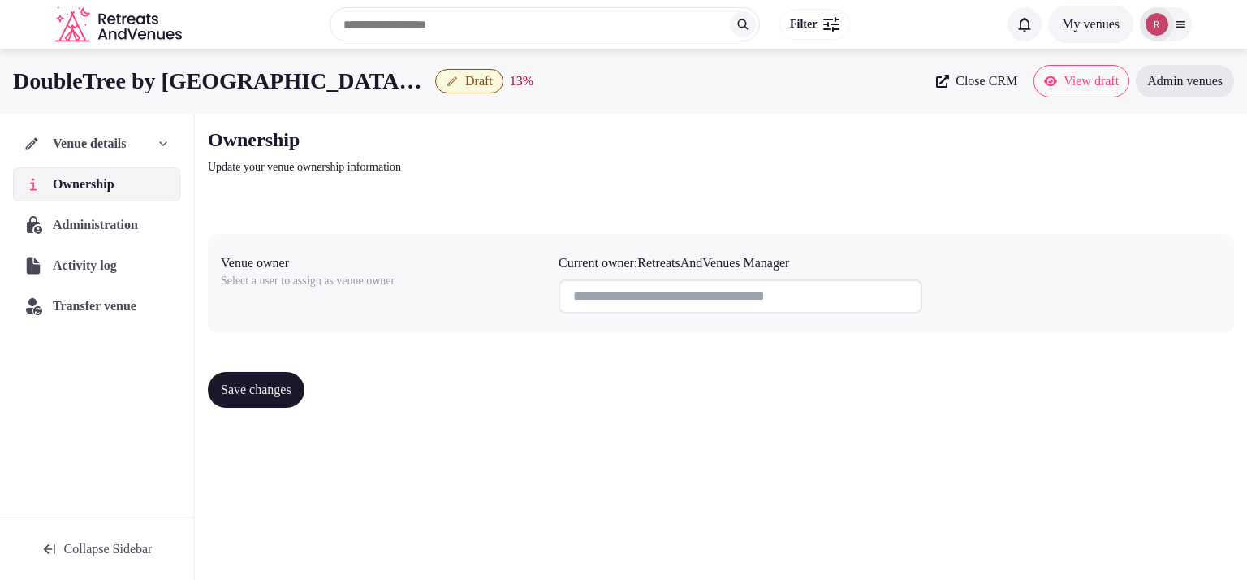
click at [312, 367] on div "Save changes" at bounding box center [721, 390] width 1026 height 62
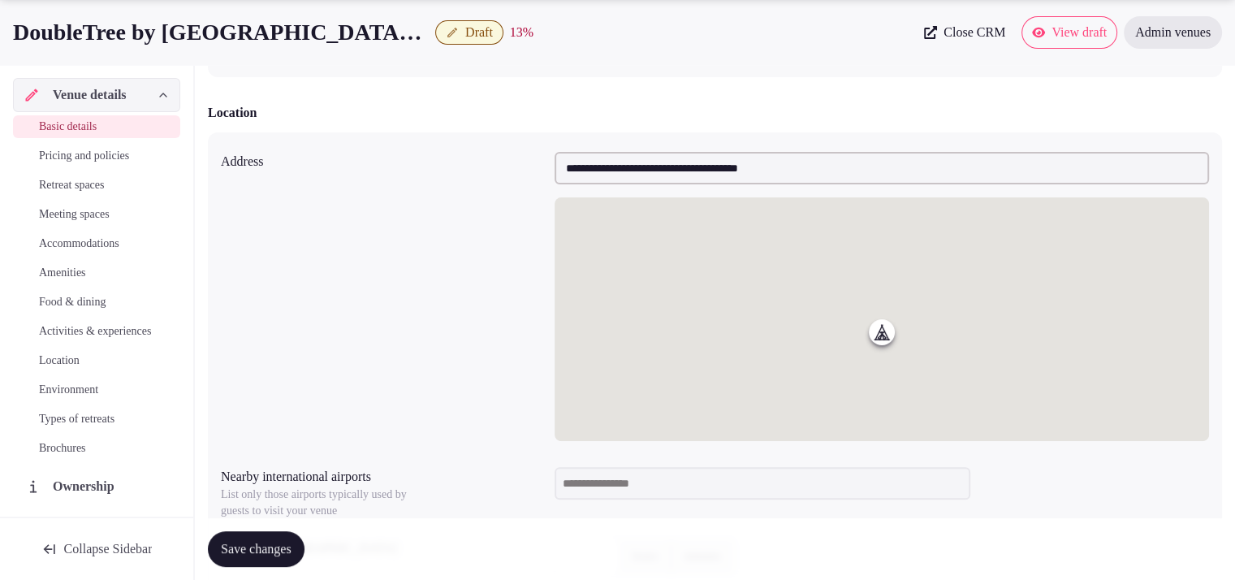
scroll to position [513, 0]
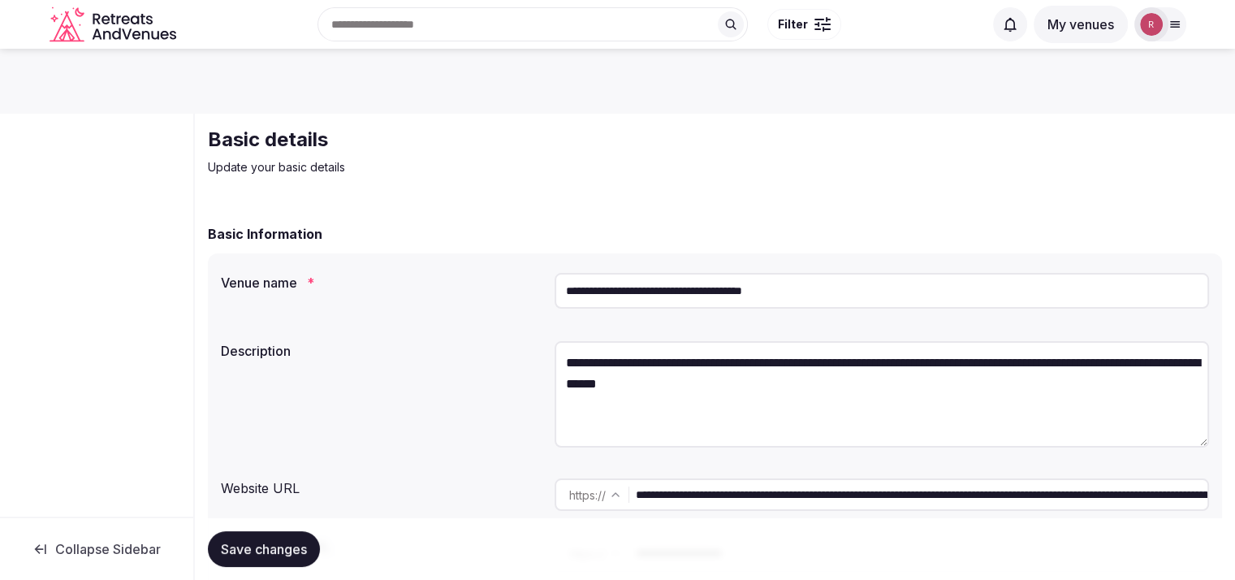
click at [110, 170] on div at bounding box center [96, 315] width 193 height 403
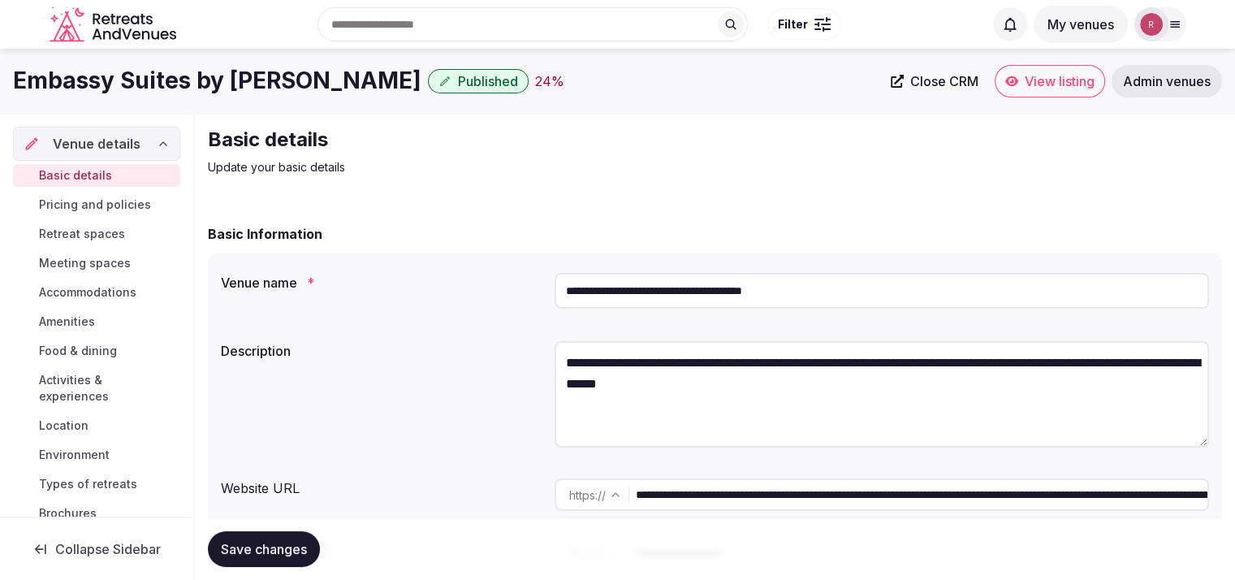
click at [833, 226] on div "Basic Information" at bounding box center [715, 233] width 1014 height 19
click at [704, 495] on input "**********" at bounding box center [921, 494] width 571 height 32
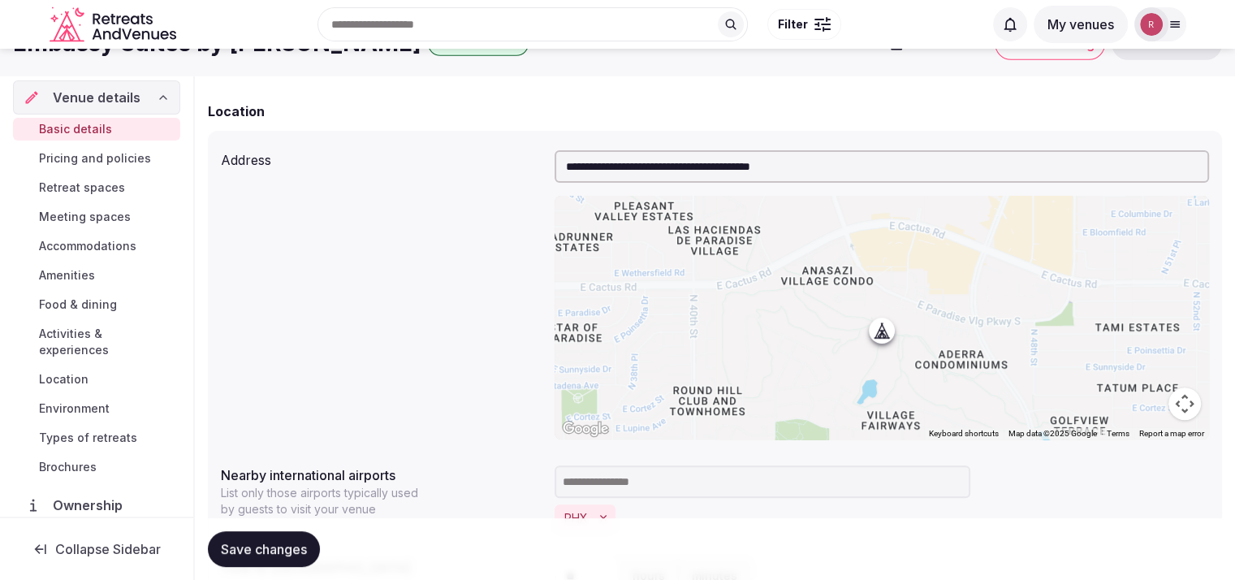
scroll to position [500, 0]
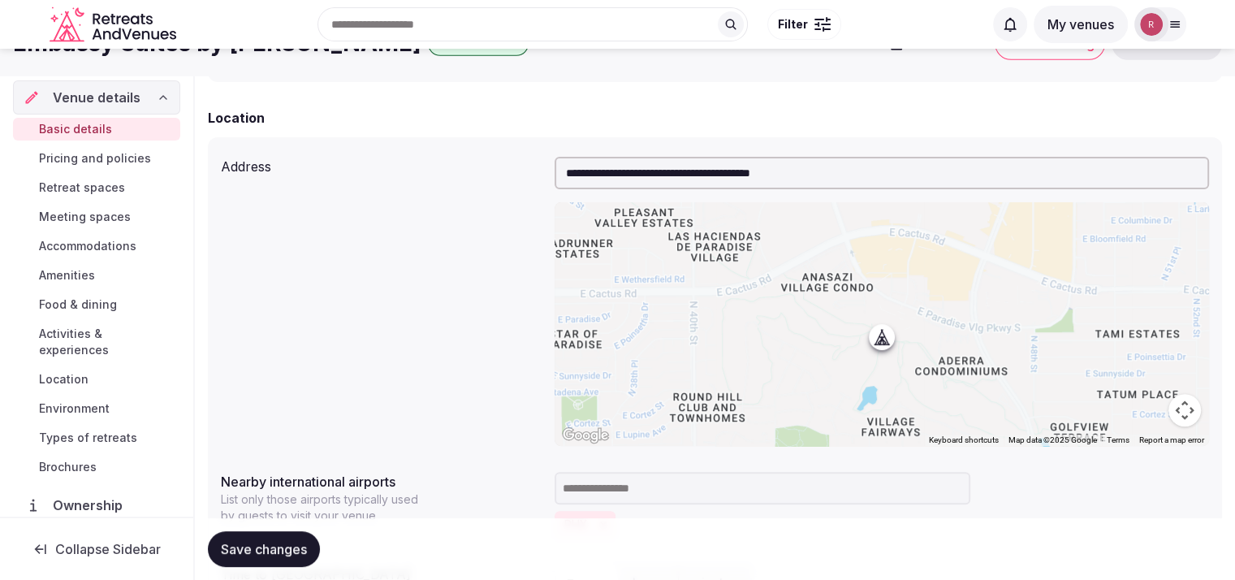
click at [751, 173] on input "**********" at bounding box center [881, 173] width 654 height 32
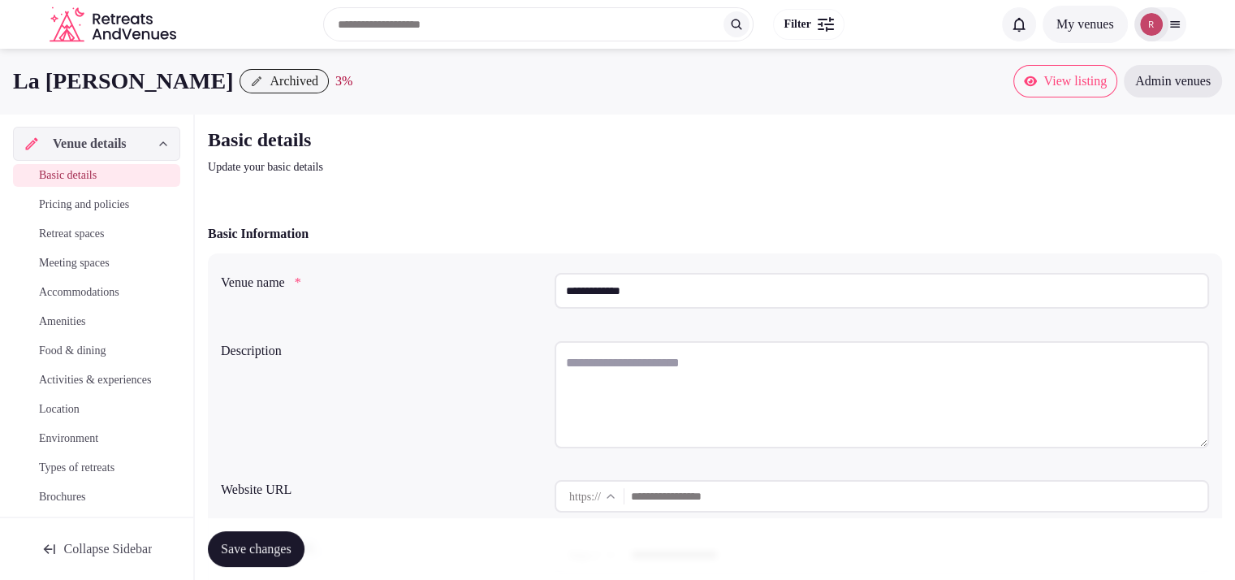
click at [611, 291] on input "**********" at bounding box center [881, 291] width 654 height 36
click at [471, 313] on div "**********" at bounding box center [715, 293] width 988 height 55
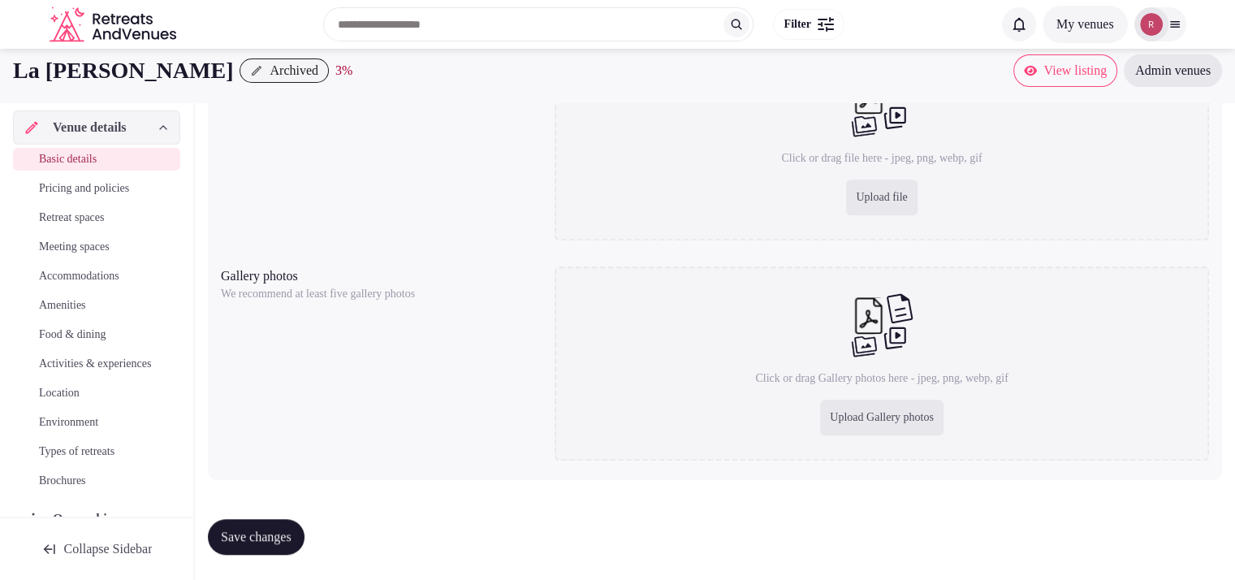
scroll to position [544, 0]
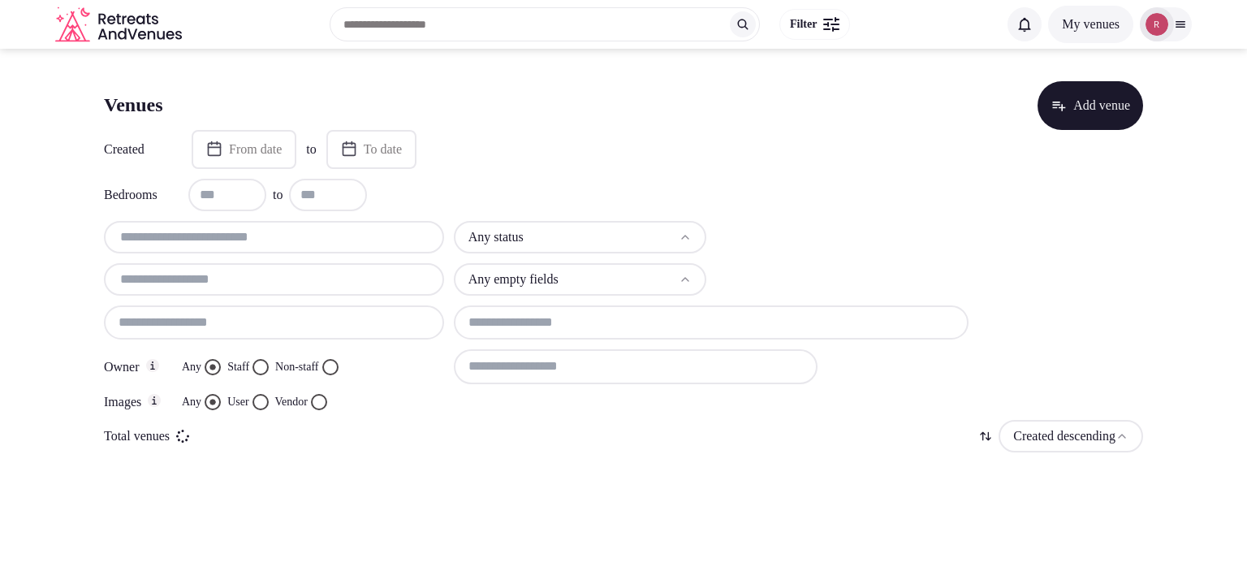
click at [143, 243] on input "text" at bounding box center [273, 236] width 327 height 19
paste input "**********"
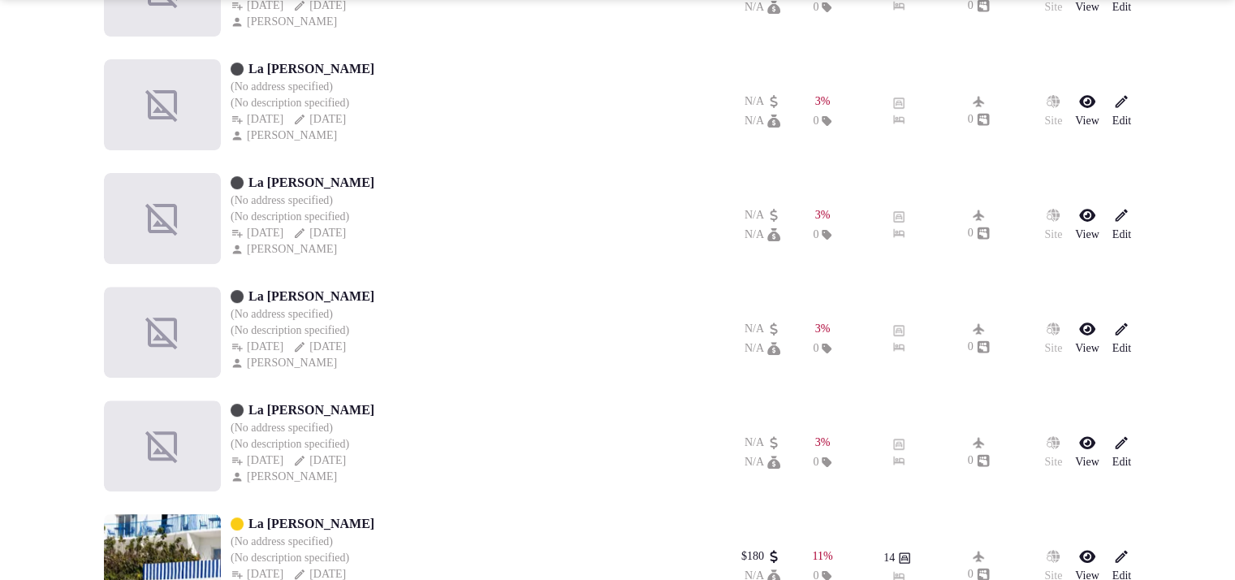
scroll to position [578, 0]
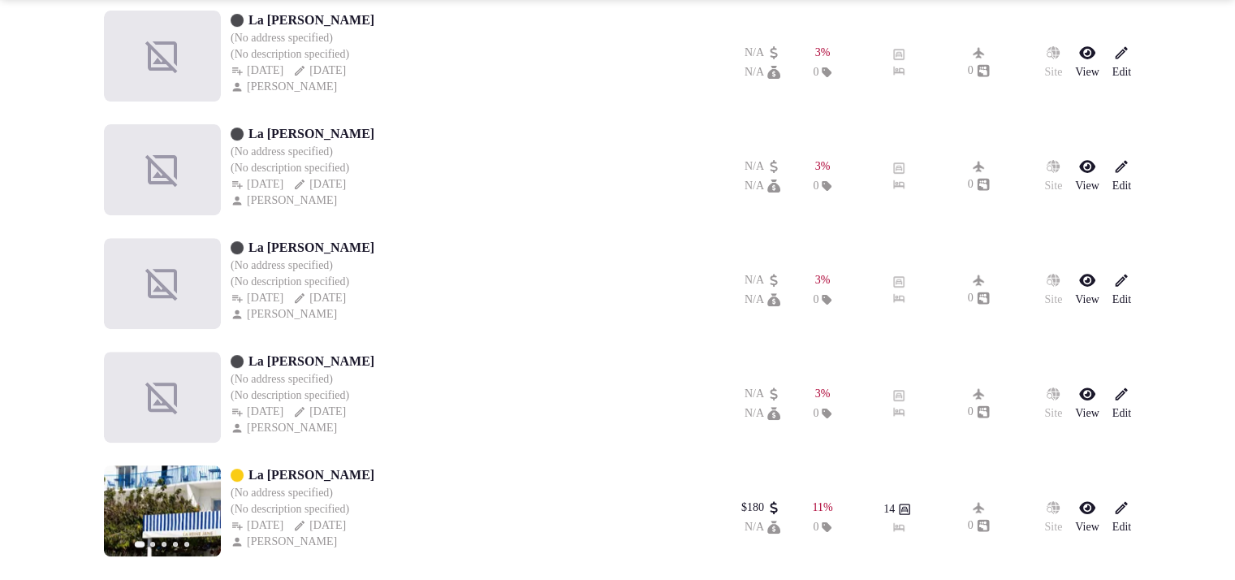
type input "**********"
drag, startPoint x: 310, startPoint y: 470, endPoint x: 263, endPoint y: 459, distance: 48.4
click at [263, 459] on div "La Reine Jane (No address specified) (No description specified) Aug 7th, 2025 A…" at bounding box center [617, 230] width 1027 height 692
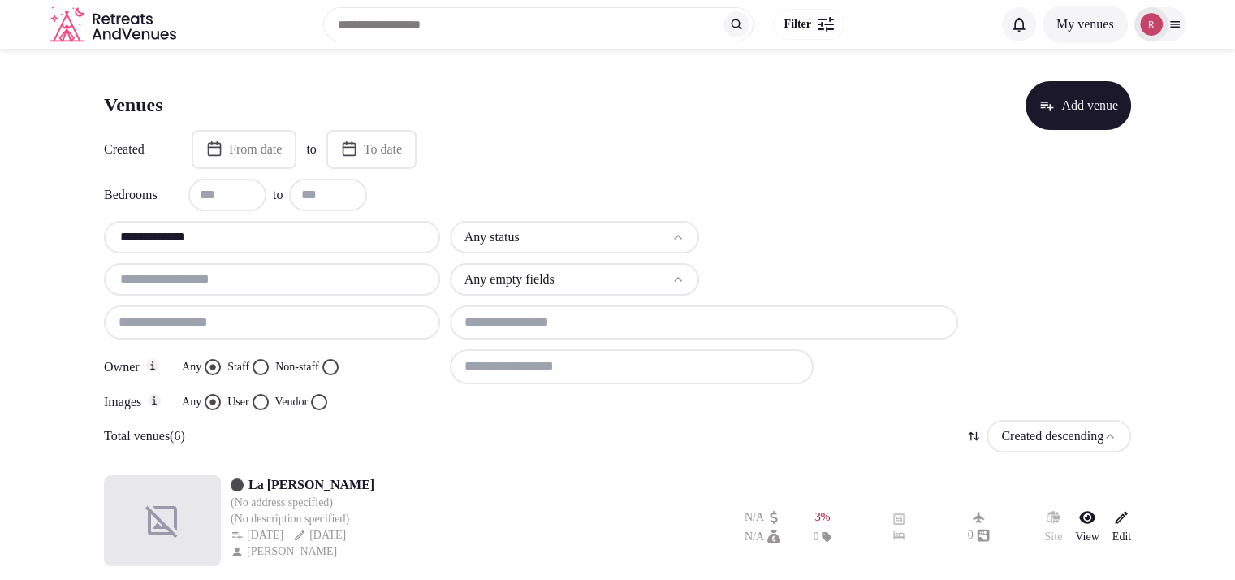
scroll to position [0, 0]
click at [813, 179] on div "Bedrooms to" at bounding box center [617, 195] width 1027 height 32
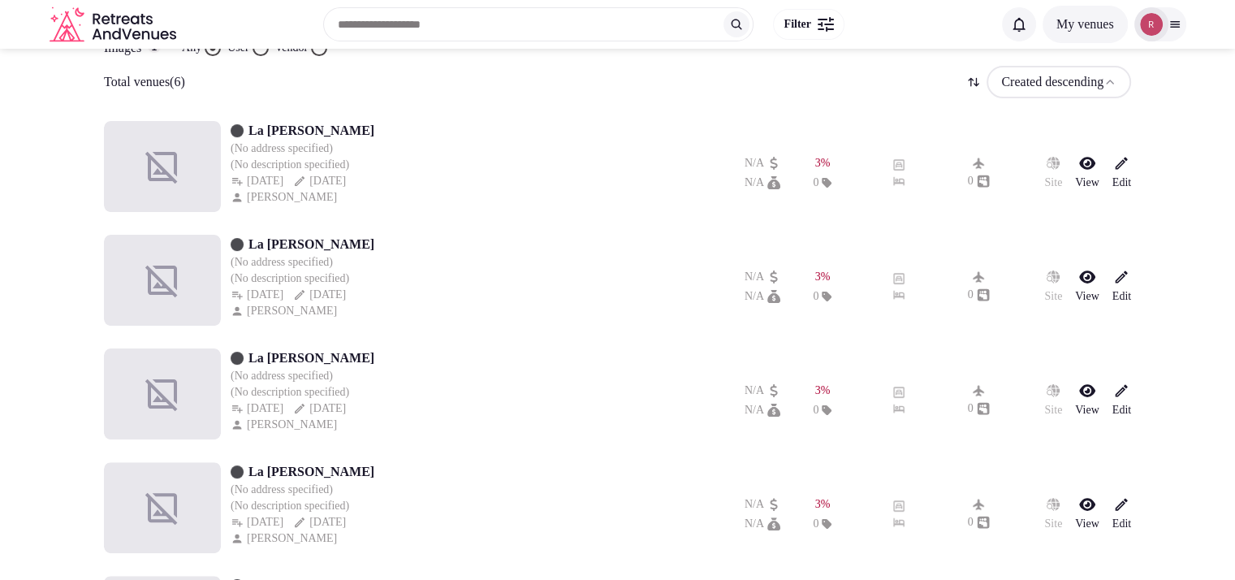
scroll to position [326, 0]
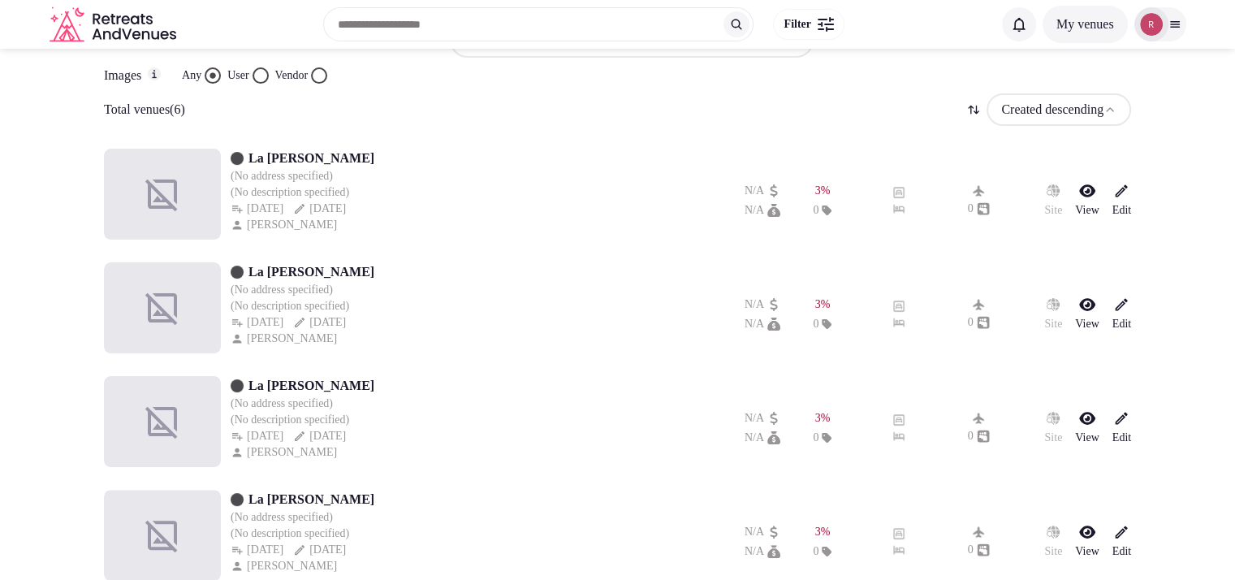
click at [1123, 189] on icon at bounding box center [1121, 191] width 16 height 16
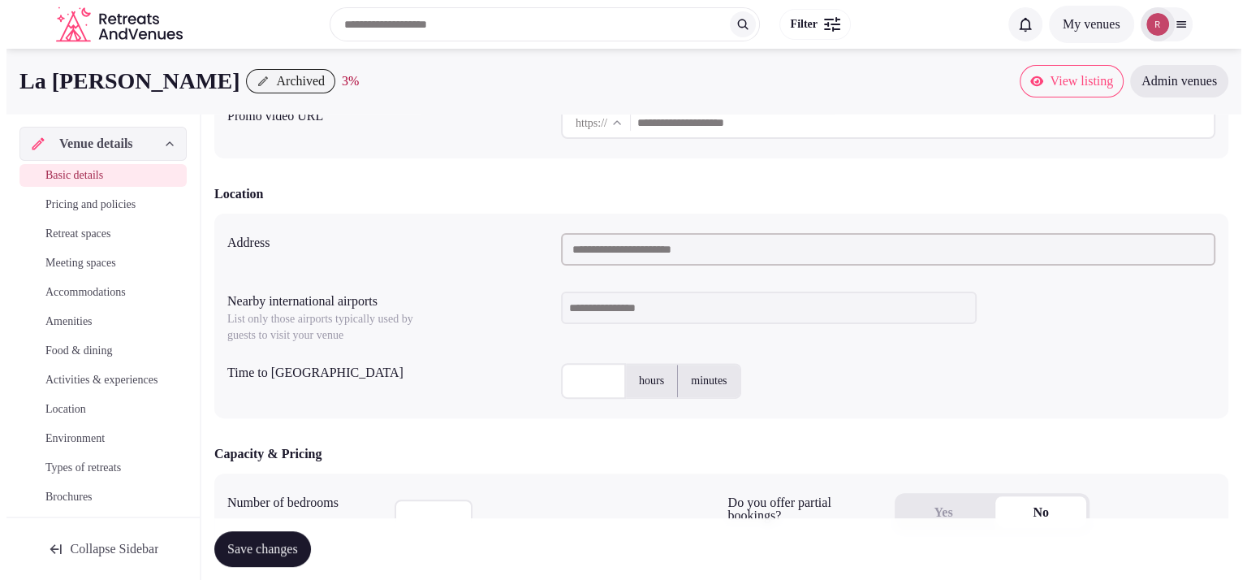
scroll to position [422, 0]
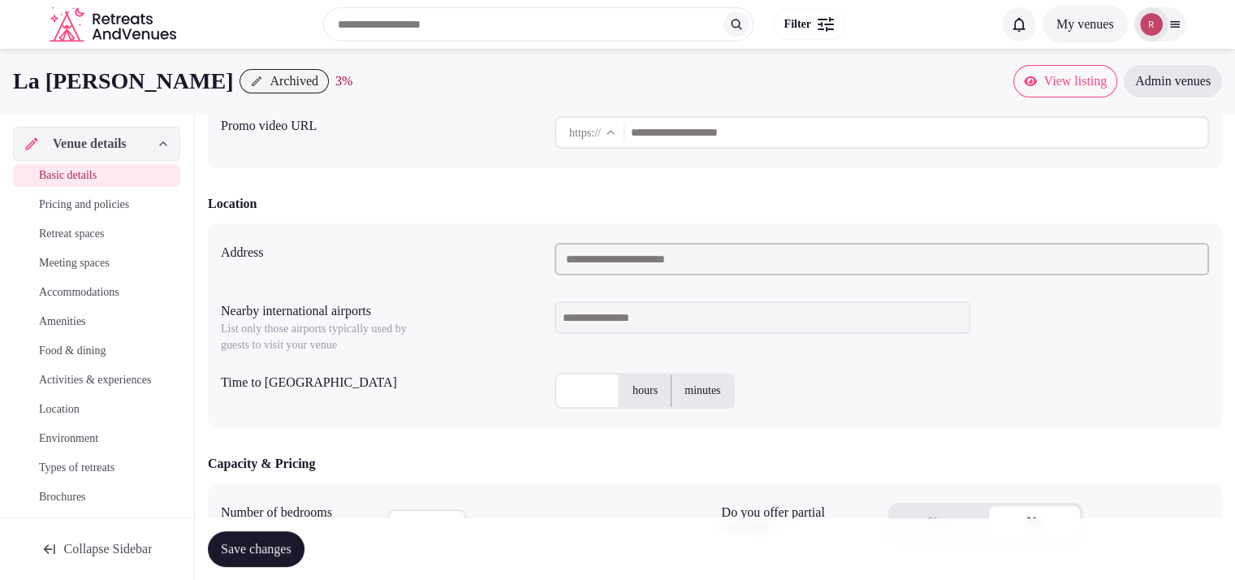
click at [270, 87] on span "Archived" at bounding box center [294, 81] width 49 height 16
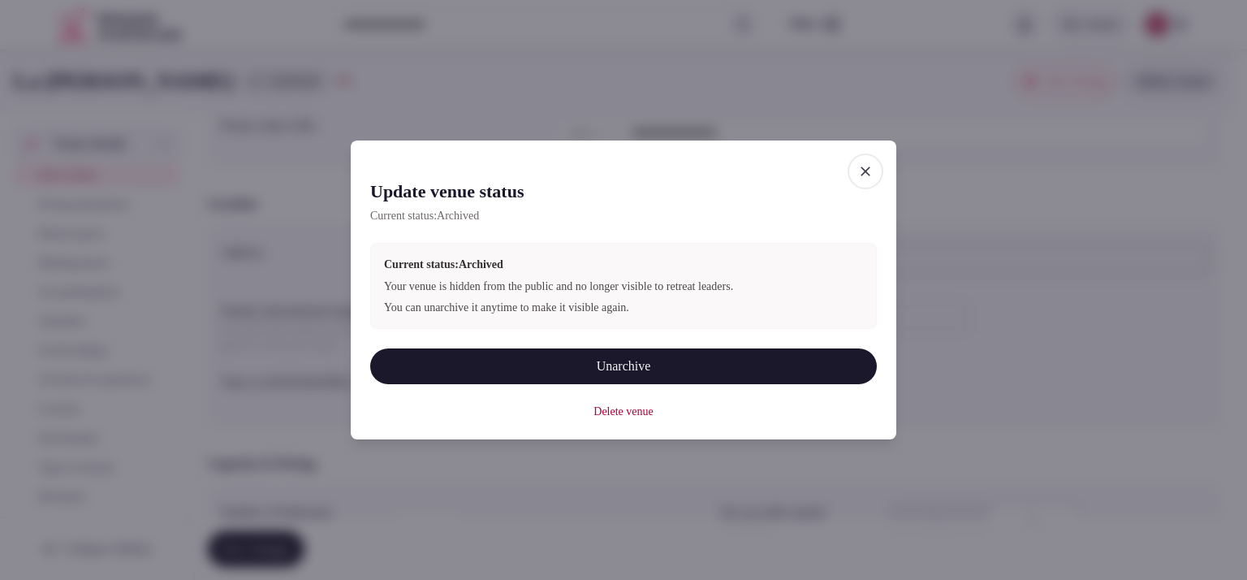
click at [639, 415] on button "Delete venue" at bounding box center [622, 411] width 59 height 16
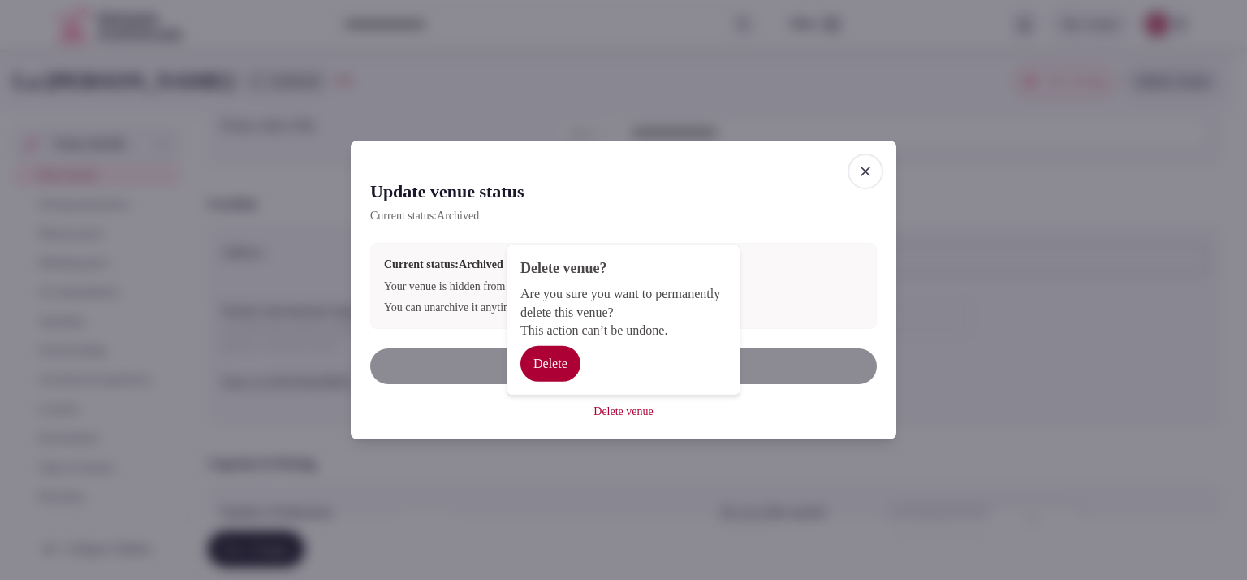
click at [563, 371] on button "Delete" at bounding box center [550, 364] width 60 height 36
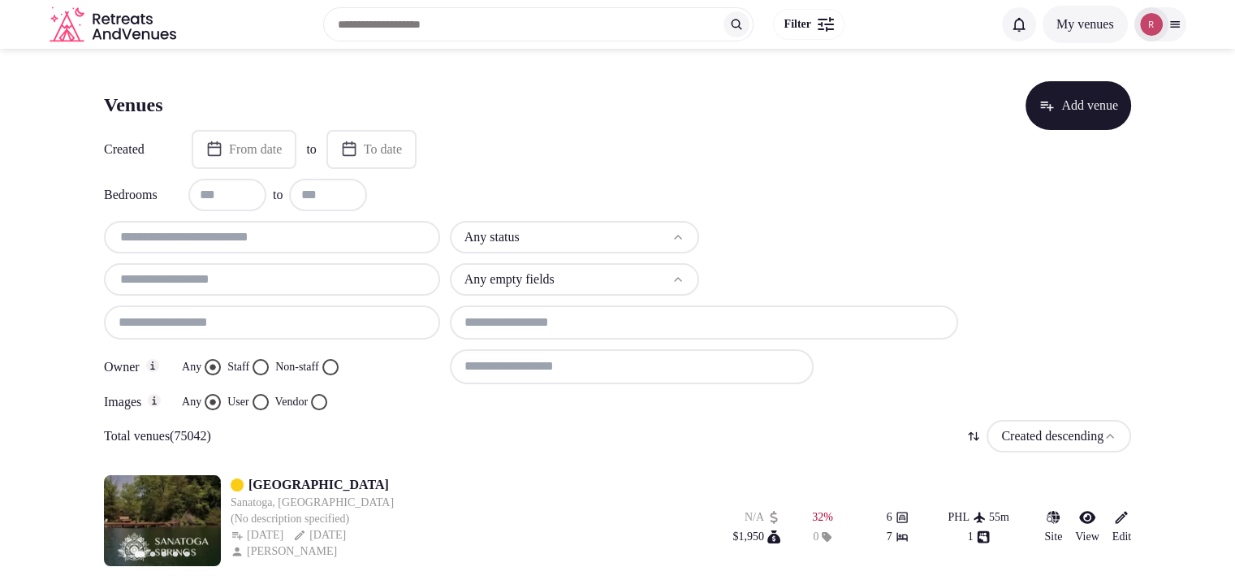
click at [162, 250] on div at bounding box center [272, 237] width 336 height 32
click at [169, 239] on input "text" at bounding box center [271, 236] width 323 height 19
paste input "**********"
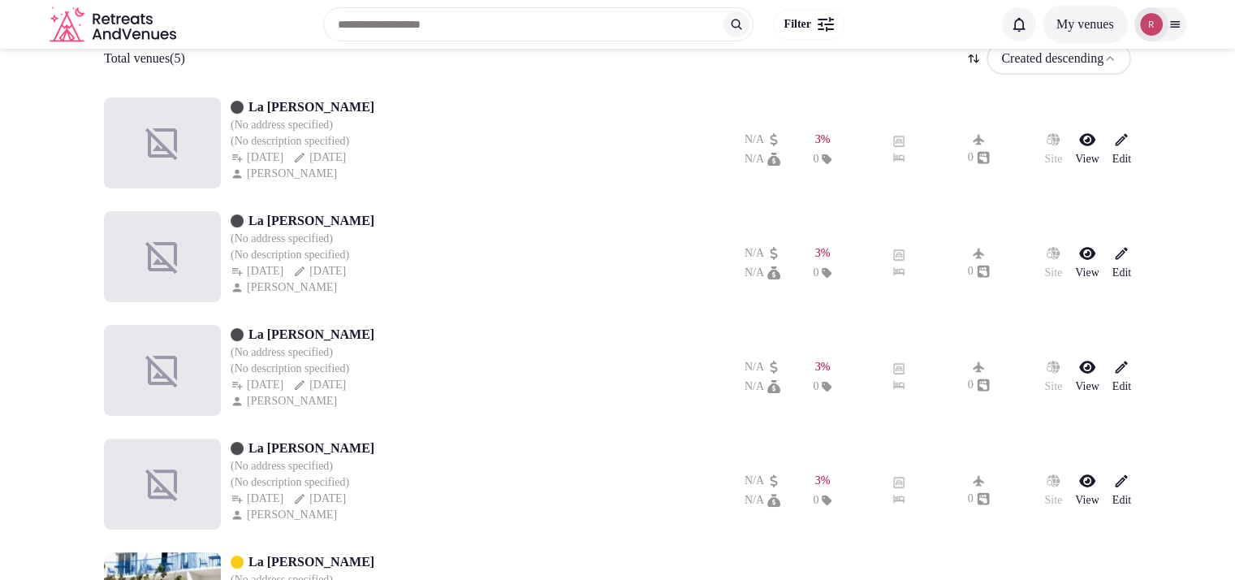
scroll to position [318, 0]
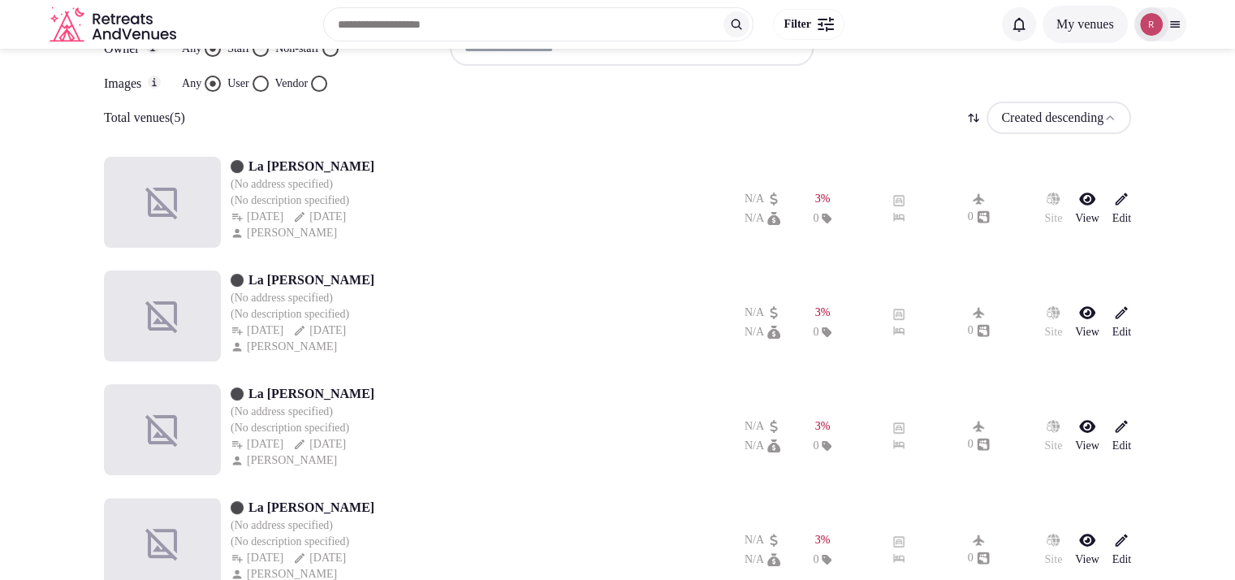
type input "**********"
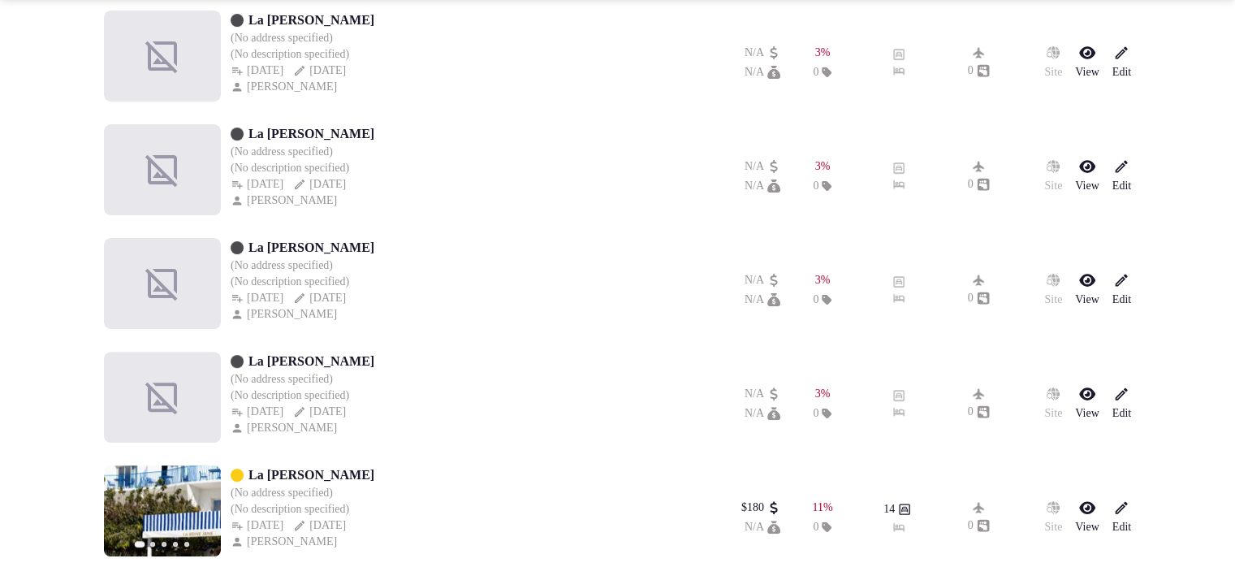
scroll to position [0, 0]
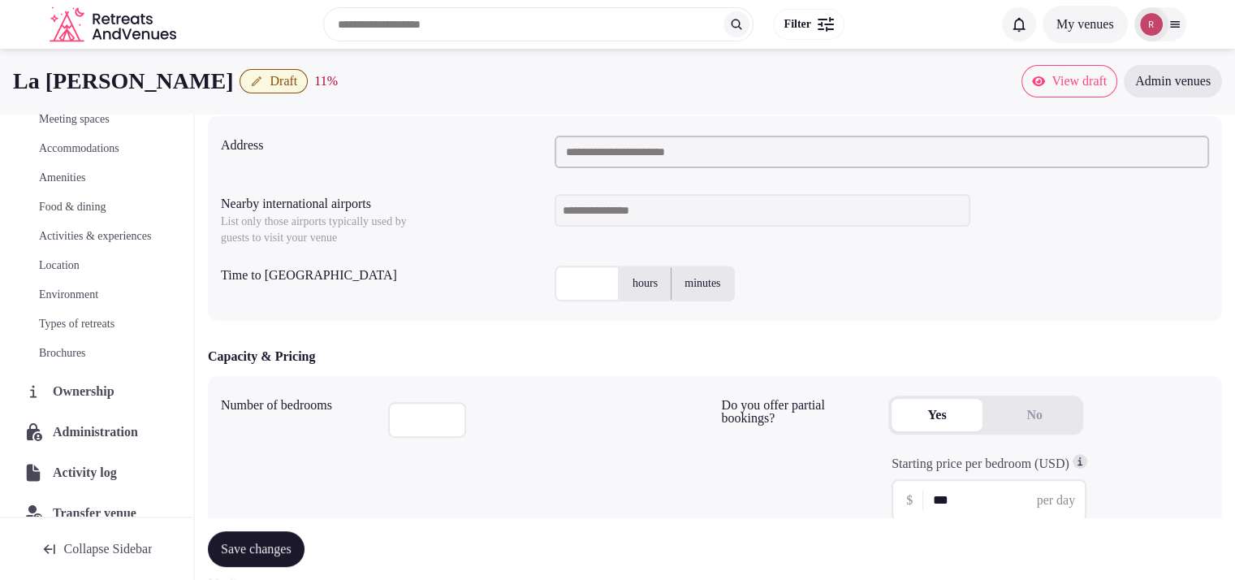
scroll to position [185, 0]
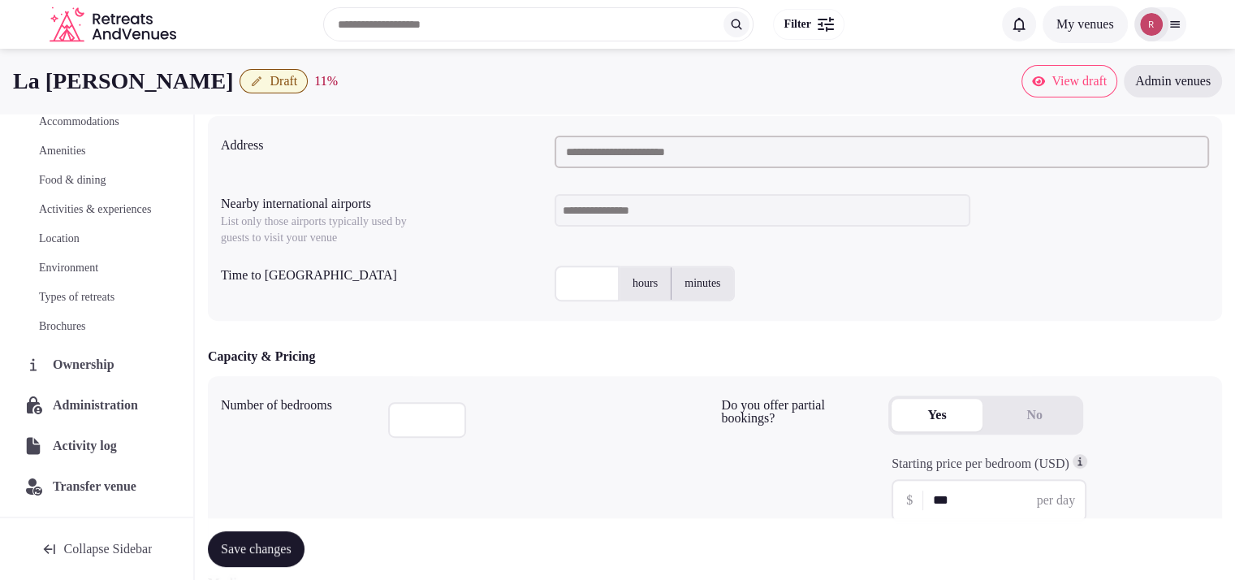
click at [84, 403] on span "Administration" at bounding box center [99, 404] width 92 height 19
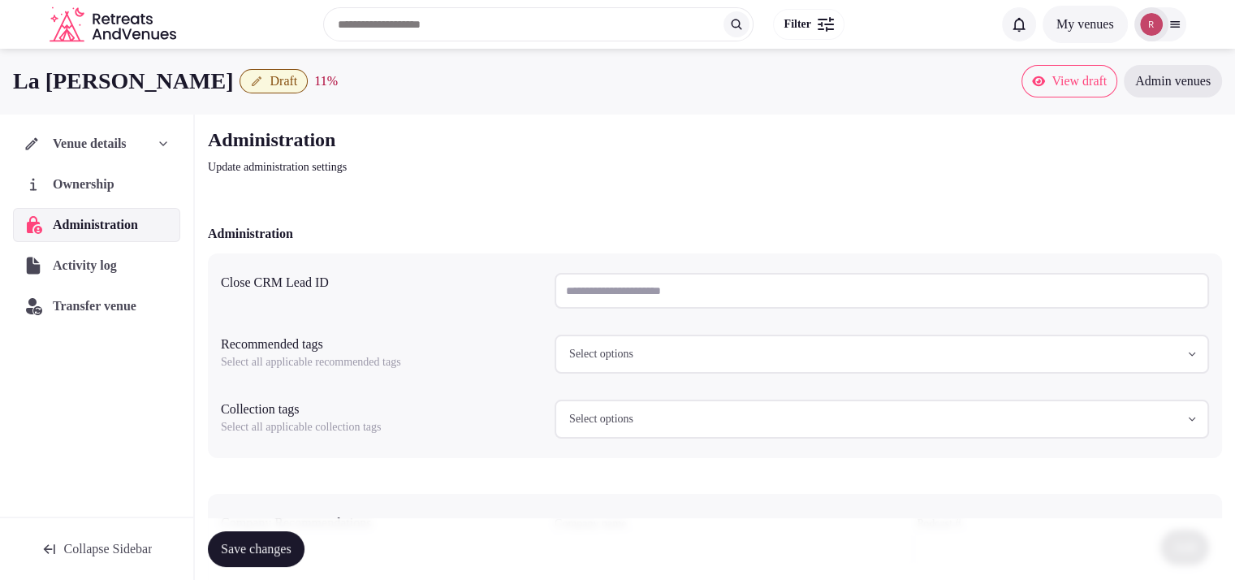
click at [101, 184] on span "Ownership" at bounding box center [87, 184] width 68 height 19
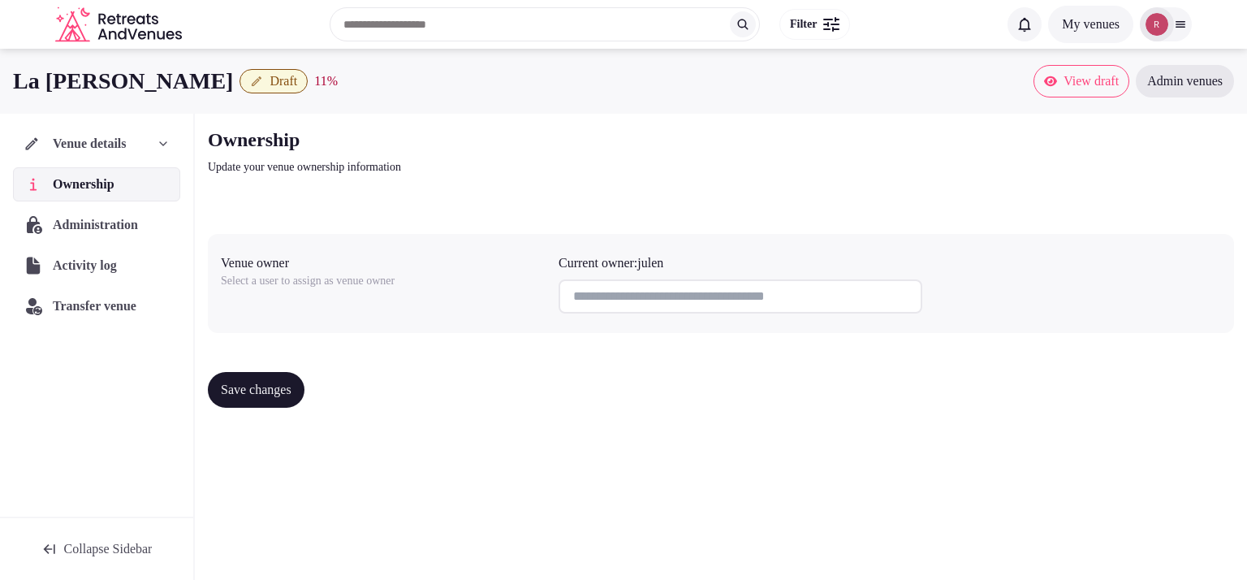
click at [677, 303] on input at bounding box center [740, 296] width 364 height 34
drag, startPoint x: 163, startPoint y: 77, endPoint x: 6, endPoint y: 77, distance: 157.5
click at [6, 77] on div "La [PERSON_NAME] Draft 11 % View draft Admin venues" at bounding box center [623, 81] width 1247 height 32
copy h1 "La [PERSON_NAME]"
click at [666, 265] on div "Current owner: julen" at bounding box center [740, 262] width 364 height 19
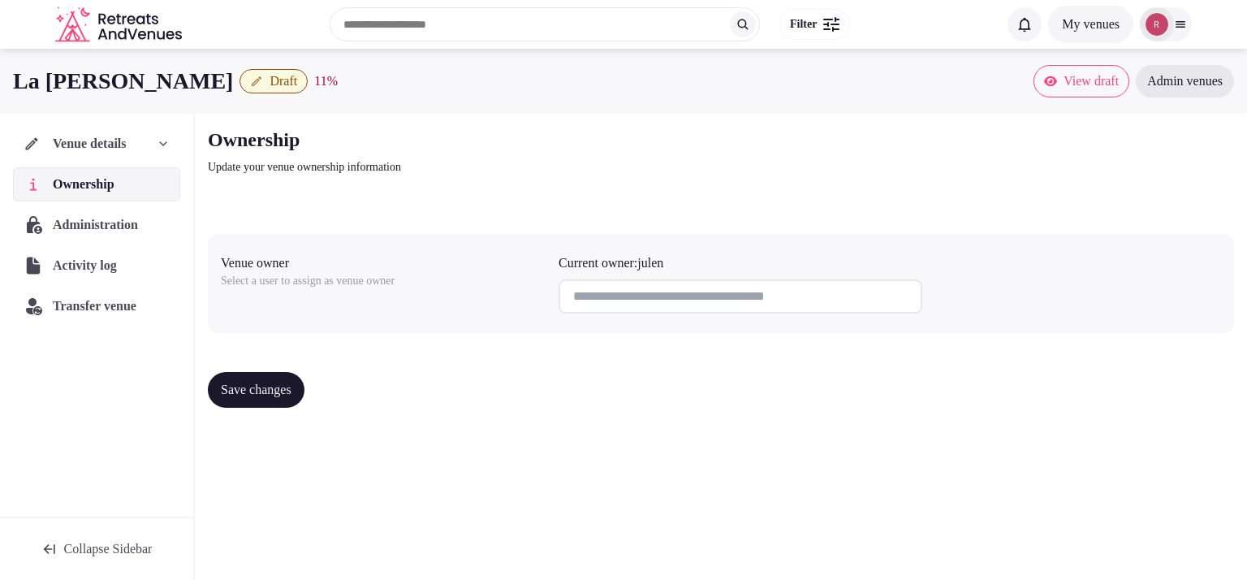
click at [688, 265] on div "Current owner: julen" at bounding box center [740, 262] width 364 height 19
click at [787, 301] on input at bounding box center [740, 296] width 364 height 34
click at [922, 294] on nordpass-icon at bounding box center [922, 295] width 0 height 14
click at [659, 293] on input at bounding box center [740, 296] width 364 height 34
click at [602, 266] on div "Current owner: julen" at bounding box center [740, 262] width 364 height 19
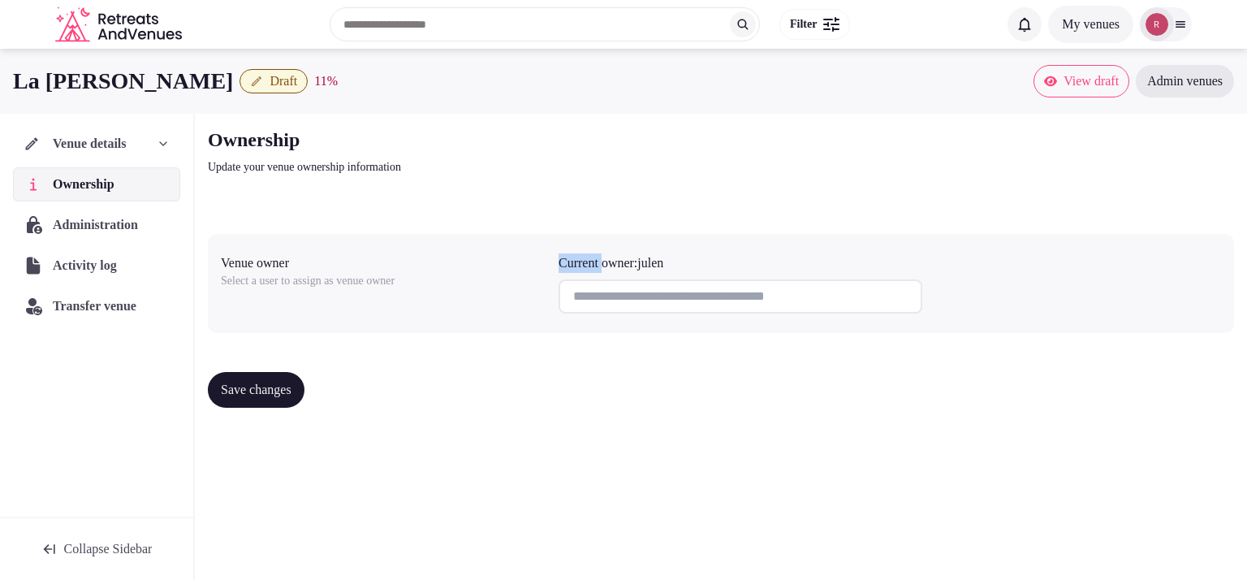
click at [602, 266] on div "Current owner: julen" at bounding box center [740, 262] width 364 height 19
click at [589, 375] on div "Save changes" at bounding box center [721, 390] width 1026 height 36
click at [576, 299] on input at bounding box center [740, 296] width 364 height 34
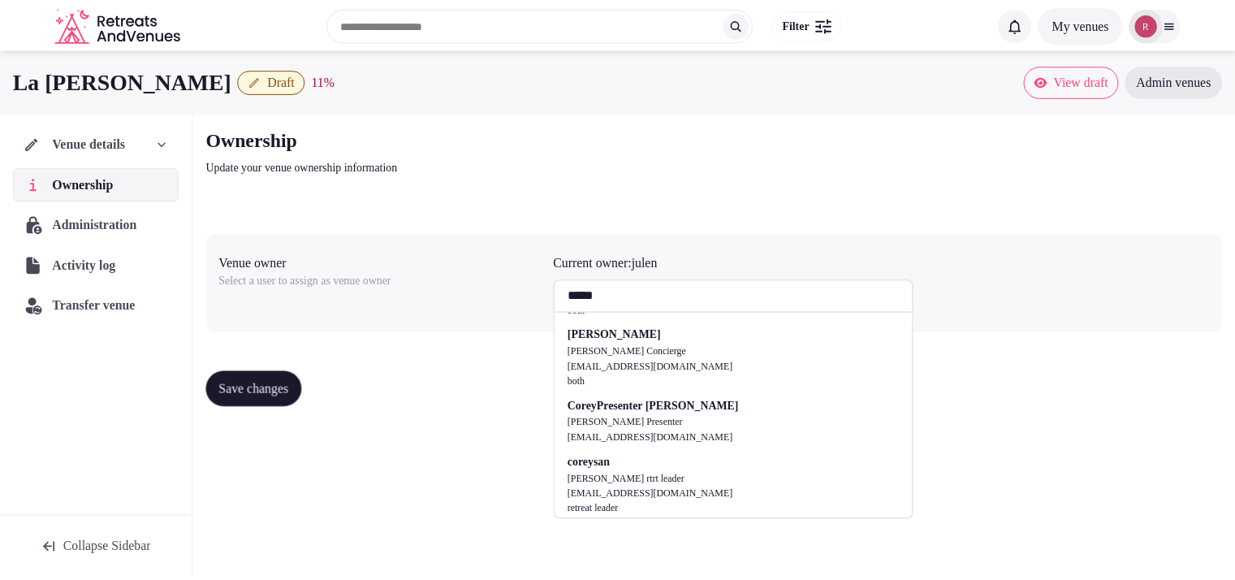
scroll to position [257, 0]
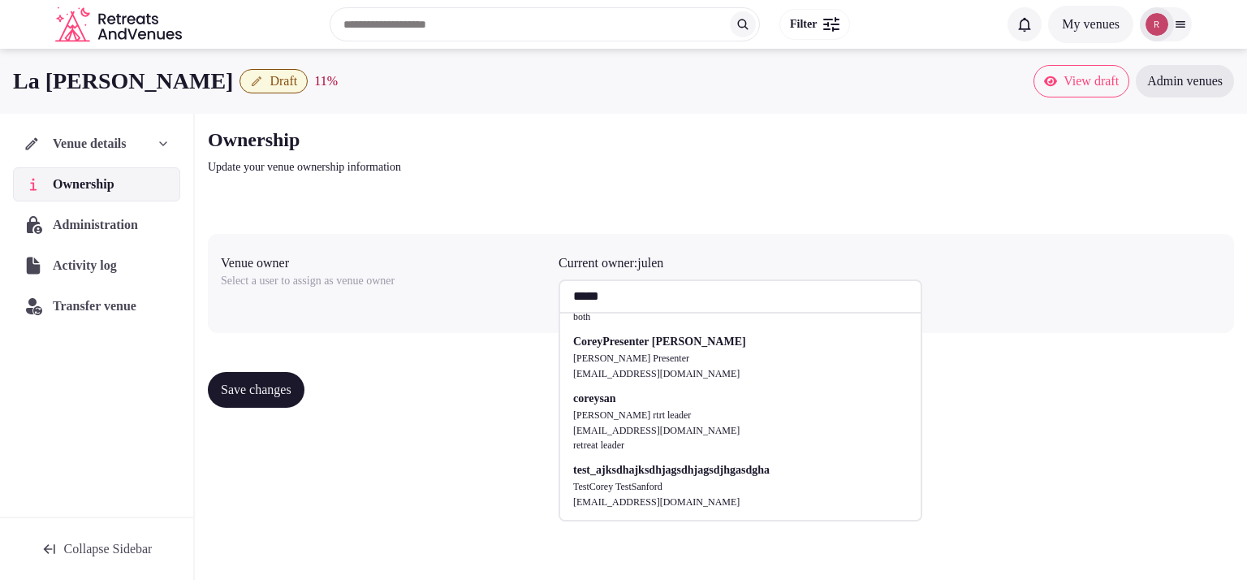
type input "*****"
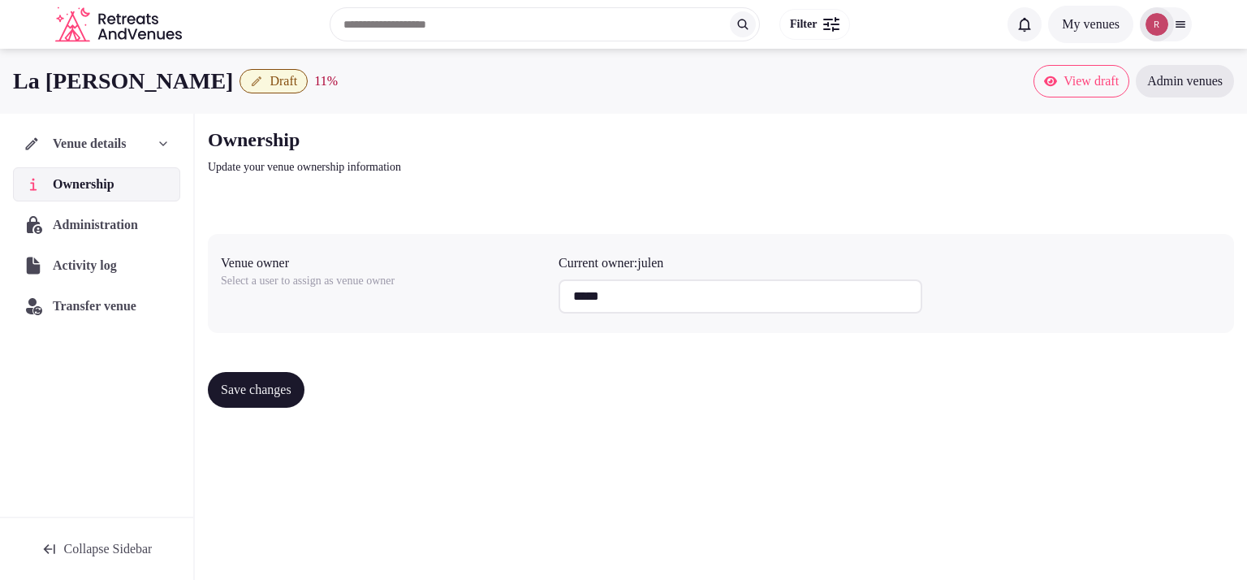
click at [529, 395] on div "Save changes" at bounding box center [721, 390] width 1026 height 36
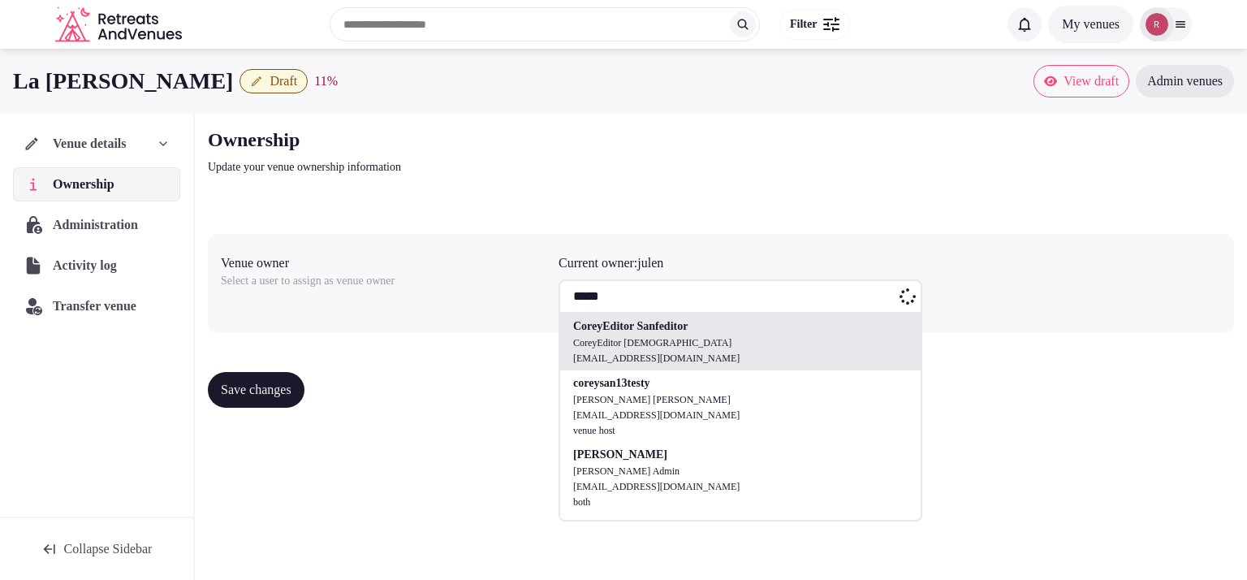
drag, startPoint x: 621, startPoint y: 301, endPoint x: 567, endPoint y: 305, distance: 53.7
click at [567, 305] on div "***** CoreyEditor Sanfeditor CoreyEditor Sanfeditor co.re.ys.an.13@gmail.com co…" at bounding box center [740, 296] width 364 height 34
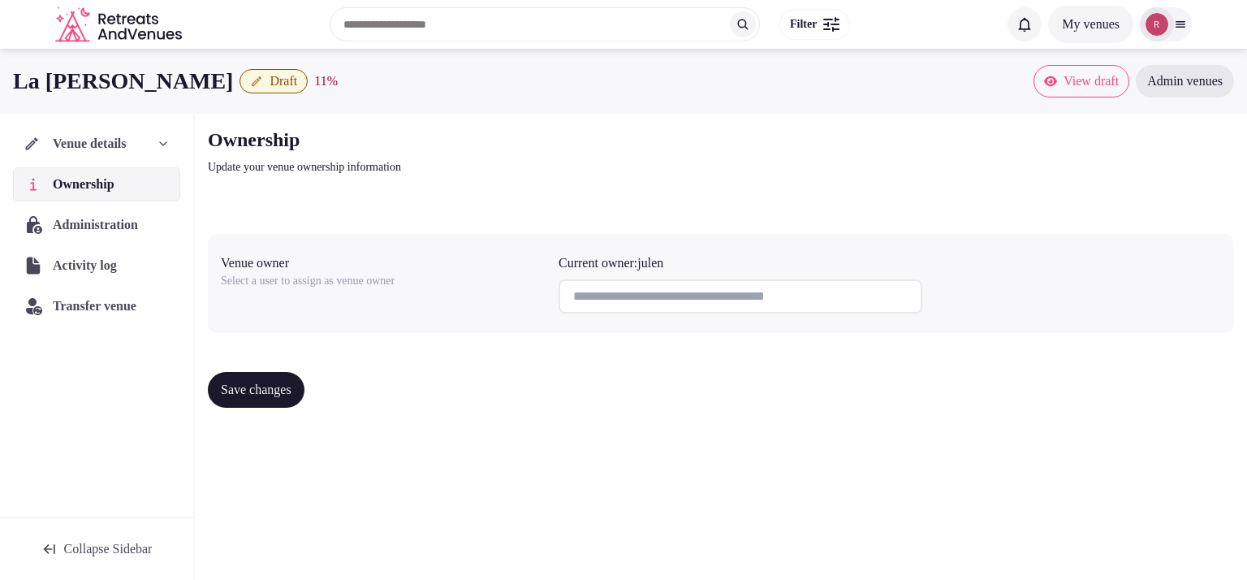
click at [425, 365] on div "Save changes" at bounding box center [721, 390] width 1026 height 62
click at [119, 226] on span "Administration" at bounding box center [99, 224] width 90 height 19
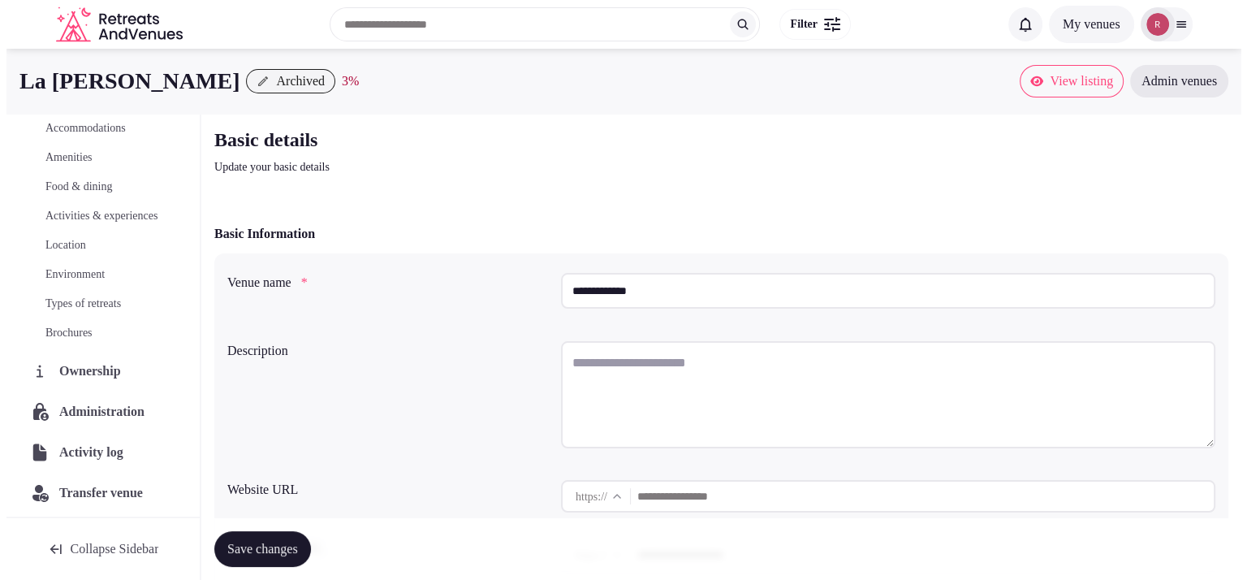
scroll to position [185, 0]
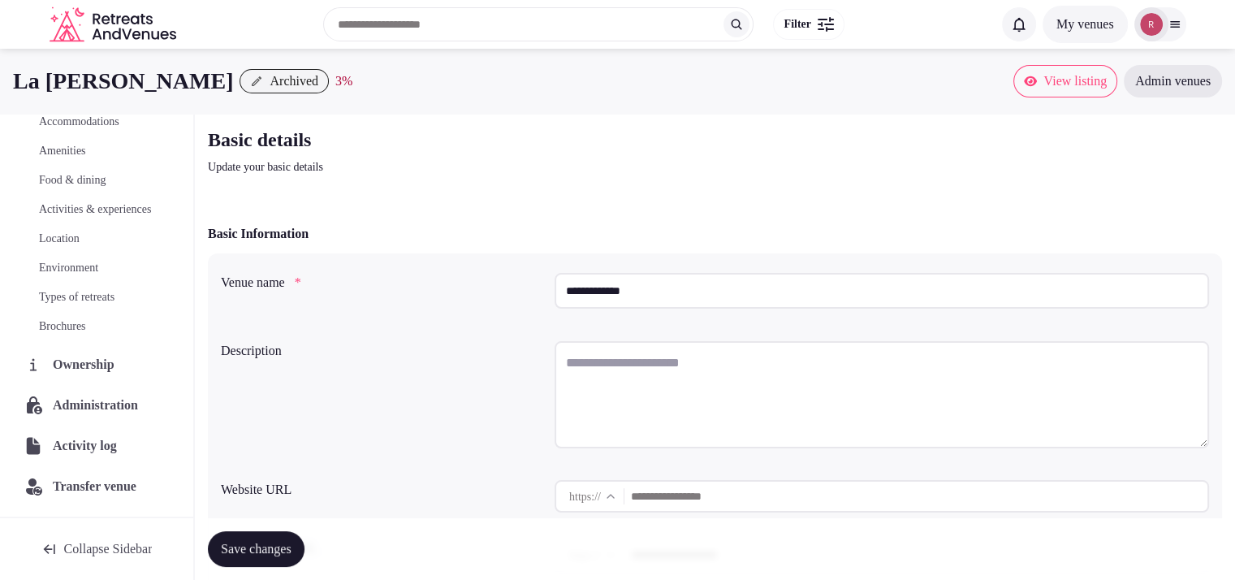
click at [97, 412] on span "Administration" at bounding box center [99, 404] width 92 height 19
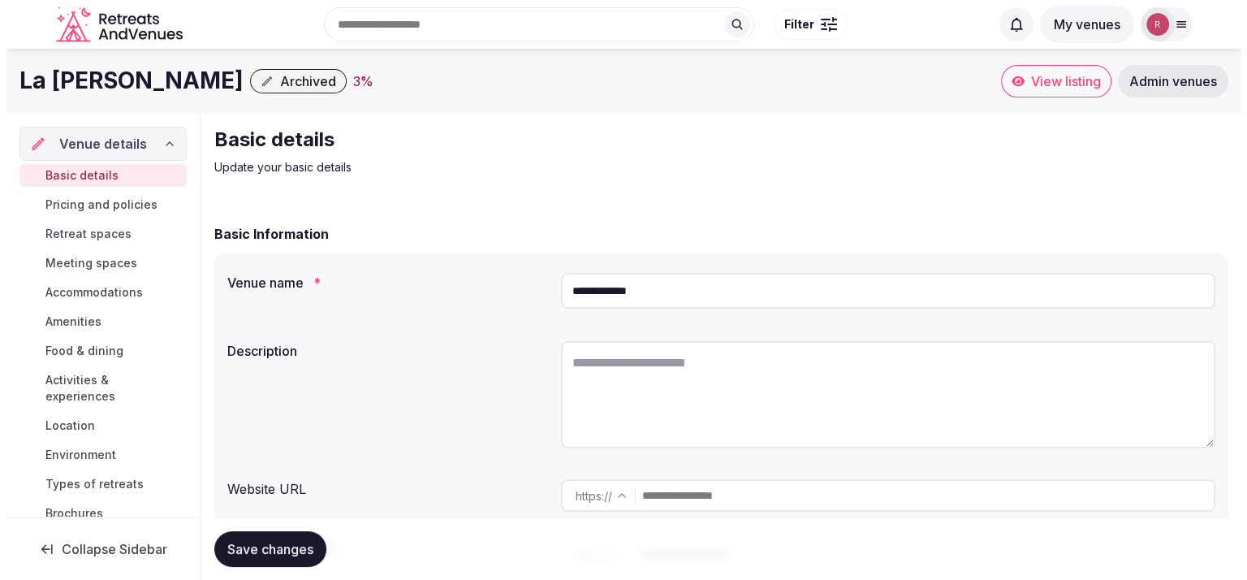
scroll to position [185, 0]
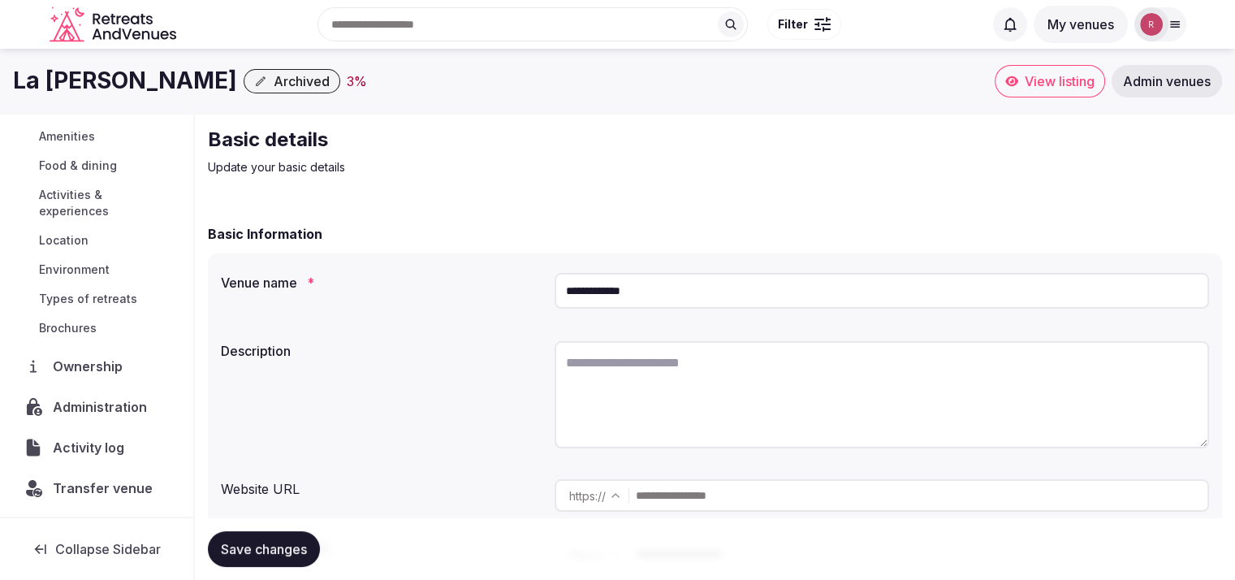
click at [70, 407] on span "Administration" at bounding box center [103, 406] width 101 height 19
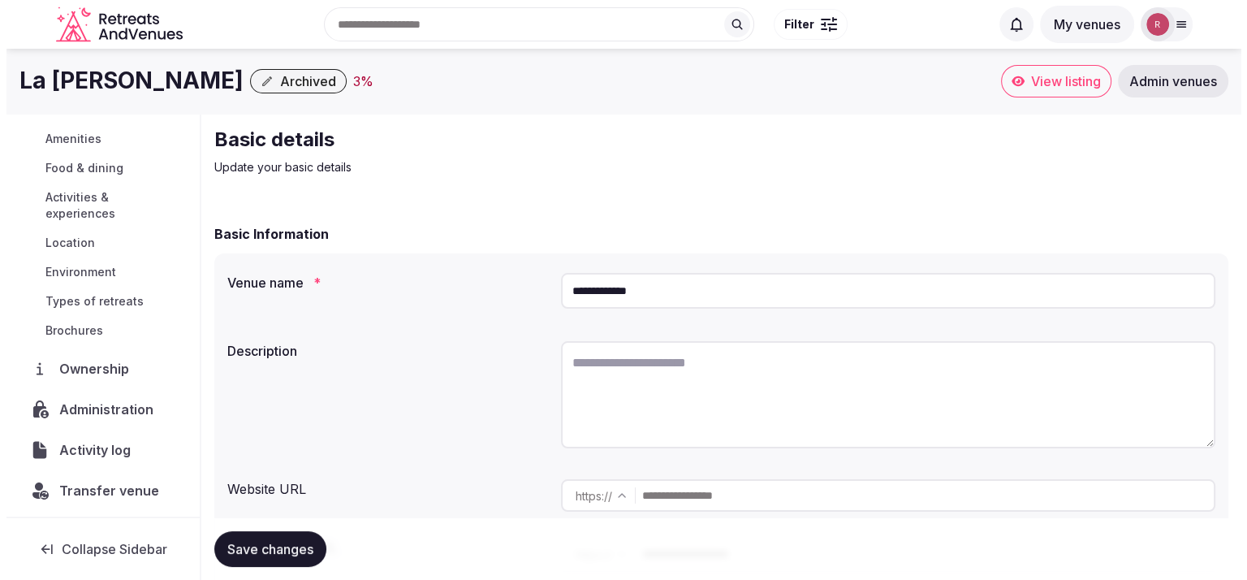
scroll to position [185, 0]
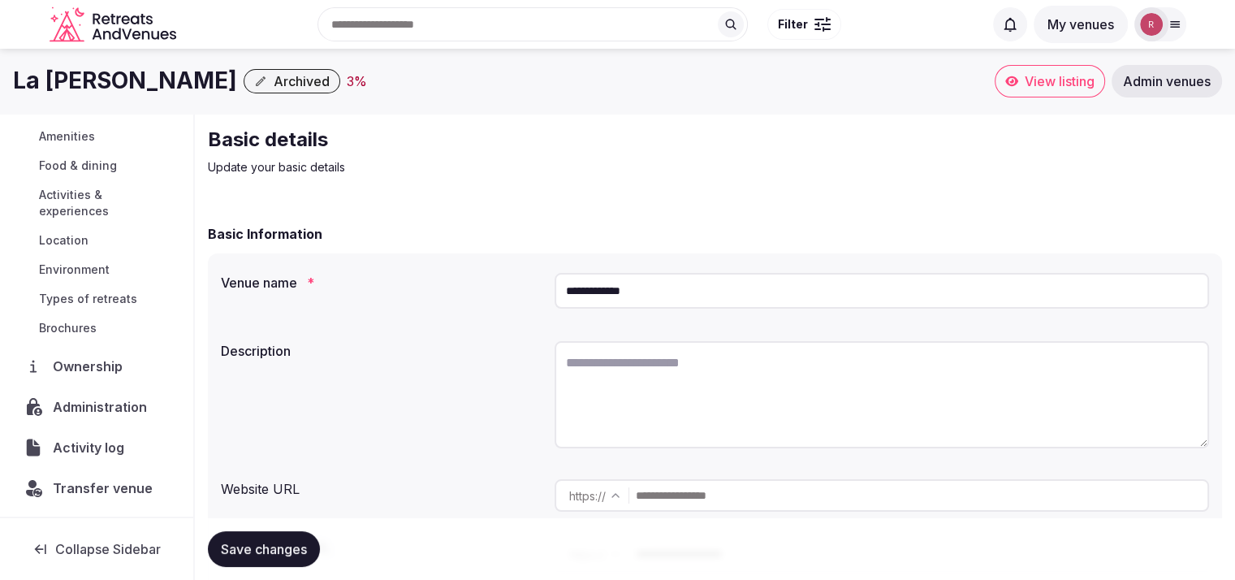
click at [97, 399] on span "Administration" at bounding box center [103, 406] width 101 height 19
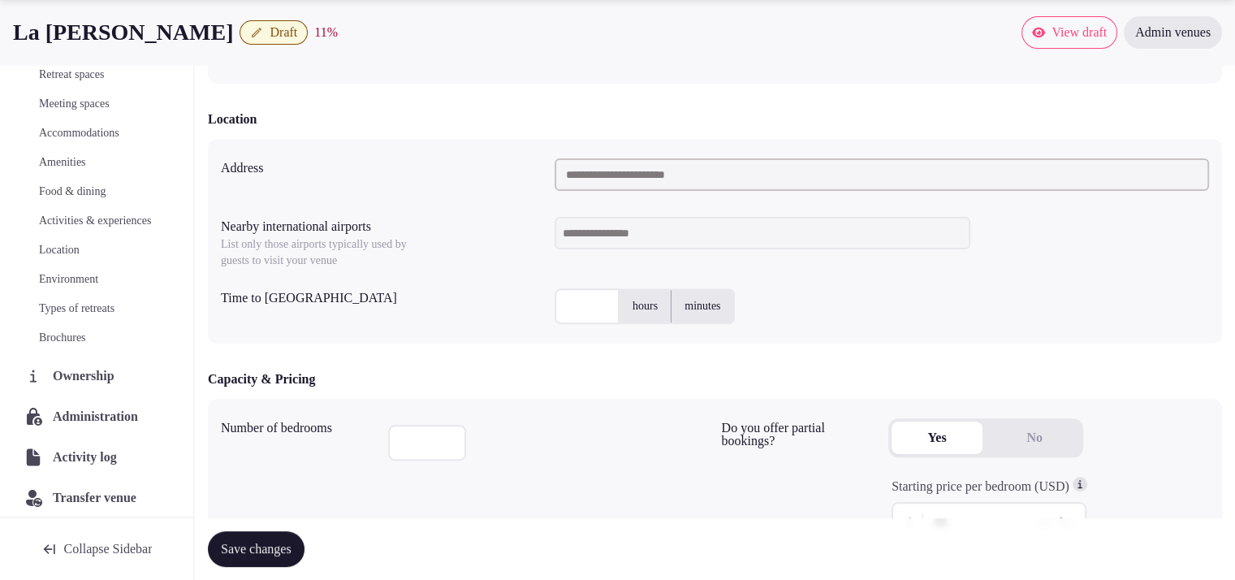
scroll to position [136, 0]
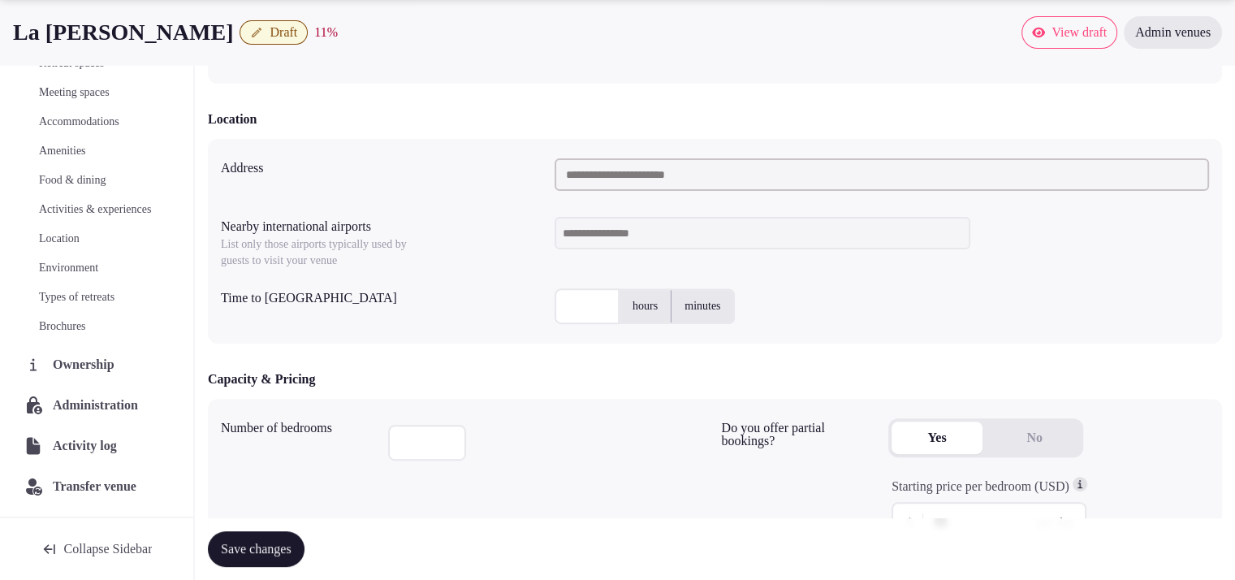
click at [71, 395] on span "Administration" at bounding box center [99, 404] width 92 height 19
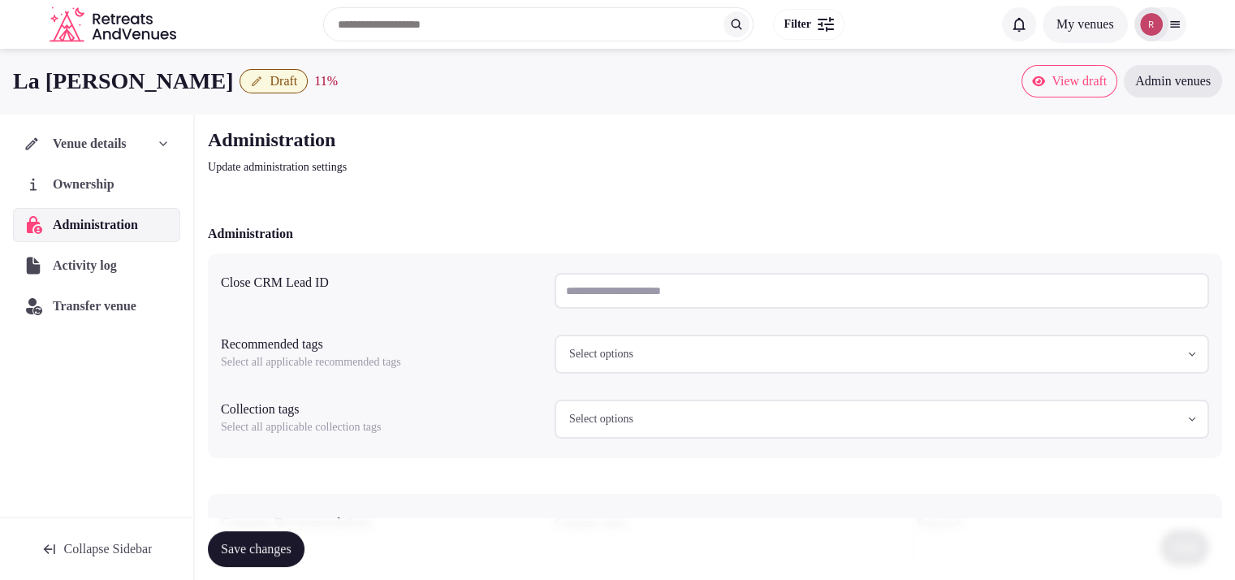
click at [67, 298] on span "Transfer venue" at bounding box center [95, 305] width 84 height 19
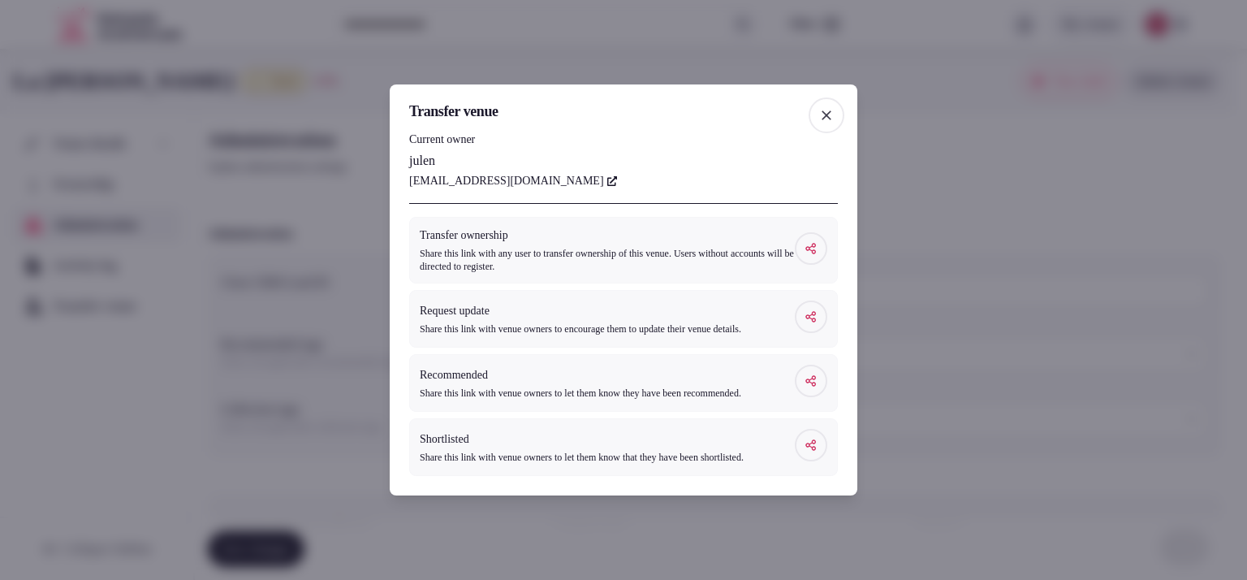
click at [814, 107] on span "button" at bounding box center [827, 115] width 36 height 36
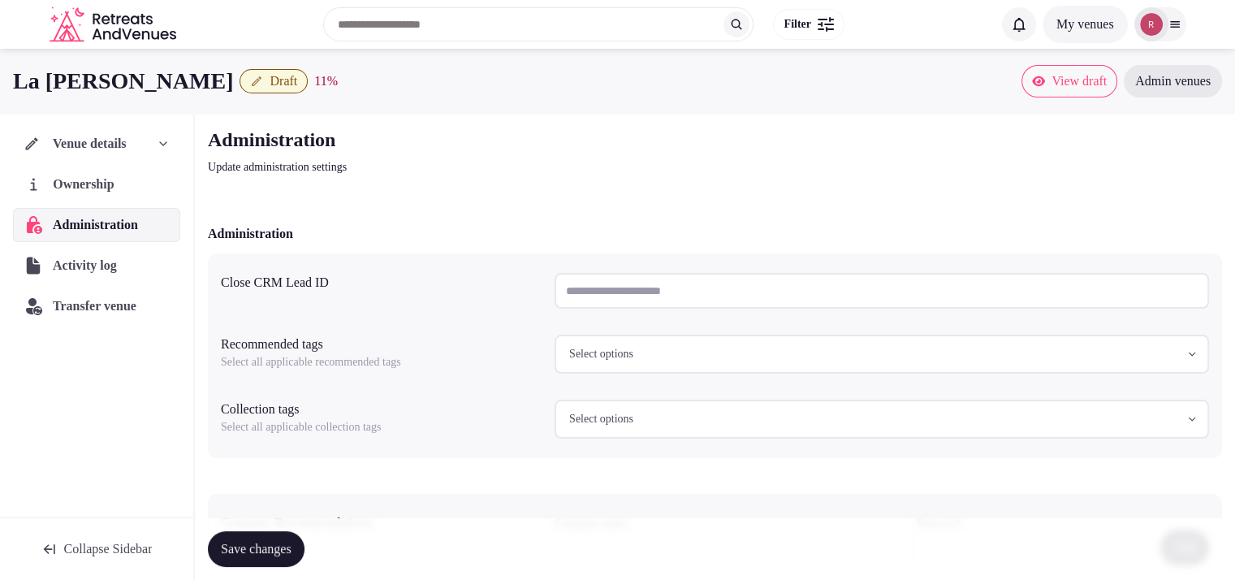
click at [58, 184] on span "Ownership" at bounding box center [86, 184] width 67 height 19
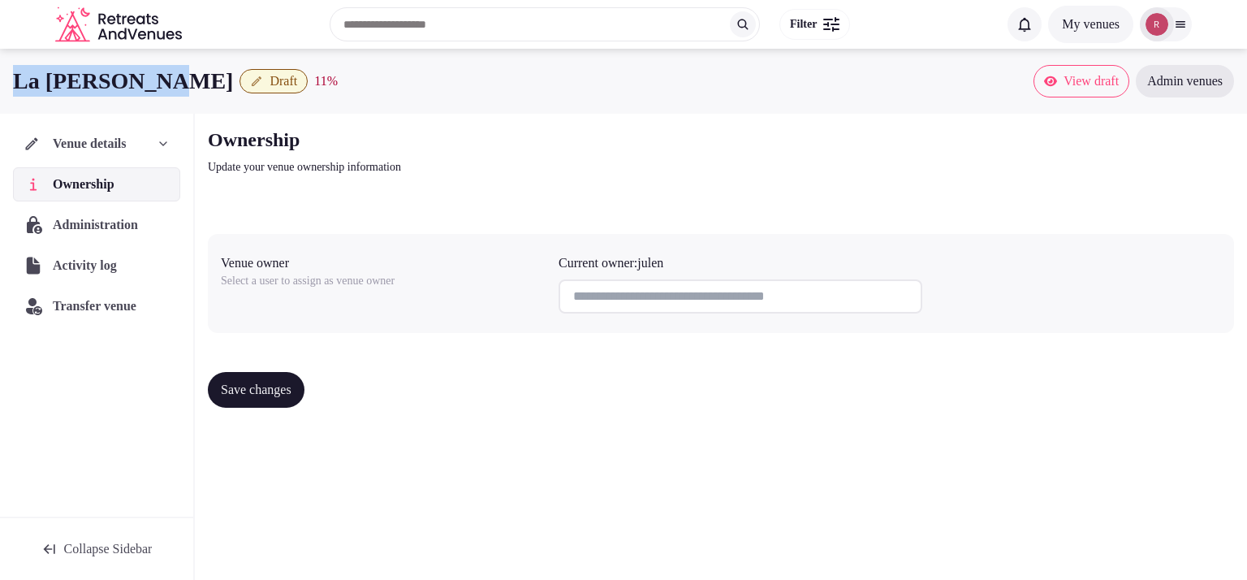
drag, startPoint x: 162, startPoint y: 81, endPoint x: 0, endPoint y: 89, distance: 162.6
click at [0, 89] on div "La Reine Jane Draft 11 % View draft Admin venues" at bounding box center [623, 81] width 1247 height 32
copy h1 "La [PERSON_NAME]"
click at [108, 131] on div "Venue details" at bounding box center [96, 144] width 167 height 34
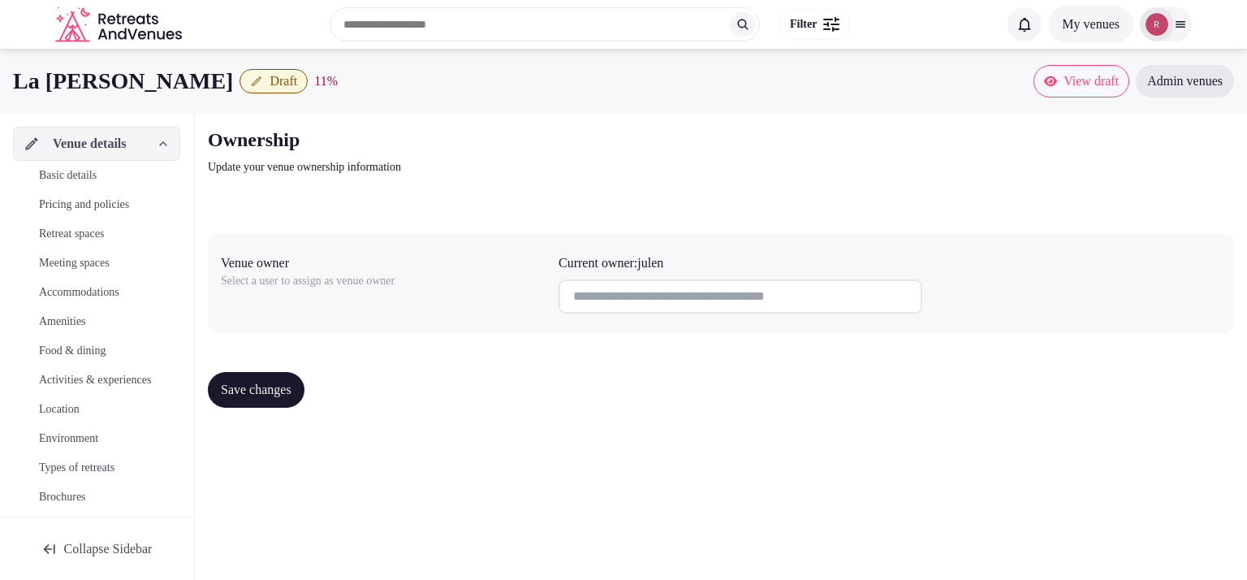
click at [91, 168] on span "Basic details" at bounding box center [68, 175] width 58 height 16
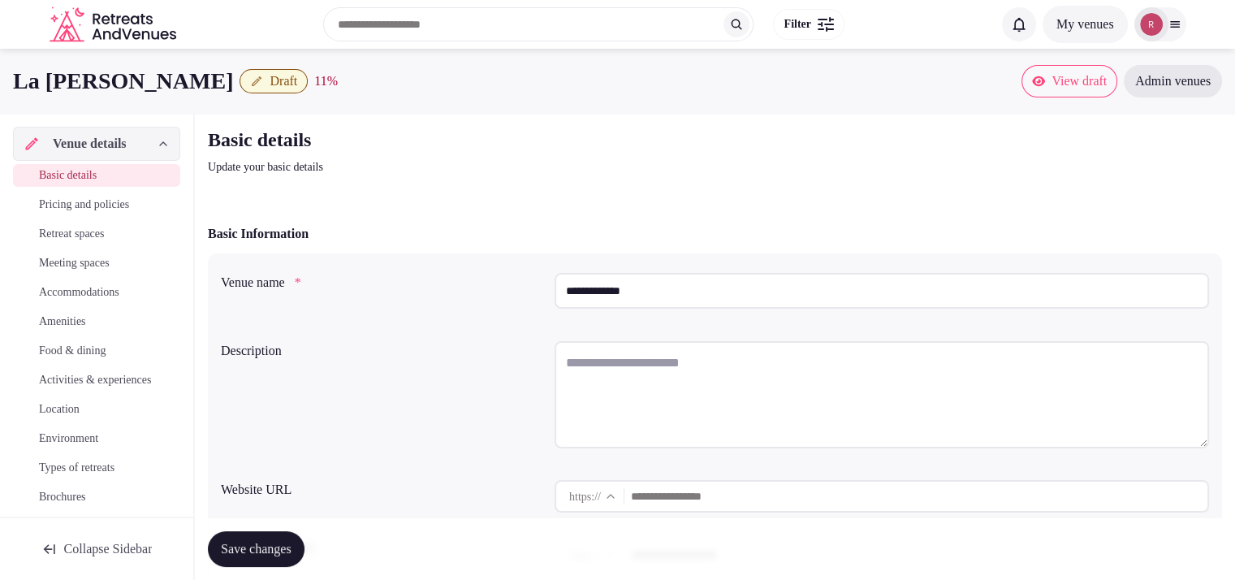
click at [669, 165] on p "Update your basic details" at bounding box center [480, 167] width 545 height 16
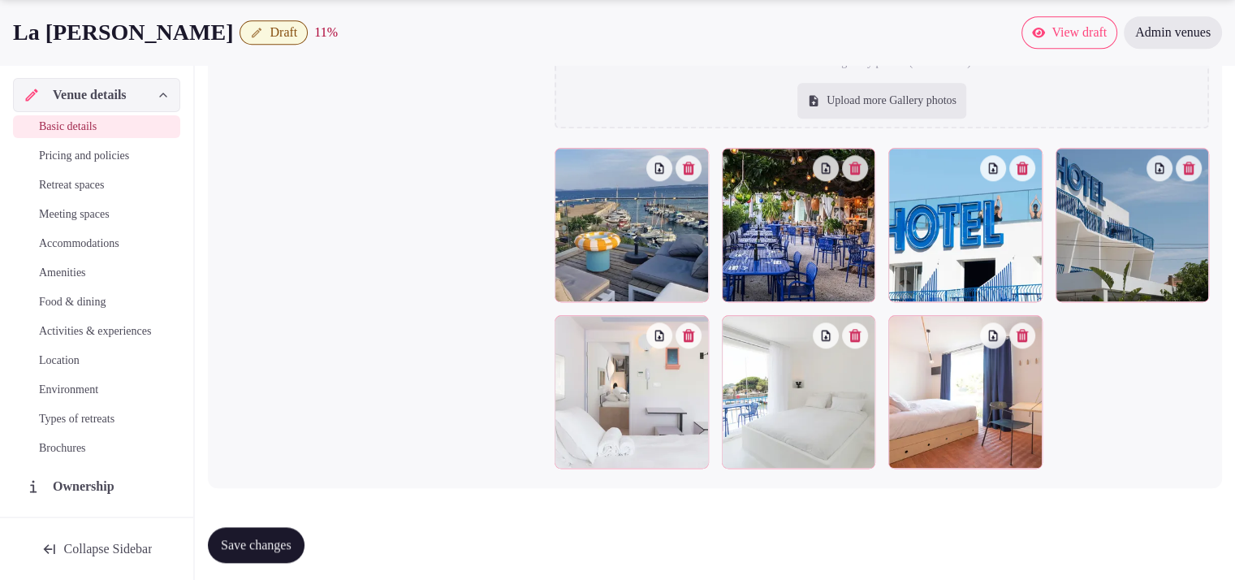
scroll to position [1542, 0]
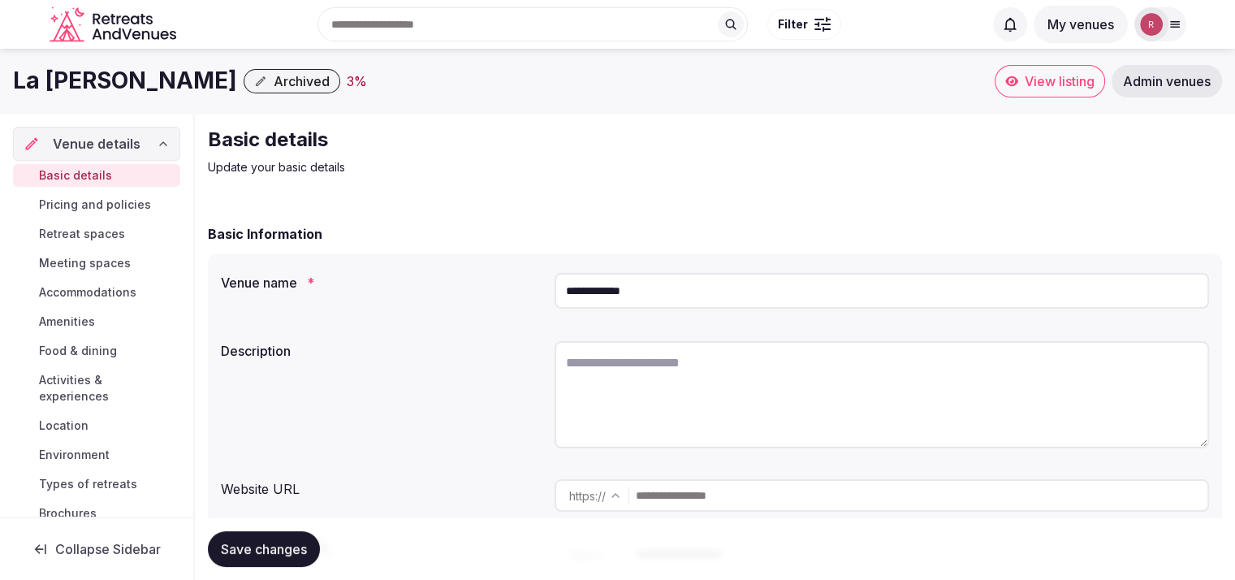
click at [244, 78] on button "Archived" at bounding box center [292, 81] width 97 height 24
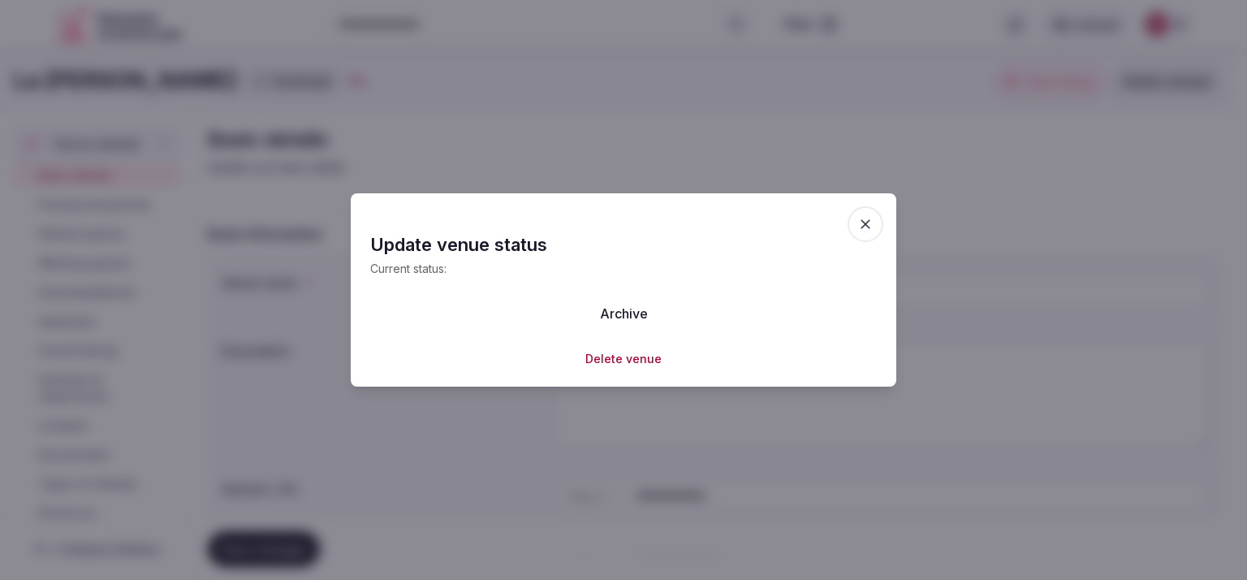
click at [629, 360] on button "Delete venue" at bounding box center [623, 359] width 76 height 16
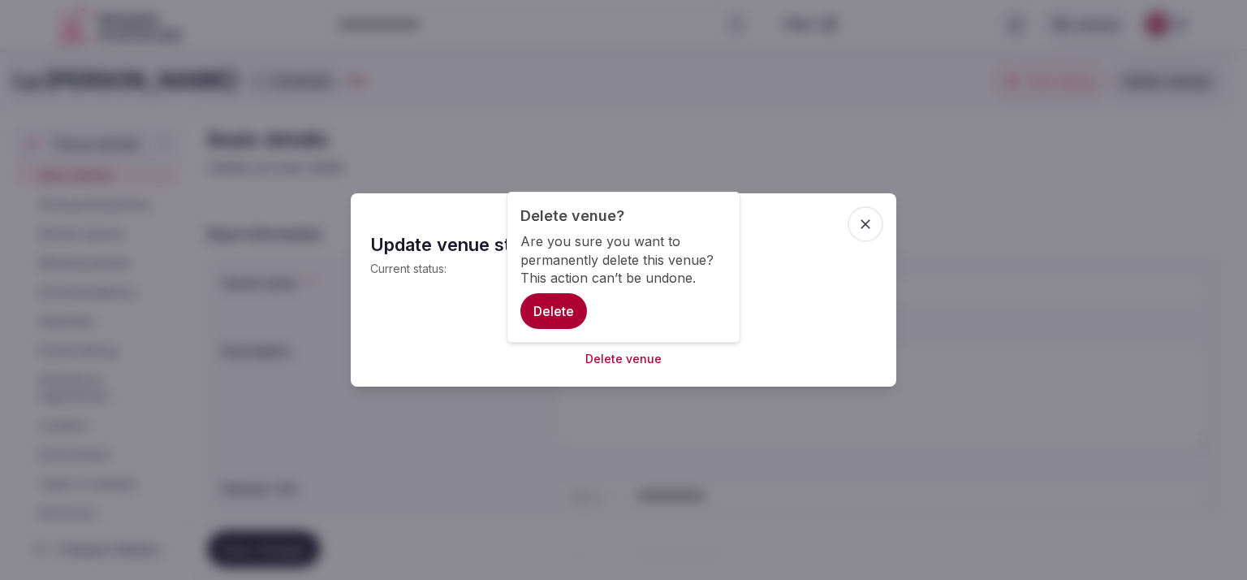
click at [576, 301] on button "Delete" at bounding box center [553, 311] width 67 height 36
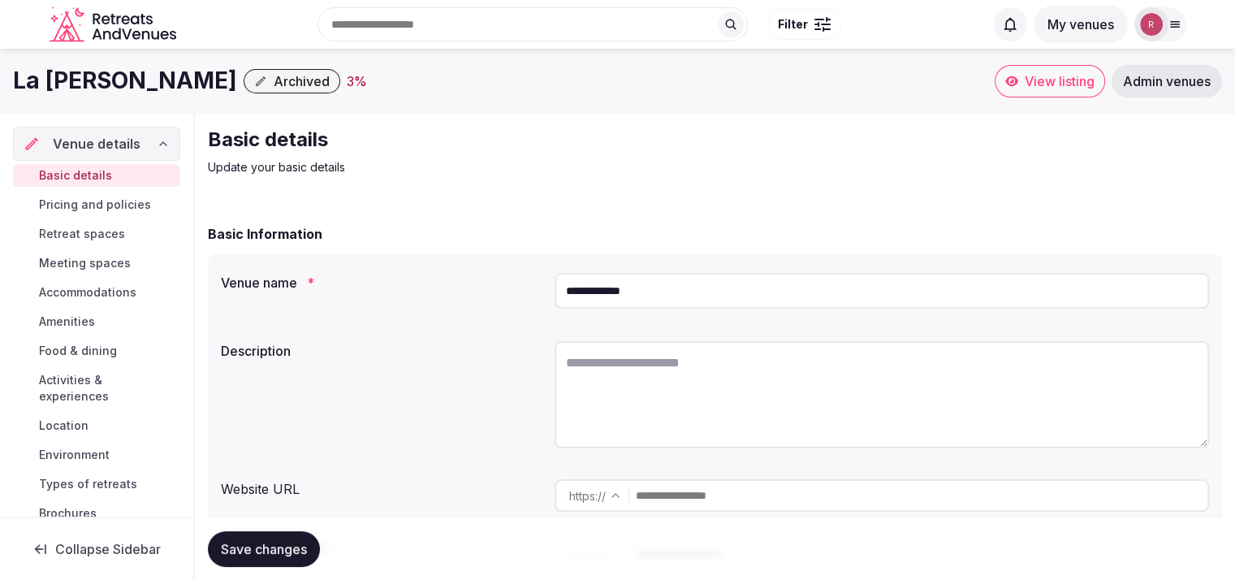
click at [274, 87] on span "Archived" at bounding box center [302, 81] width 56 height 16
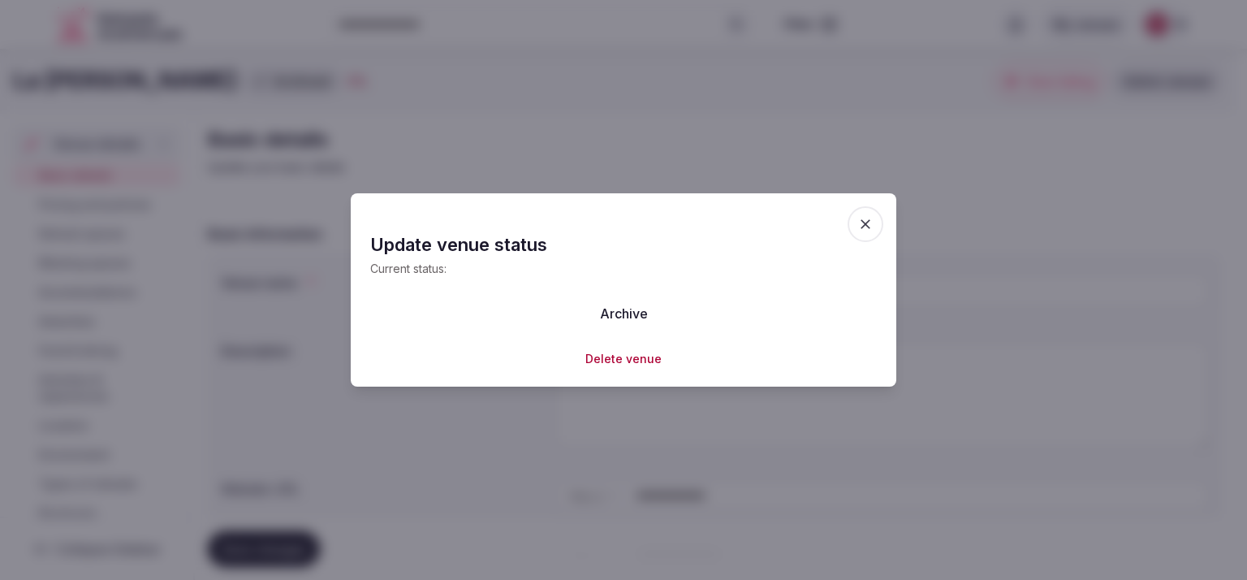
click at [643, 353] on button "Delete venue" at bounding box center [623, 359] width 76 height 16
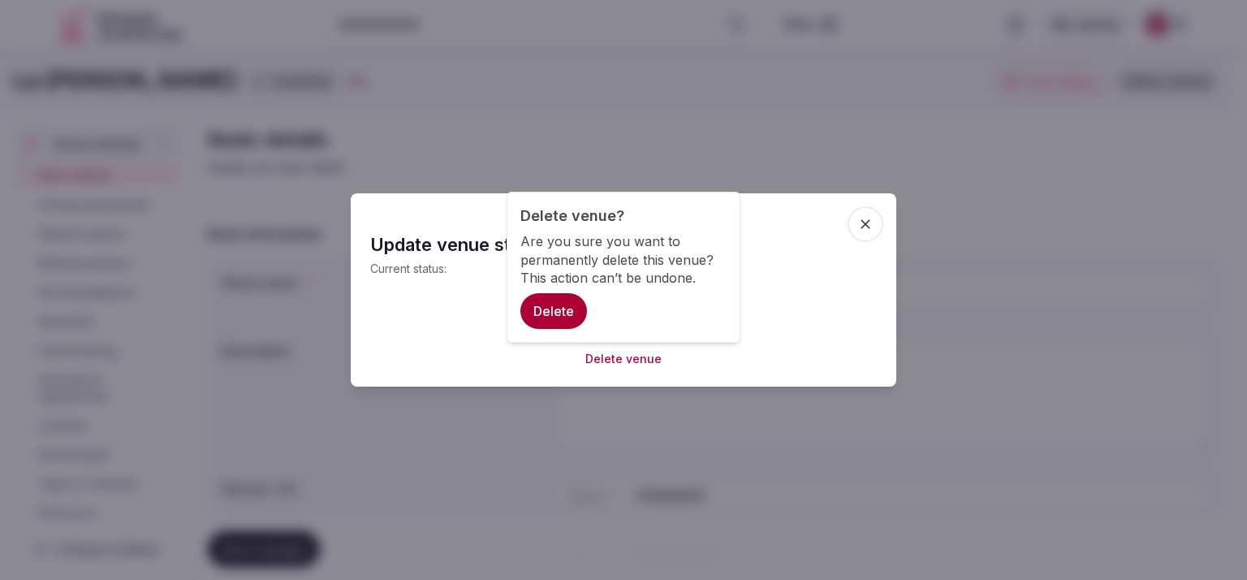
click at [572, 300] on button "Delete" at bounding box center [553, 311] width 67 height 36
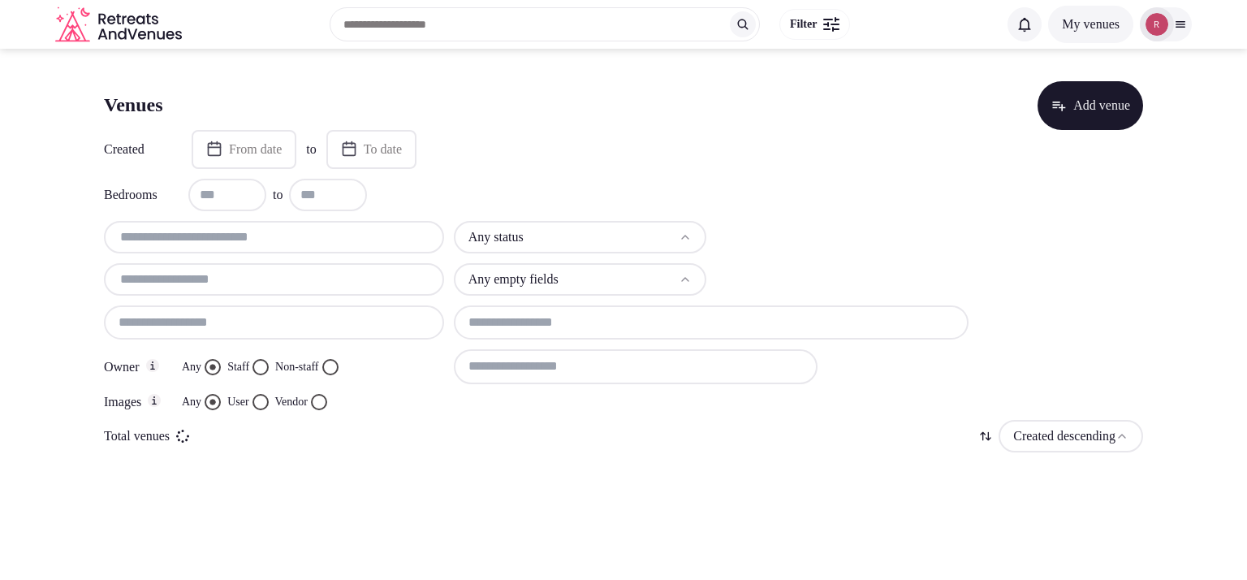
click at [266, 255] on div "Any status Any empty fields Owner Any Staff Non-staff Images Any User Vendor" at bounding box center [623, 315] width 1039 height 189
click at [270, 233] on input "text" at bounding box center [273, 236] width 327 height 19
paste input "**********"
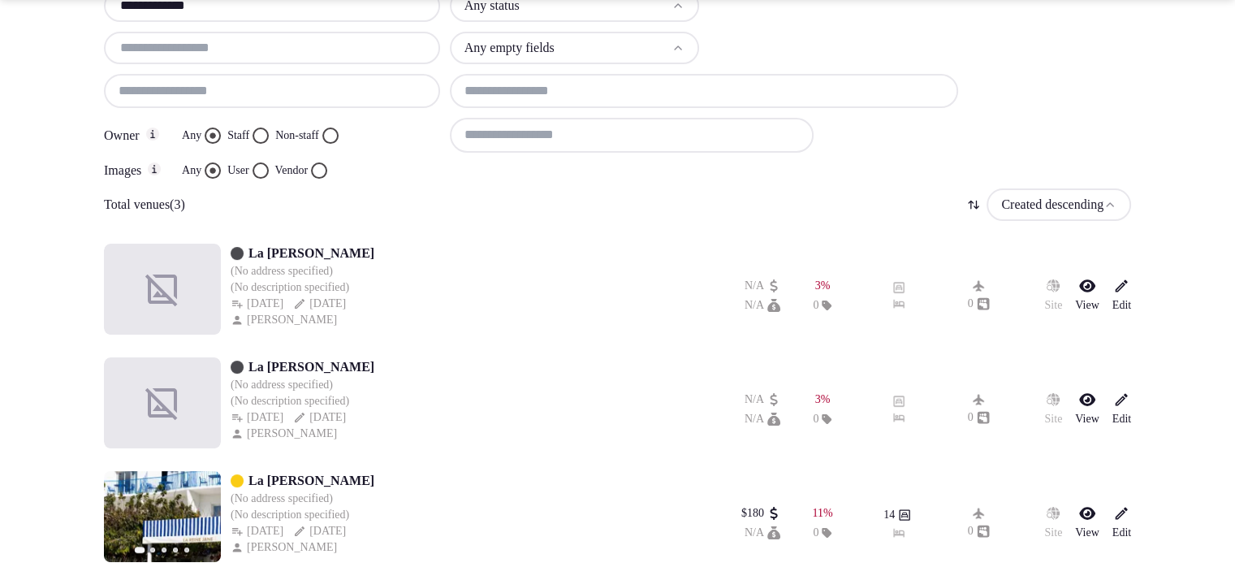
scroll to position [237, 0]
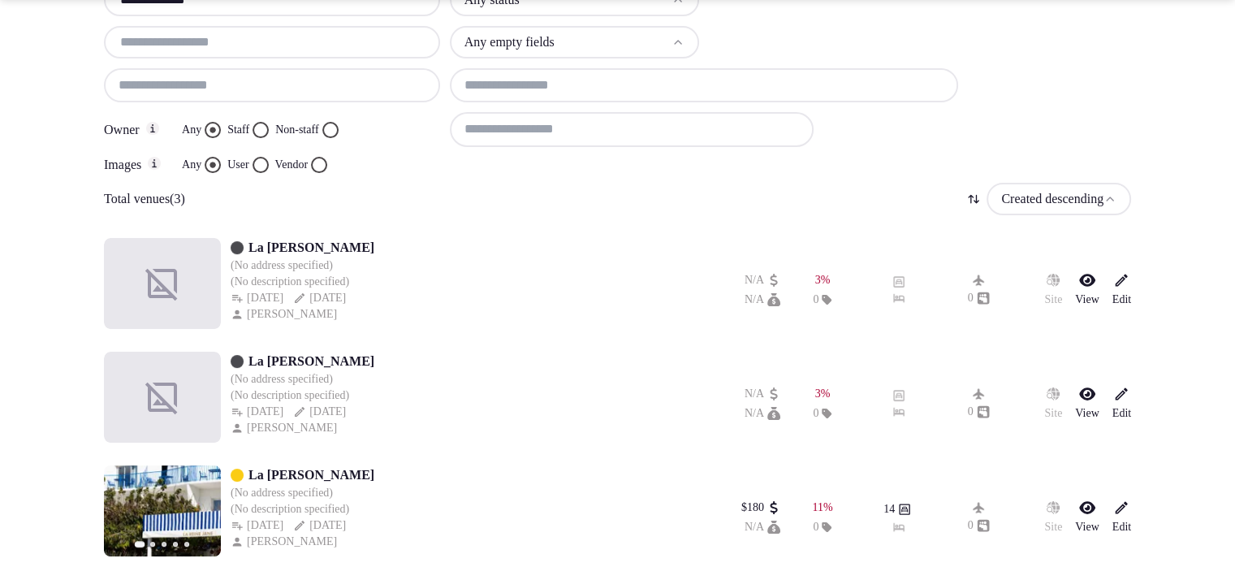
type input "**********"
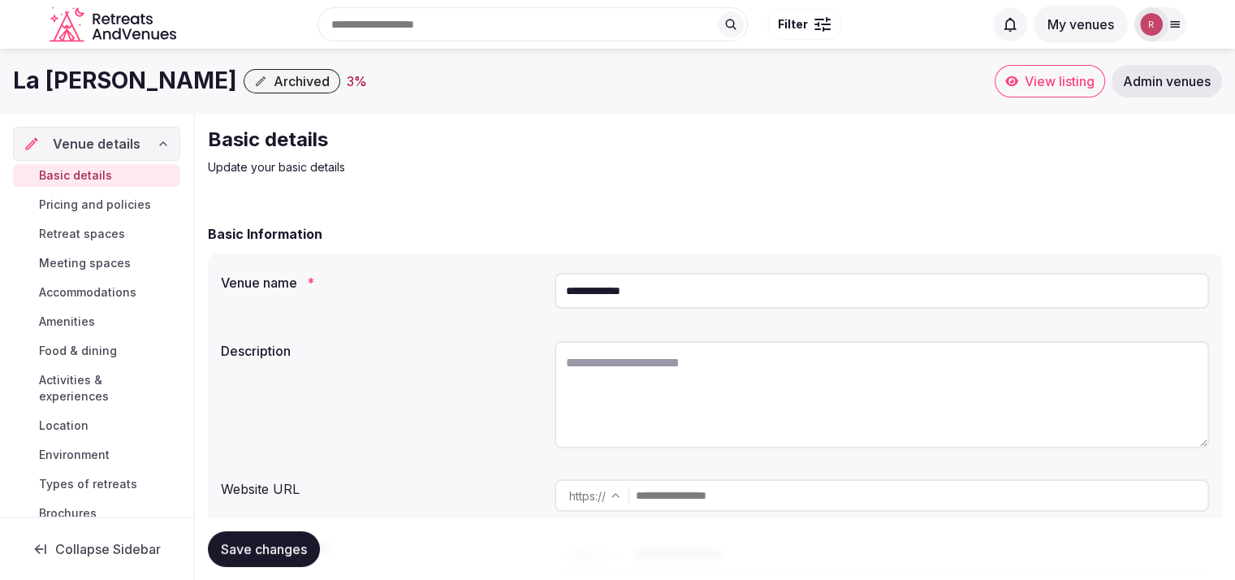
click at [274, 79] on span "Archived" at bounding box center [302, 81] width 56 height 16
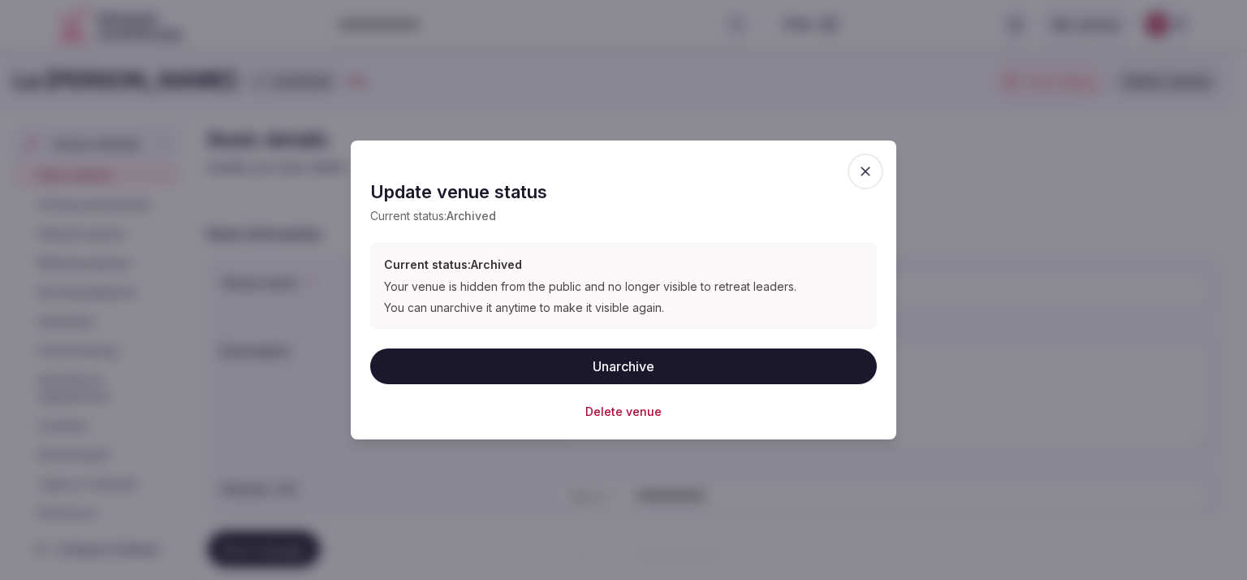
click at [558, 400] on div "Update venue status Current status: Archived Current status: Archived Your venu…" at bounding box center [623, 290] width 507 height 260
click at [556, 413] on div "Delete venue" at bounding box center [623, 411] width 507 height 16
click at [617, 413] on button "Delete venue" at bounding box center [623, 411] width 76 height 16
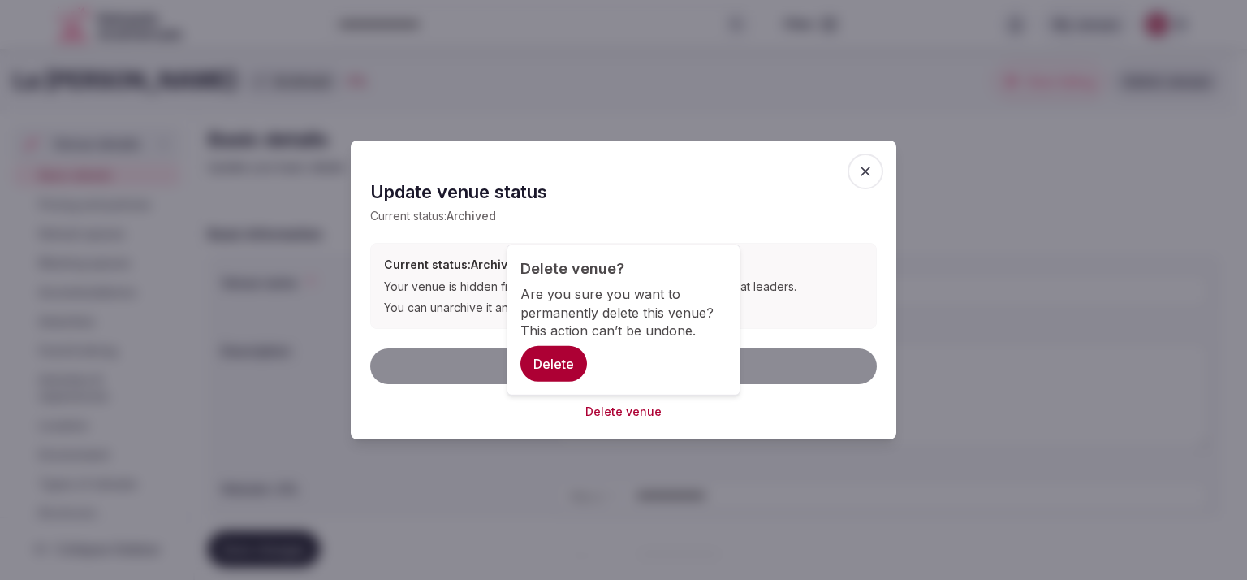
click at [570, 365] on button "Delete" at bounding box center [553, 364] width 67 height 36
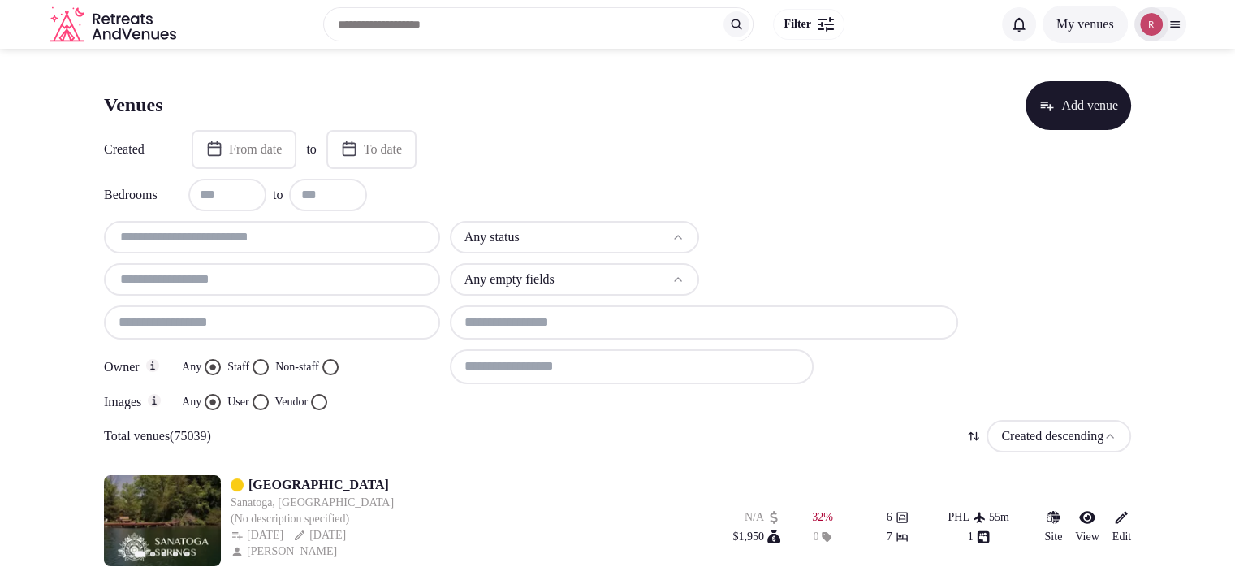
click at [260, 239] on input "text" at bounding box center [271, 236] width 323 height 19
paste input "**********"
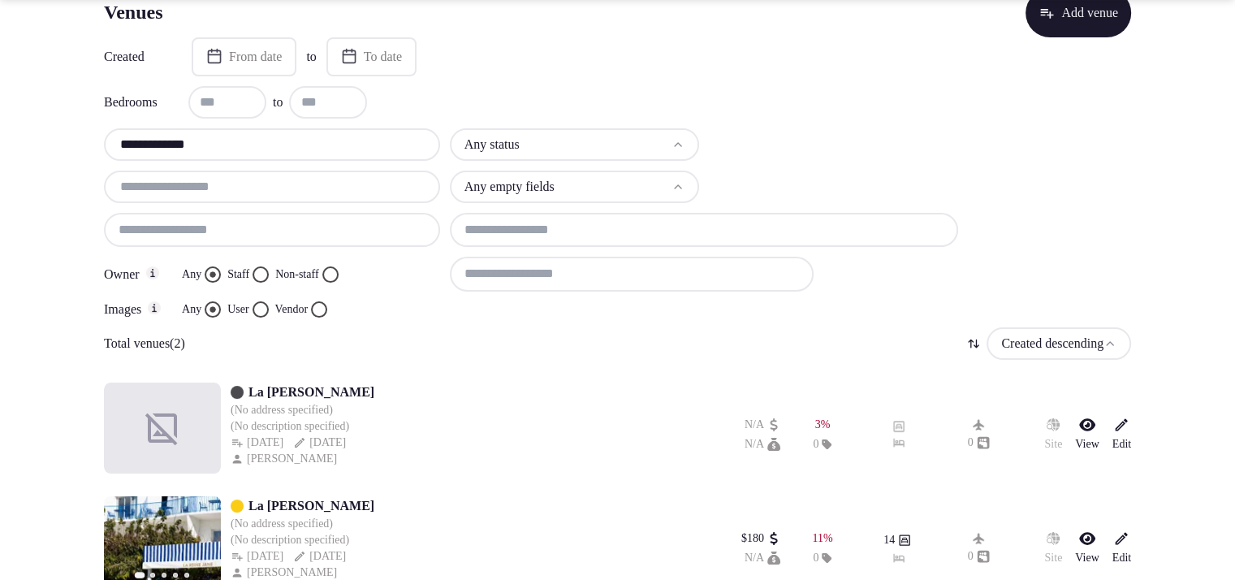
scroll to position [123, 0]
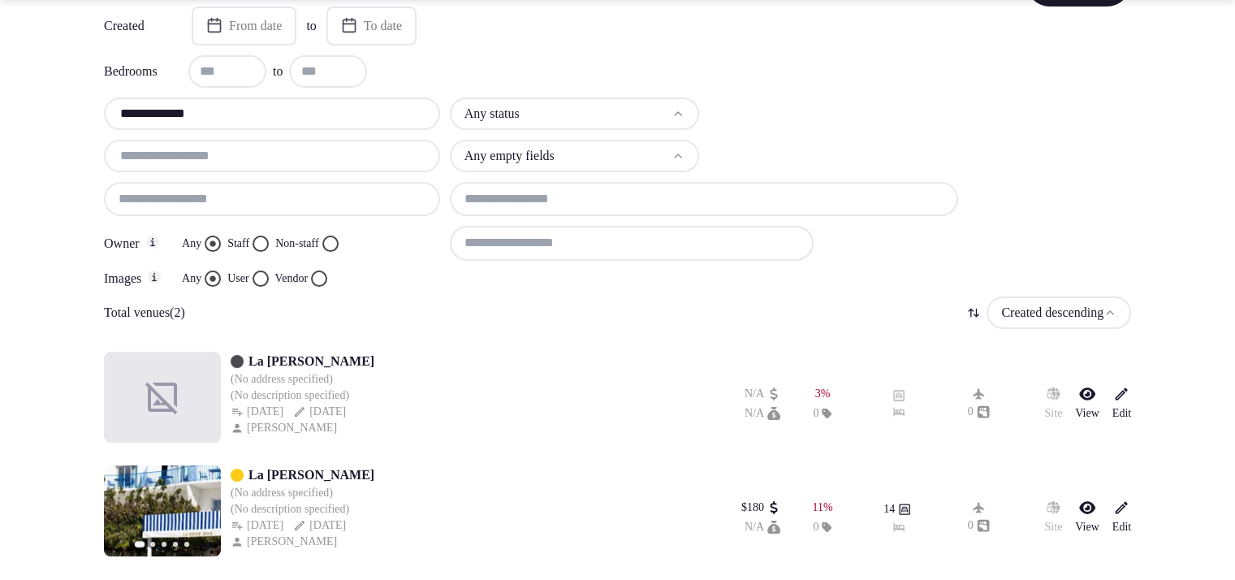
type input "**********"
click at [224, 119] on input "**********" at bounding box center [271, 113] width 323 height 19
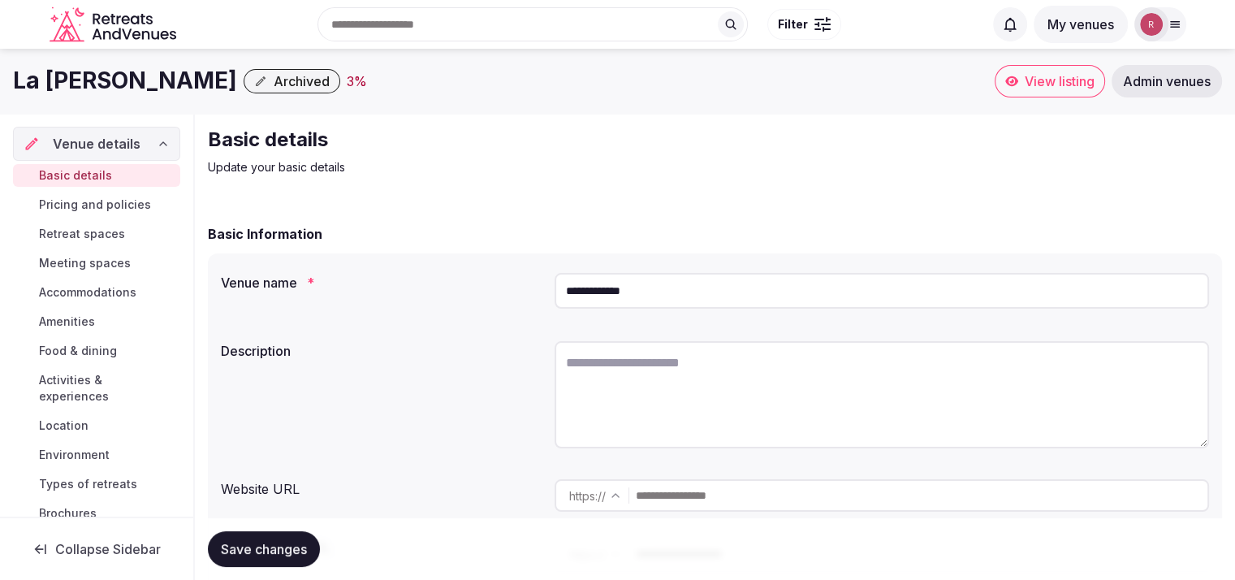
click at [244, 75] on button "Archived" at bounding box center [292, 81] width 97 height 24
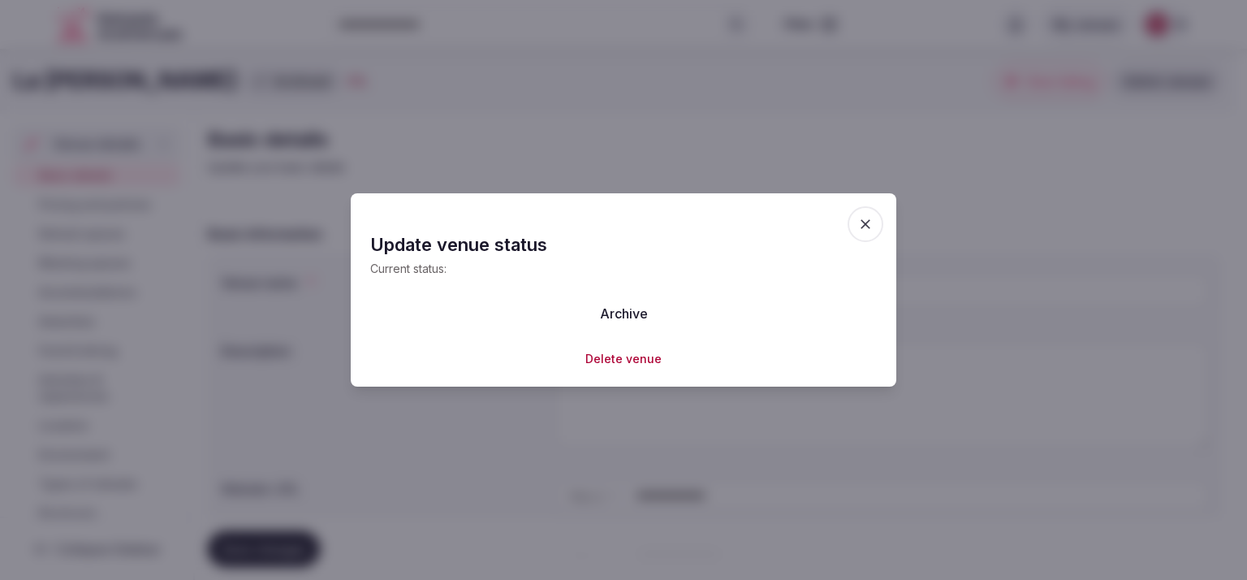
click at [626, 366] on button "Delete venue" at bounding box center [623, 359] width 76 height 16
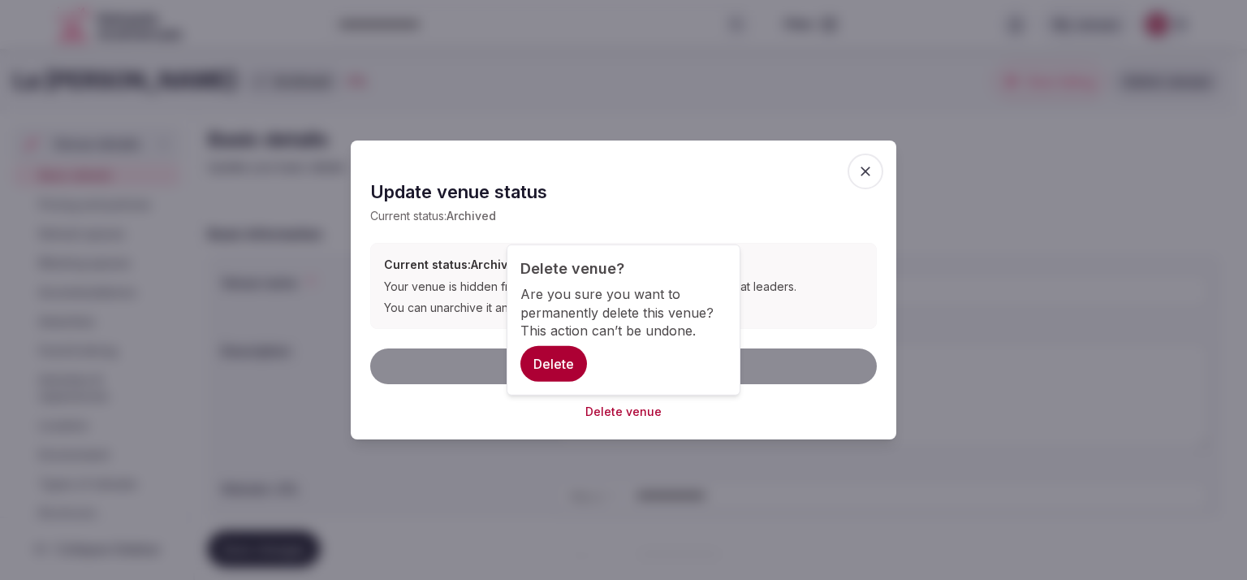
click at [558, 352] on button "Delete" at bounding box center [553, 364] width 67 height 36
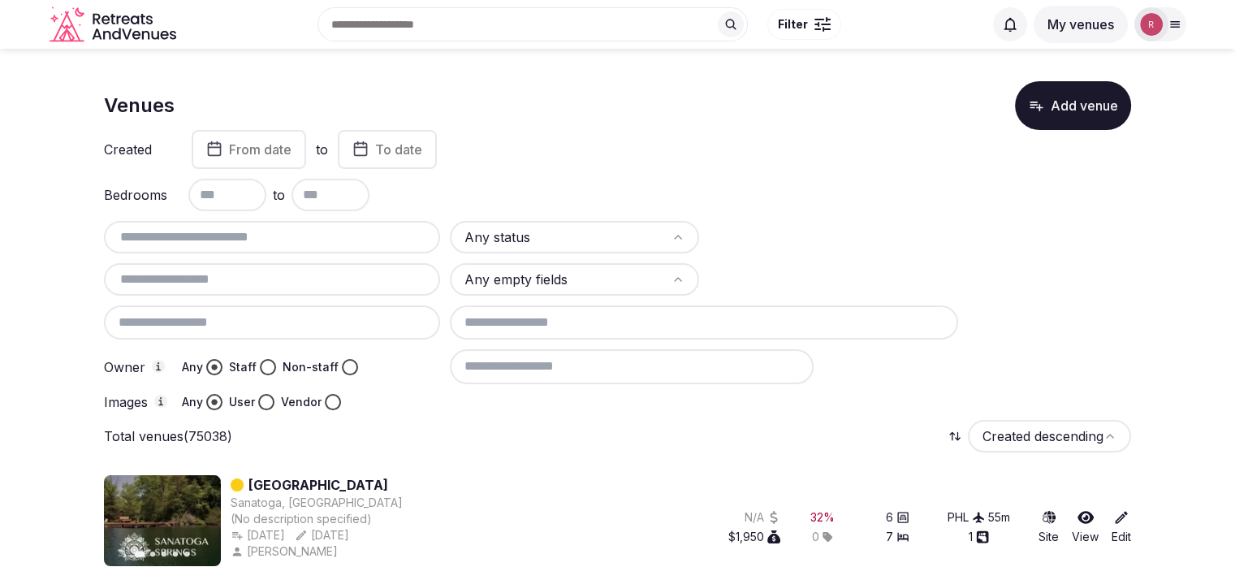
click at [234, 233] on input "text" at bounding box center [271, 236] width 323 height 19
paste input "**********"
type input "**********"
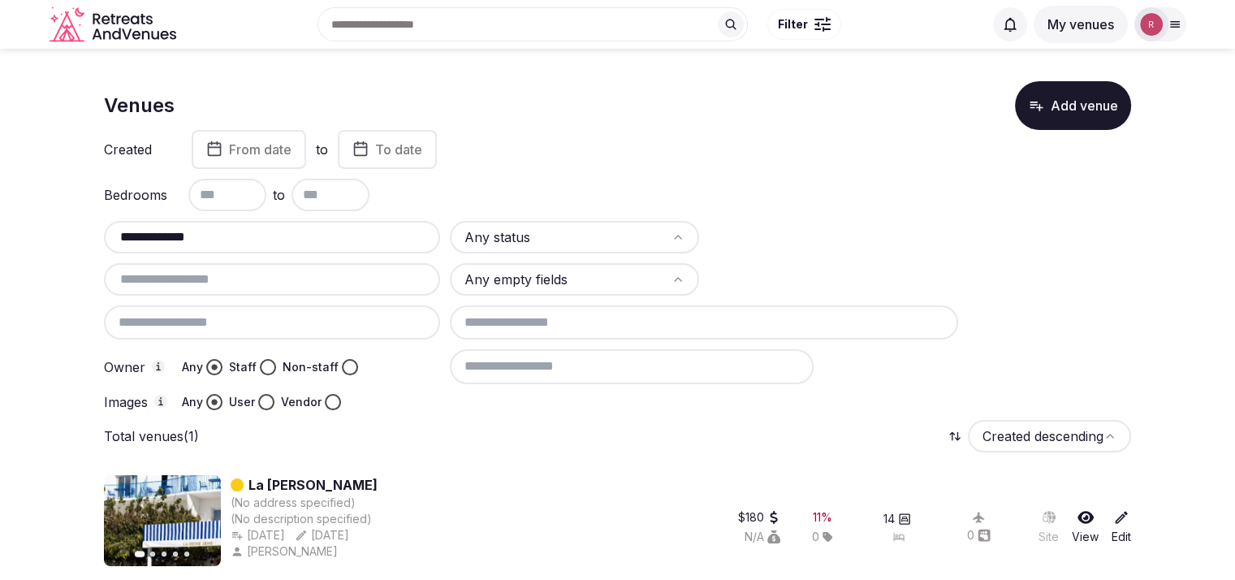
scroll to position [10, 0]
